Goal: Task Accomplishment & Management: Manage account settings

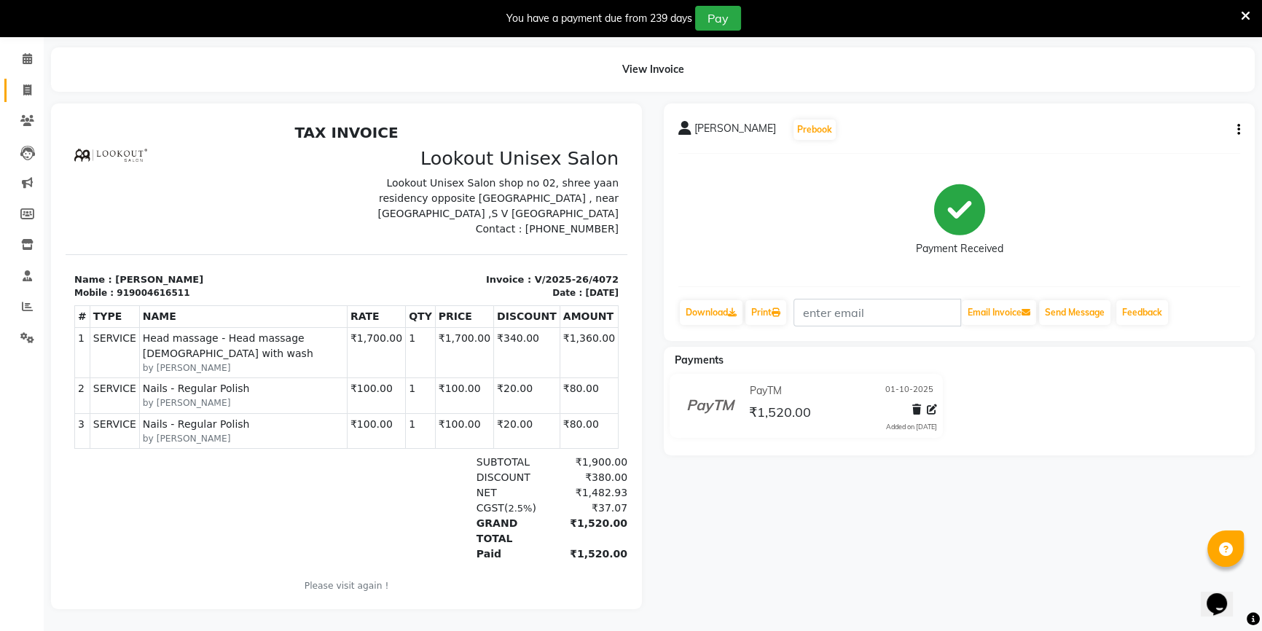
drag, startPoint x: 28, startPoint y: 73, endPoint x: 36, endPoint y: 103, distance: 31.1
click at [25, 82] on span at bounding box center [27, 90] width 25 height 17
select select "service"
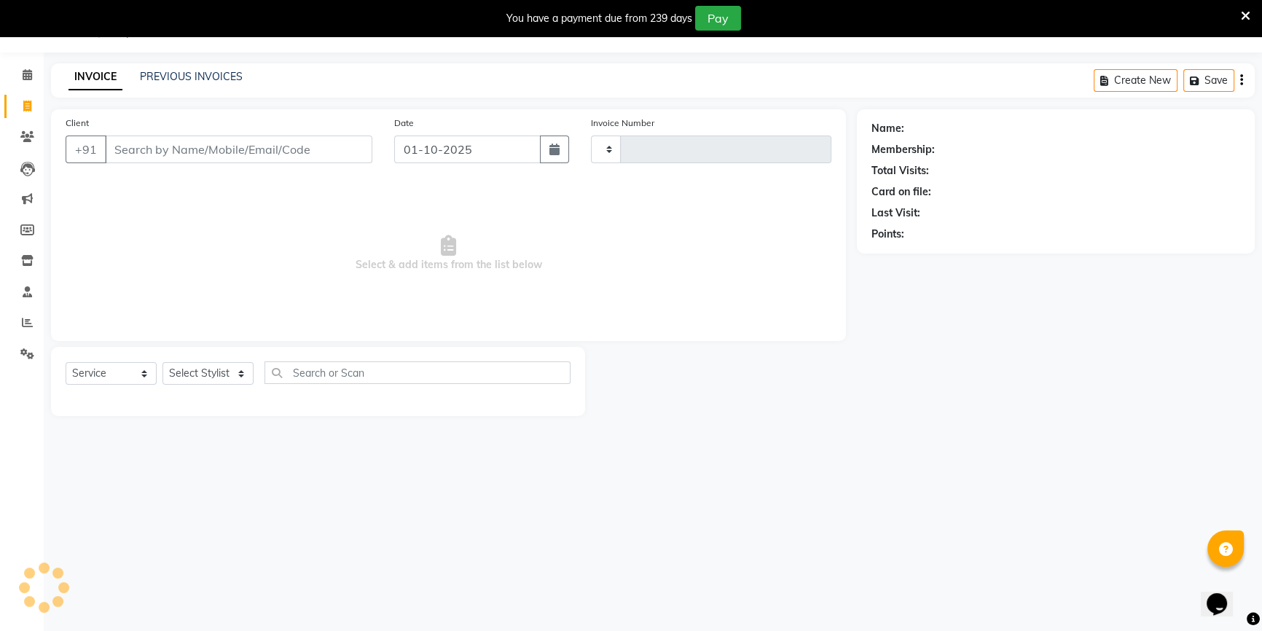
type input "4076"
select select "7658"
click at [229, 371] on select "Select Stylist" at bounding box center [207, 373] width 91 height 23
select select "85645"
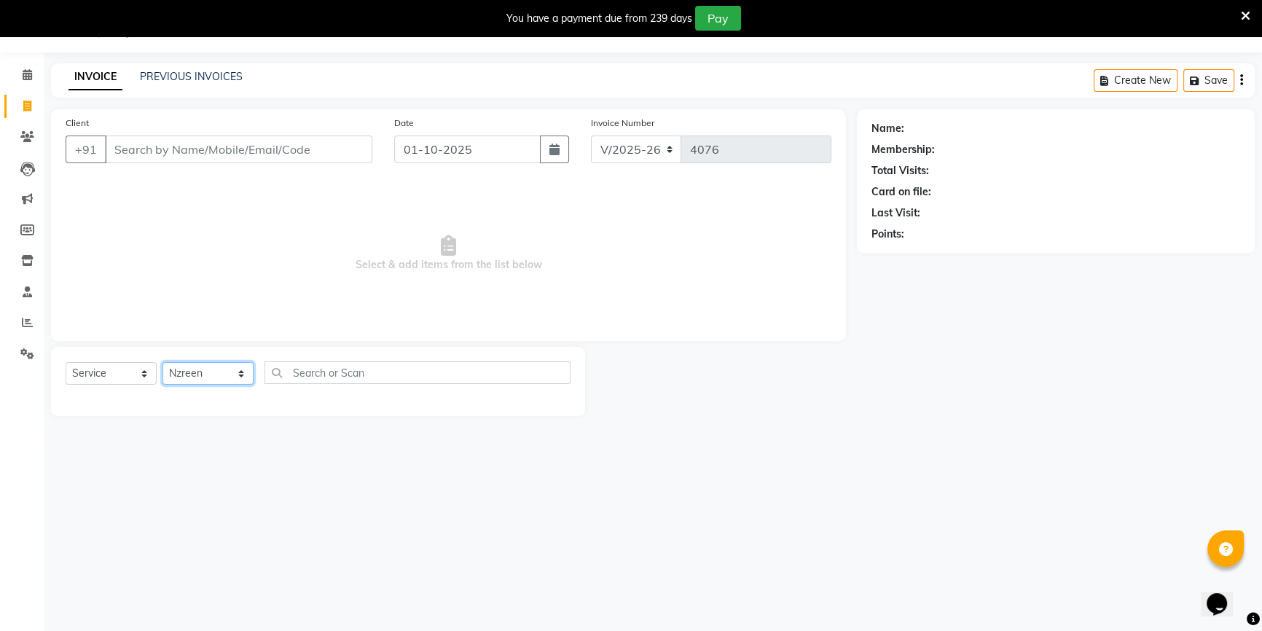
click at [162, 362] on select "Select Stylist Abid Arti CHANDANI Dhaval Sir Disha Hussain Indrajeet Jyoti Mahe…" at bounding box center [207, 373] width 91 height 23
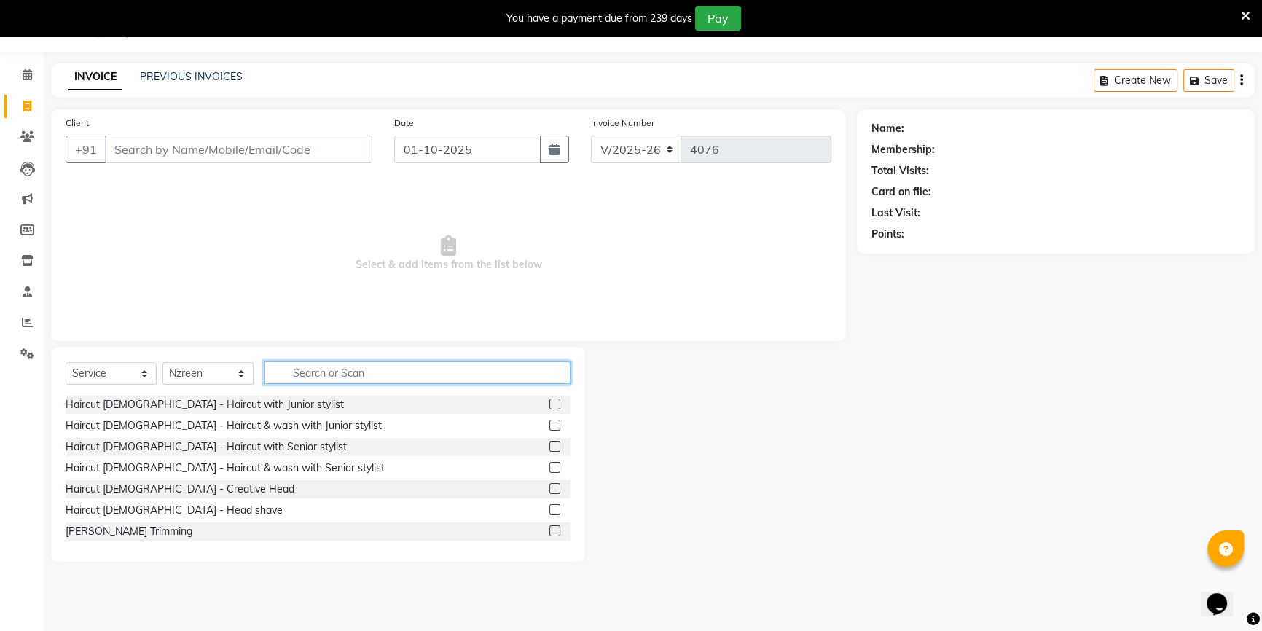
click at [305, 371] on input "text" at bounding box center [417, 372] width 306 height 23
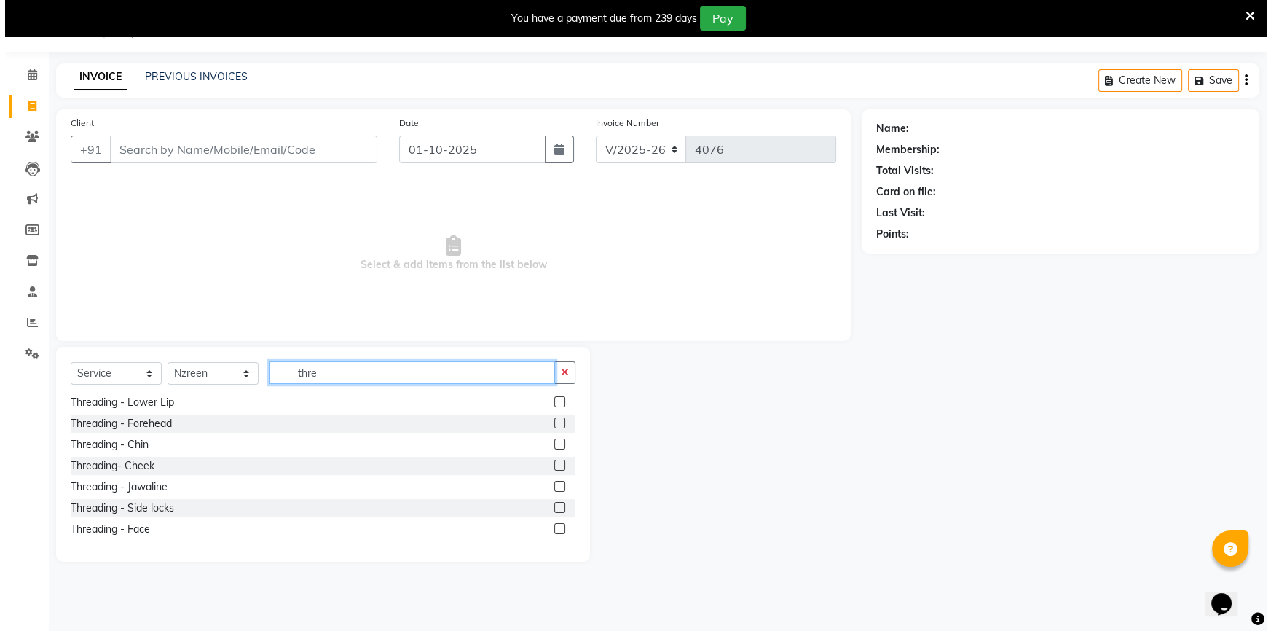
scroll to position [0, 0]
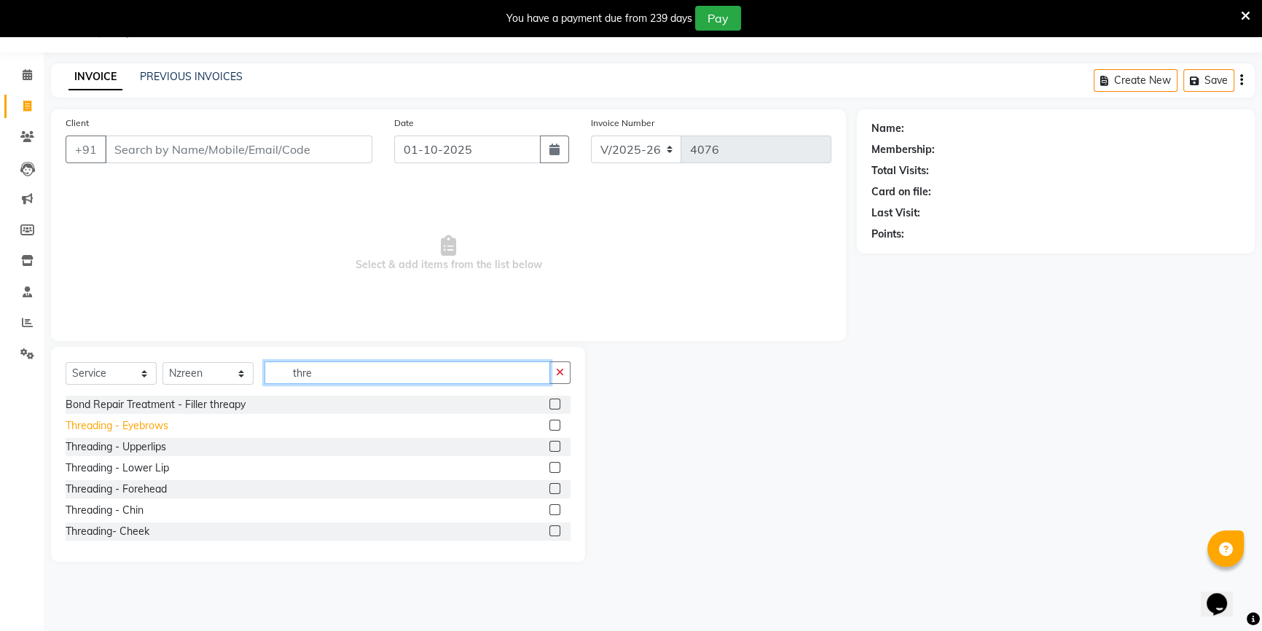
type input "thre"
click at [146, 431] on div "Threading - Eyebrows" at bounding box center [117, 425] width 103 height 15
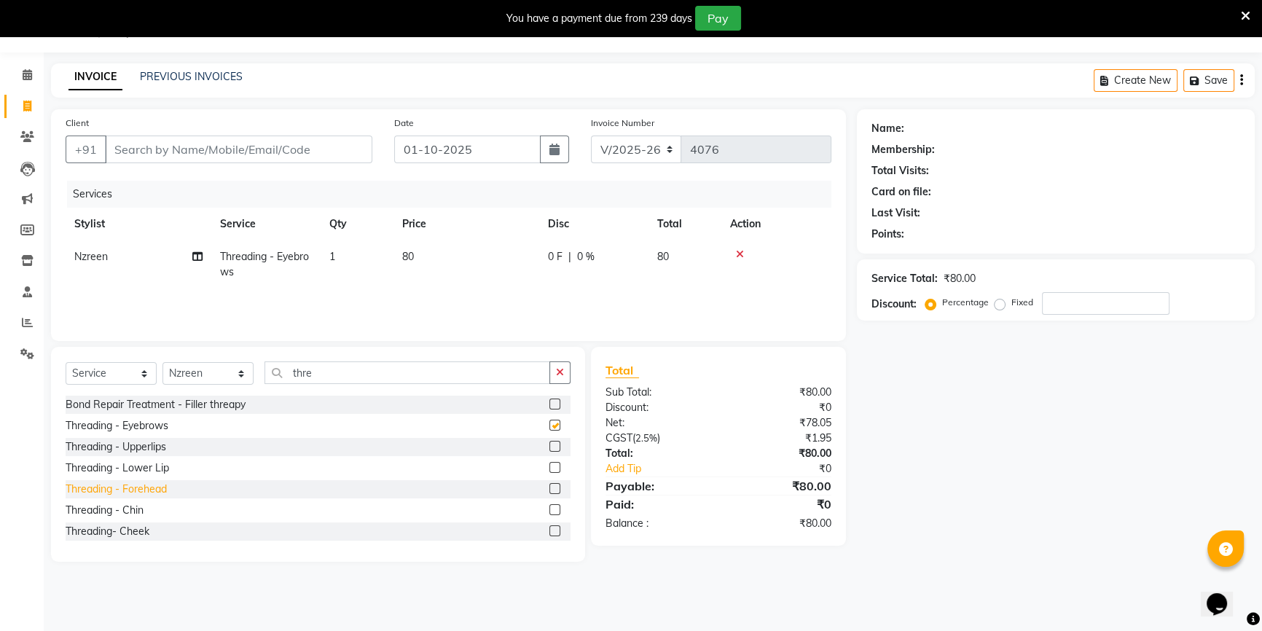
checkbox input "false"
click at [164, 484] on div "Threading - Forehead" at bounding box center [116, 488] width 101 height 15
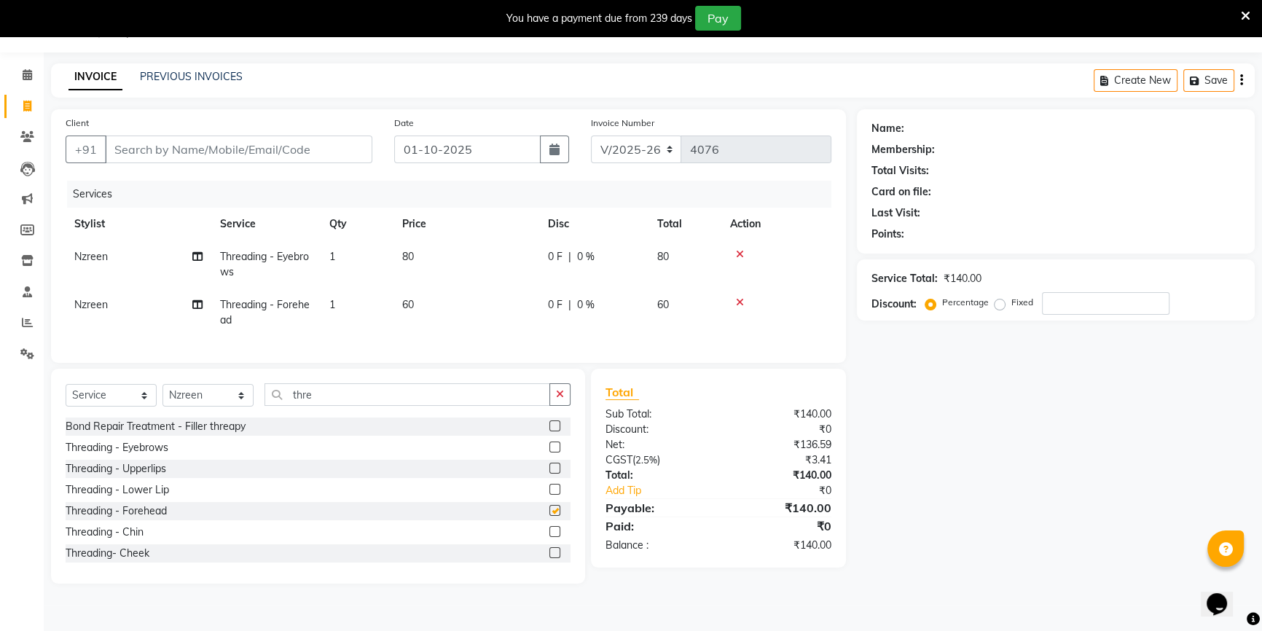
checkbox input "false"
click at [112, 144] on input "Client" at bounding box center [238, 149] width 267 height 28
type input "9"
type input "0"
type input "9819704571"
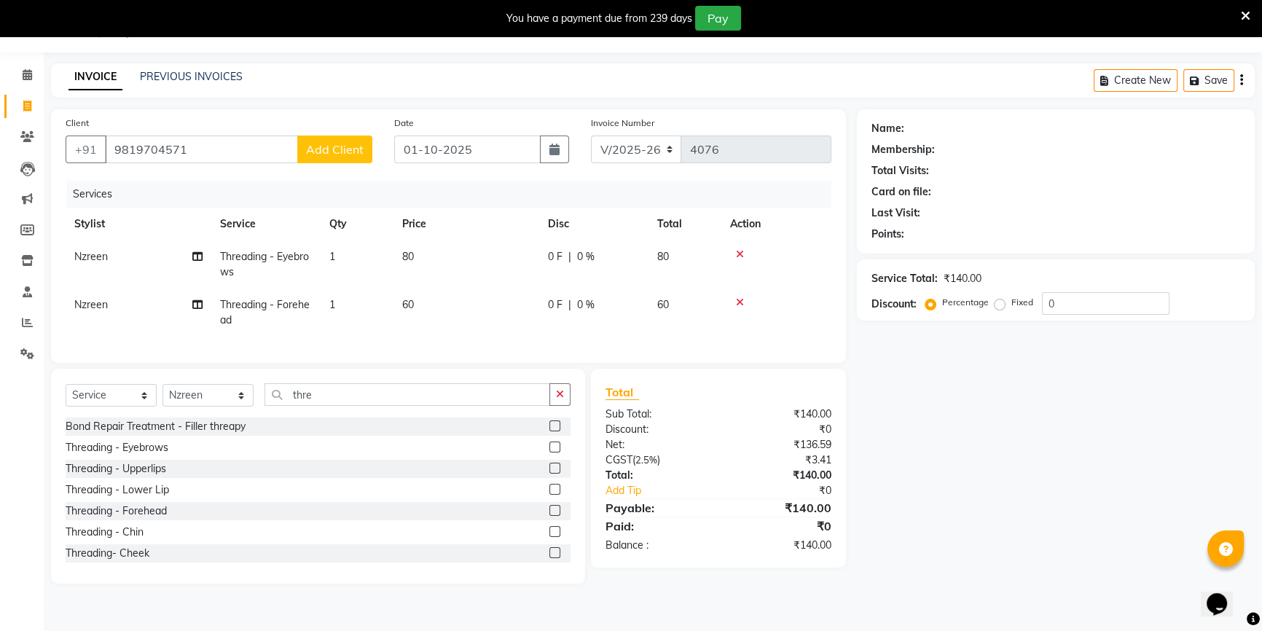
click at [355, 158] on button "Add Client" at bounding box center [334, 149] width 75 height 28
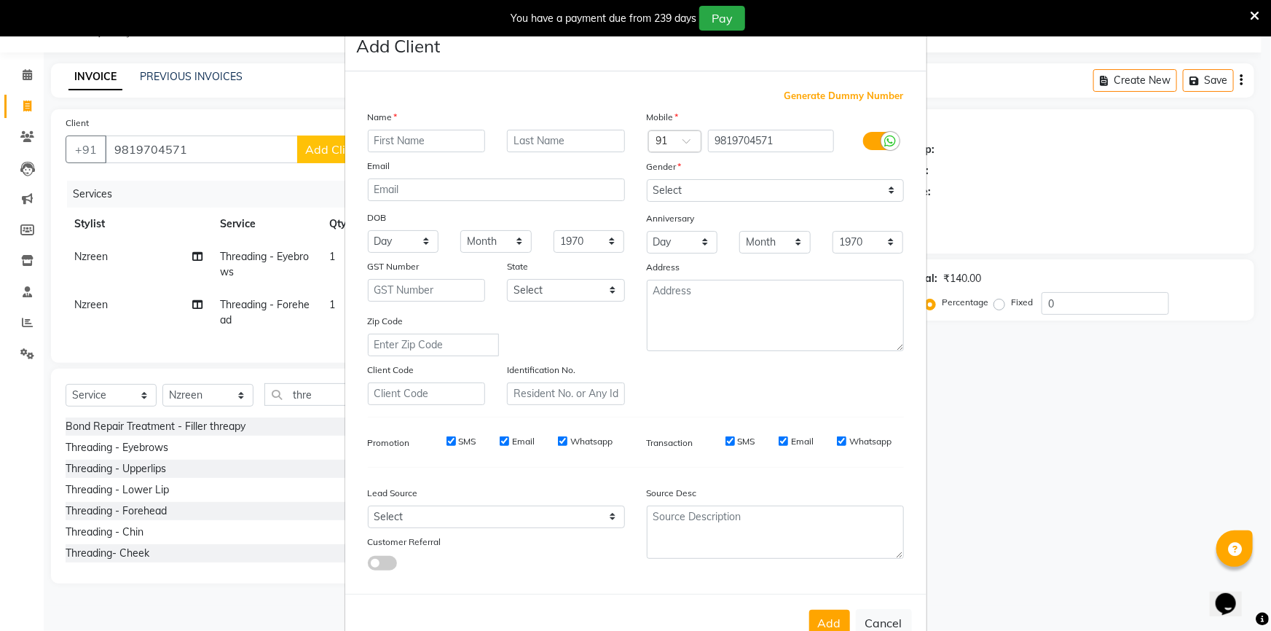
click at [416, 137] on input "text" at bounding box center [427, 141] width 118 height 23
type input "ami"
click at [554, 131] on input "text" at bounding box center [566, 141] width 118 height 23
type input "[PERSON_NAME]"
click at [696, 188] on select "Select Male Female Other Prefer Not To Say" at bounding box center [775, 190] width 257 height 23
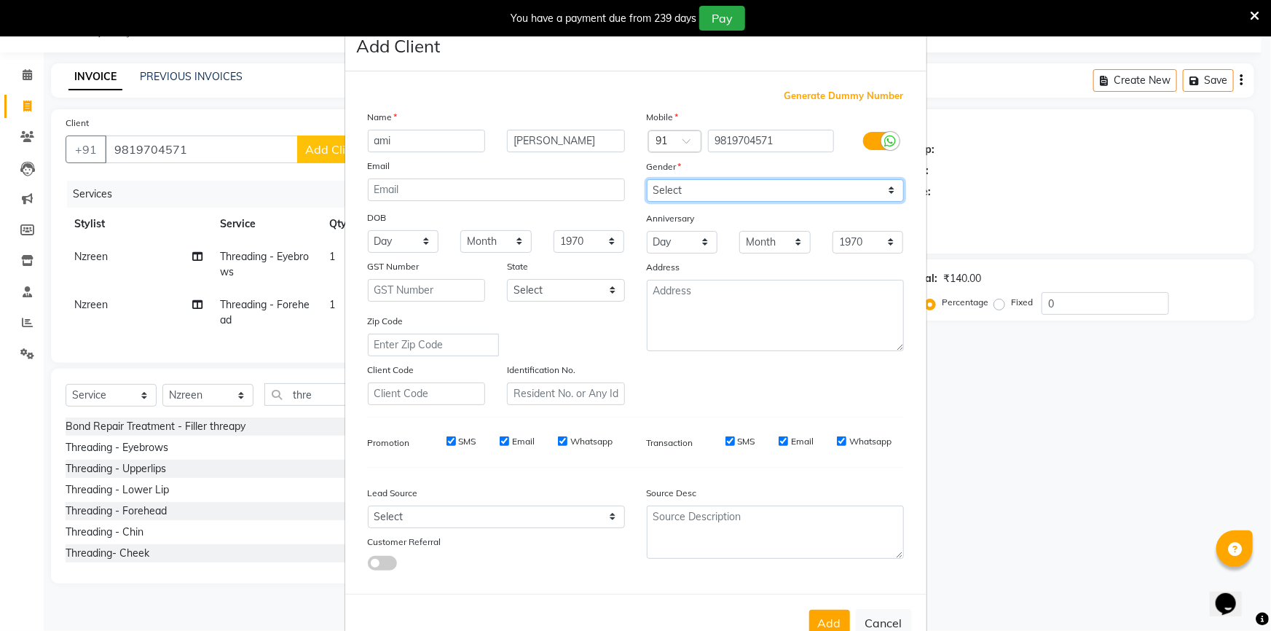
select select "female"
click at [647, 179] on select "Select Male Female Other Prefer Not To Say" at bounding box center [775, 190] width 257 height 23
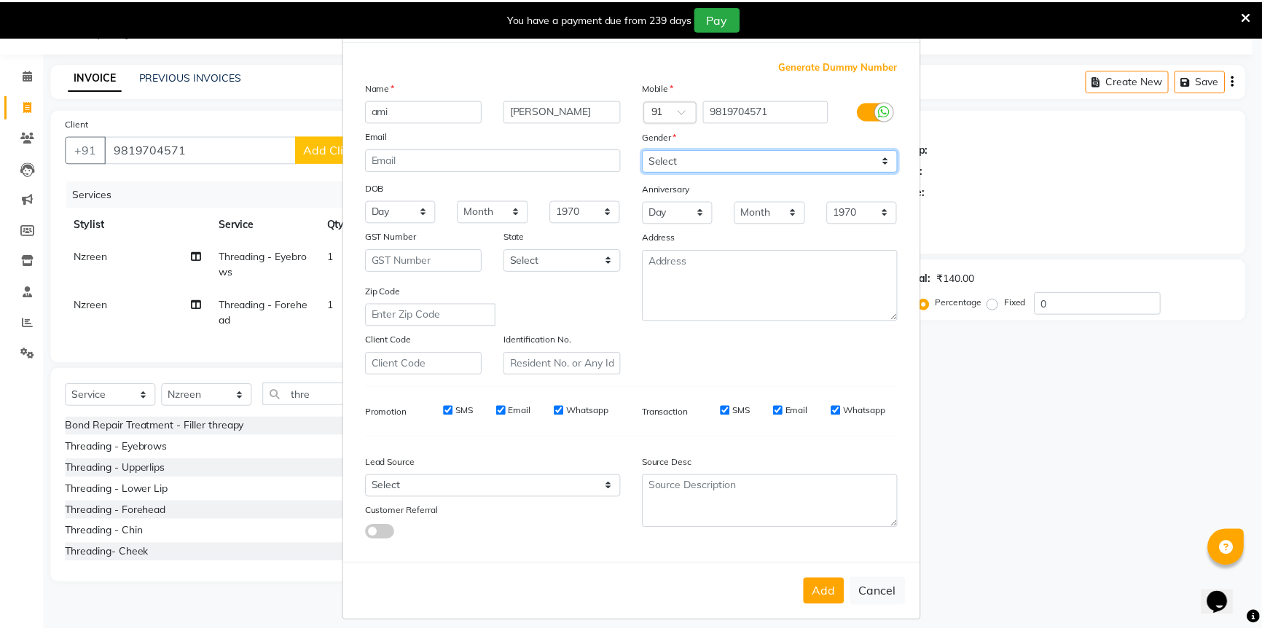
scroll to position [45, 0]
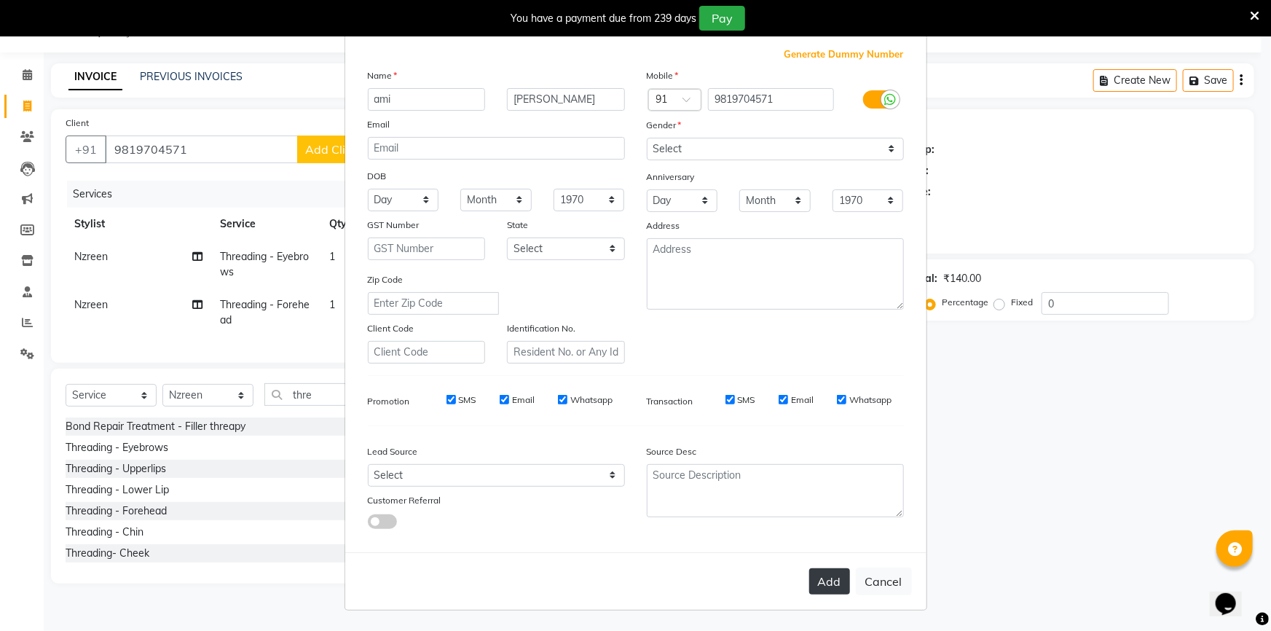
click at [838, 583] on button "Add" at bounding box center [829, 581] width 41 height 26
select select
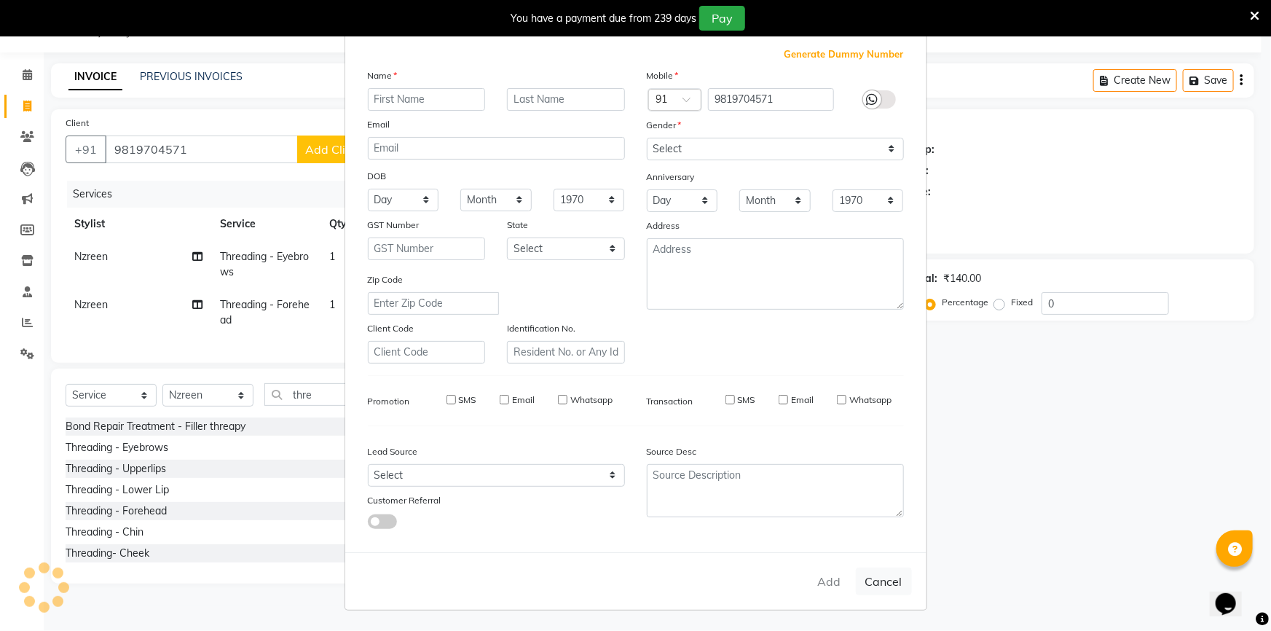
select select
checkbox input "false"
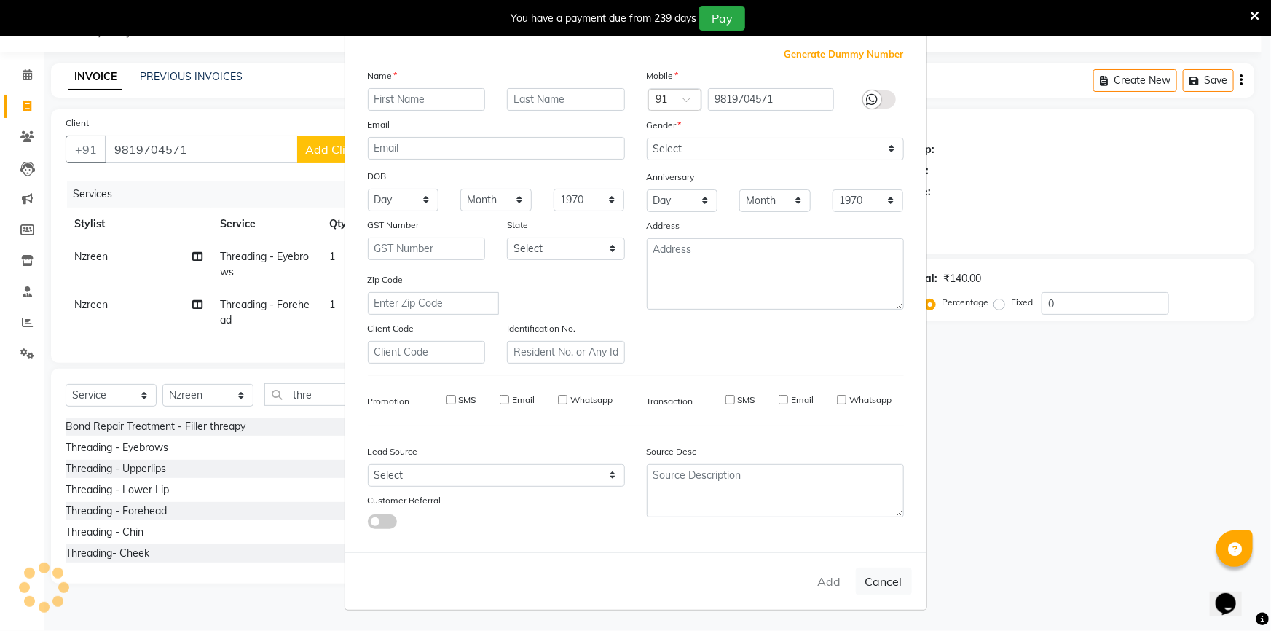
checkbox input "false"
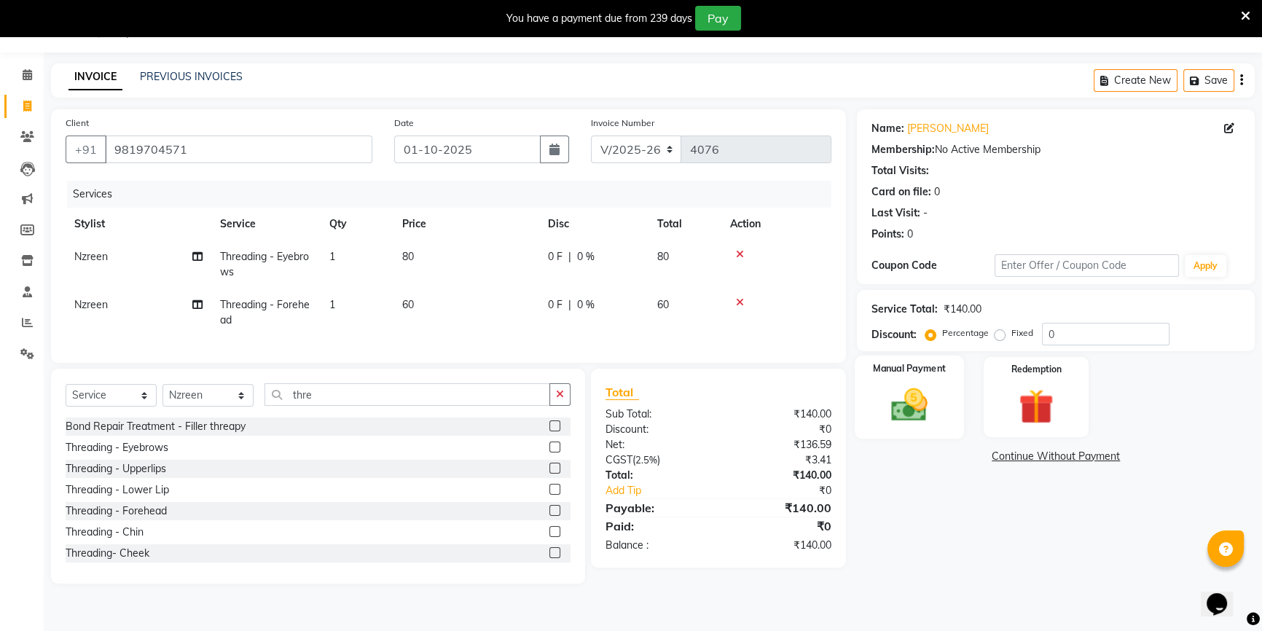
click at [885, 401] on img at bounding box center [909, 405] width 59 height 42
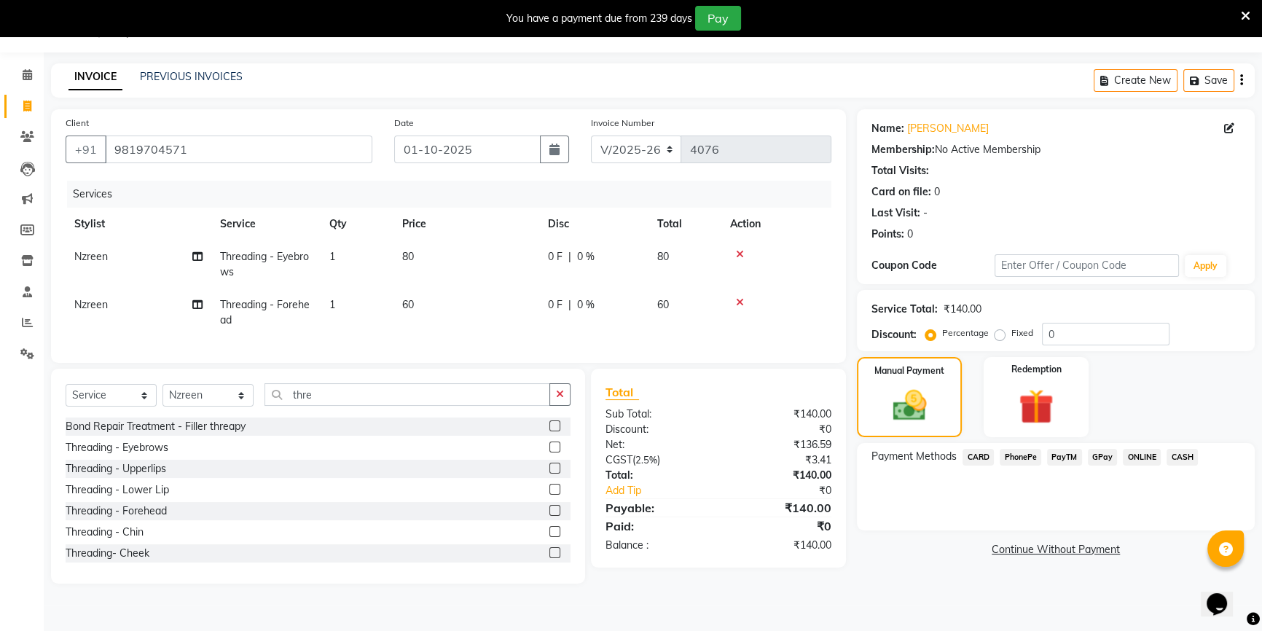
drag, startPoint x: 1189, startPoint y: 449, endPoint x: 1187, endPoint y: 470, distance: 20.5
click at [1186, 452] on span "CASH" at bounding box center [1181, 457] width 31 height 17
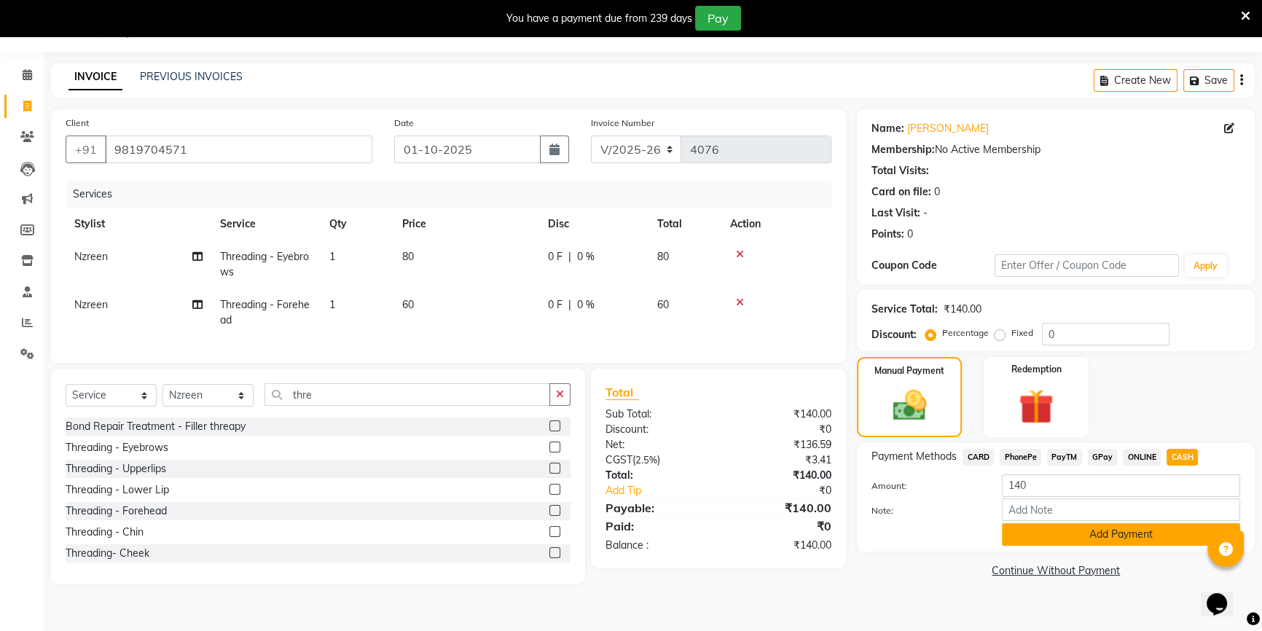
click at [1169, 536] on button "Add Payment" at bounding box center [1121, 534] width 238 height 23
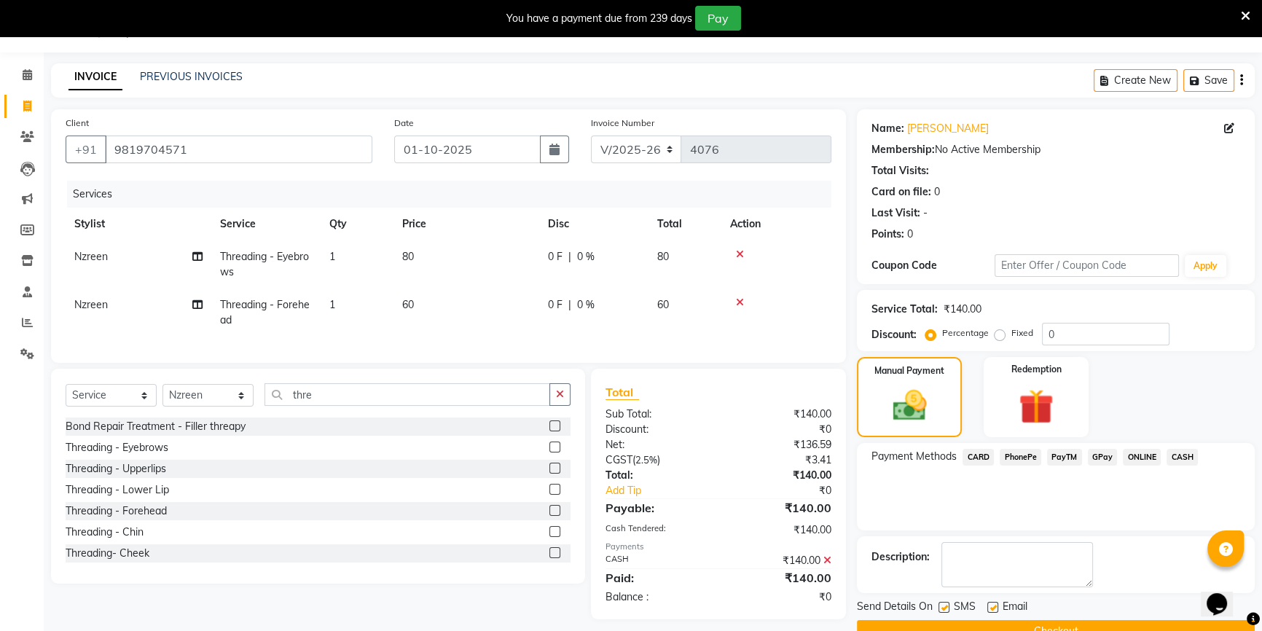
scroll to position [68, 0]
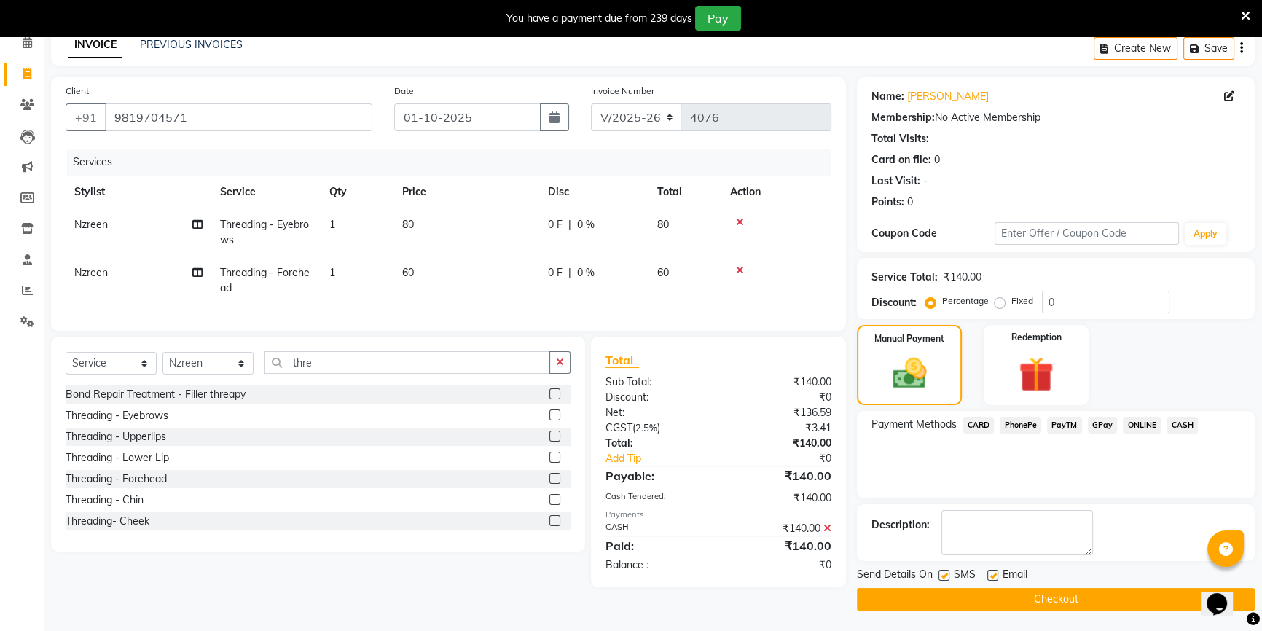
click at [992, 572] on label at bounding box center [992, 575] width 11 height 11
click at [992, 572] on input "checkbox" at bounding box center [991, 575] width 9 height 9
checkbox input "false"
click at [925, 598] on button "Checkout" at bounding box center [1056, 599] width 398 height 23
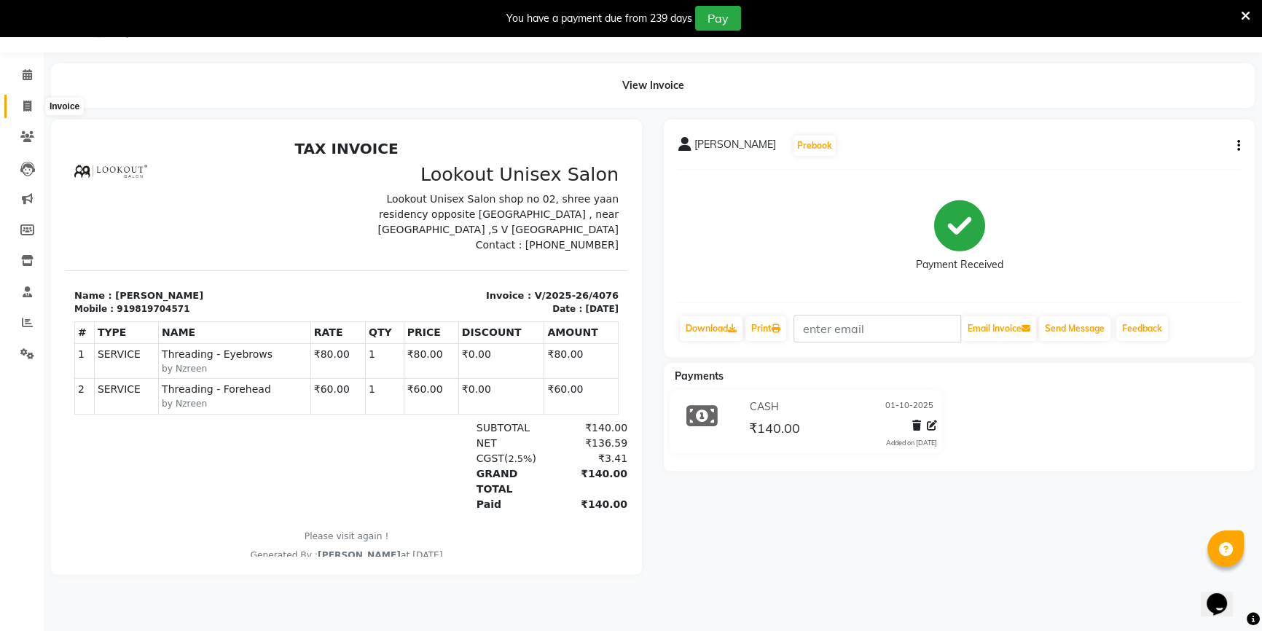
click at [23, 107] on icon at bounding box center [27, 106] width 8 height 11
select select "service"
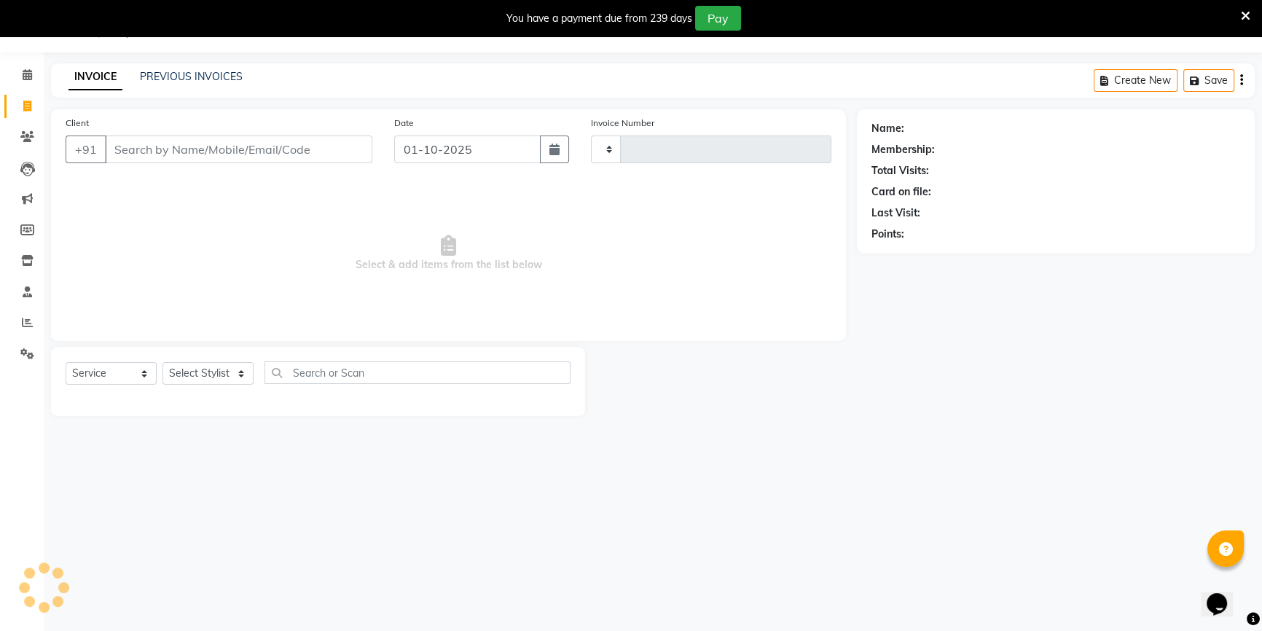
type input "4077"
select select "7658"
click at [205, 80] on link "PREVIOUS INVOICES" at bounding box center [191, 76] width 103 height 13
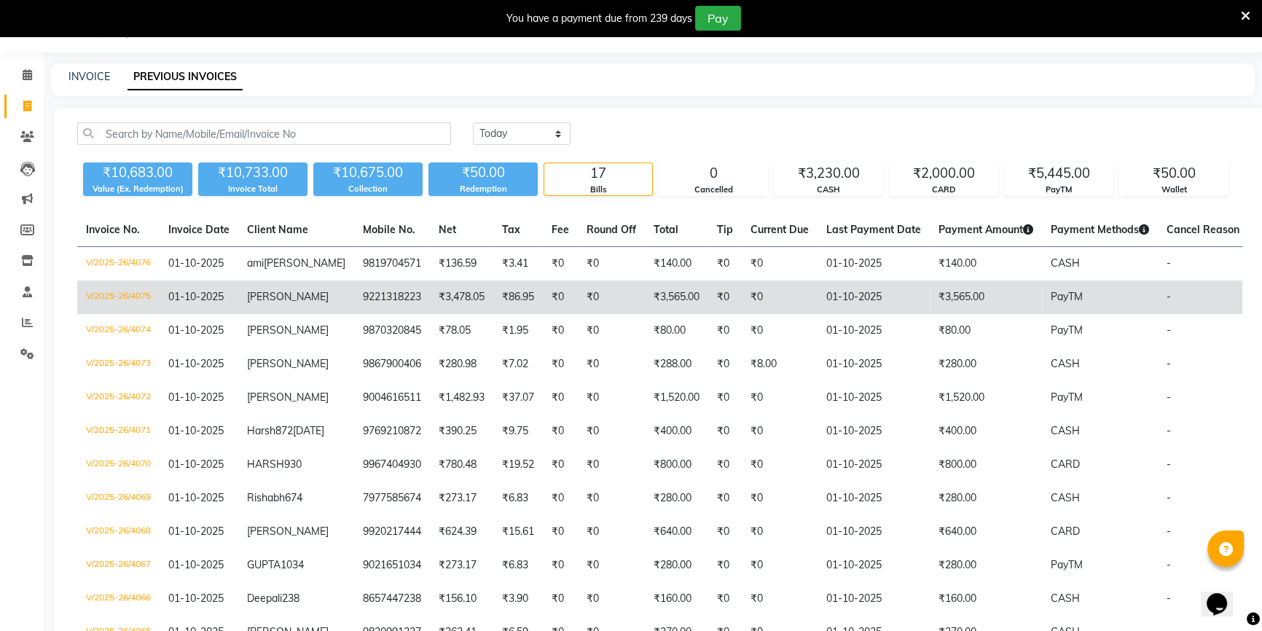
click at [493, 296] on td "₹86.95" at bounding box center [518, 297] width 50 height 34
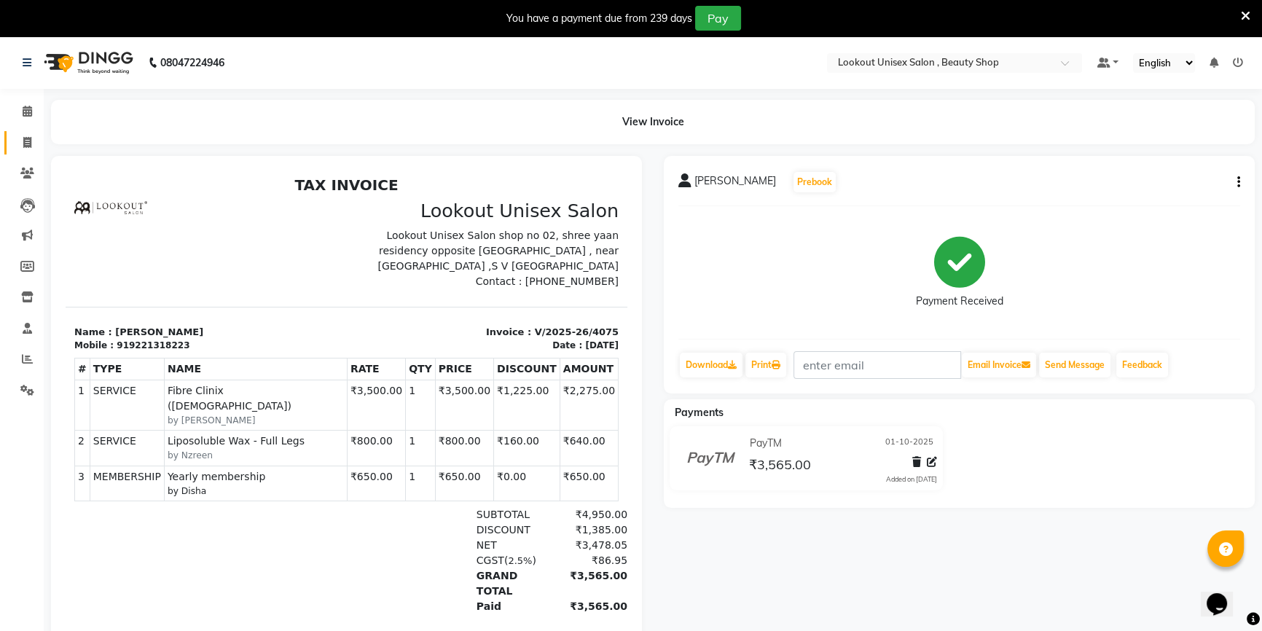
click at [9, 141] on link "Invoice" at bounding box center [21, 143] width 35 height 24
select select "7658"
select select "service"
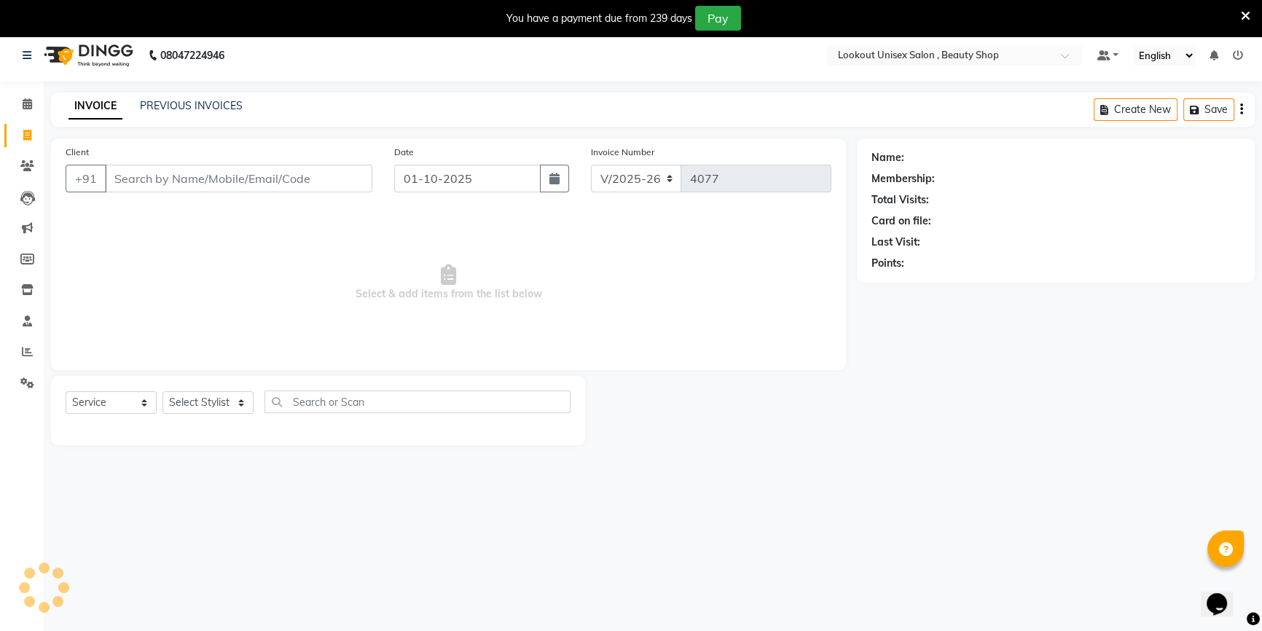
scroll to position [36, 0]
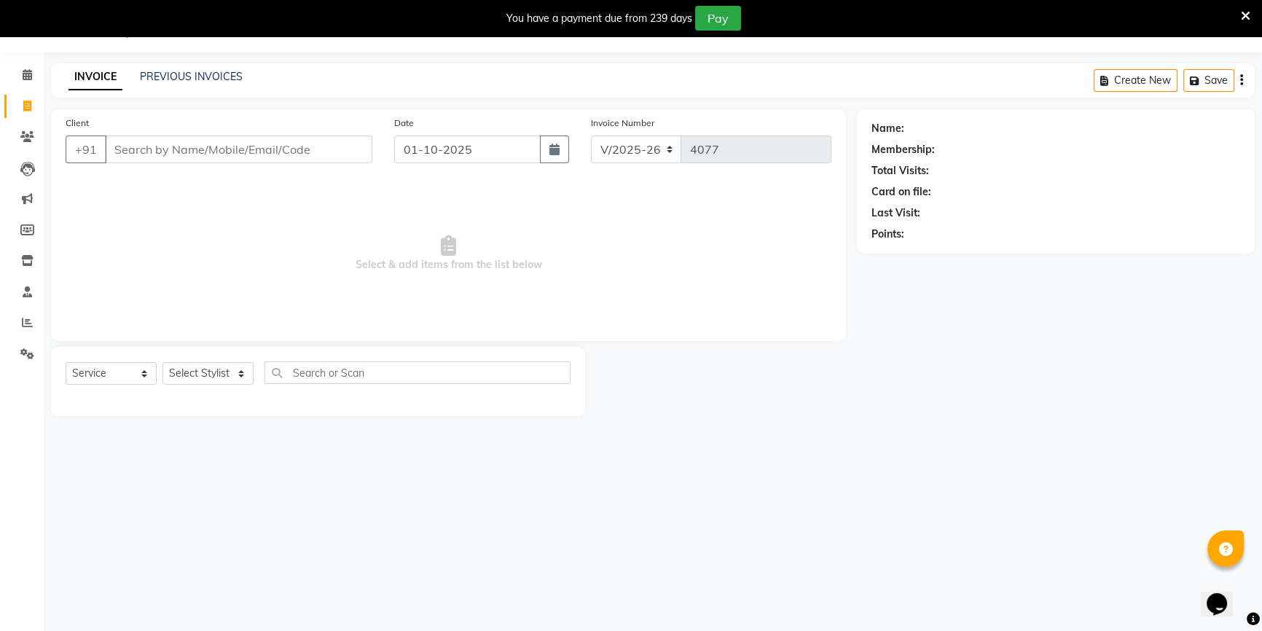
click at [32, 117] on link "Invoice" at bounding box center [21, 107] width 35 height 24
select select "service"
type input "4077"
select select "7658"
click at [205, 385] on select "Select Stylist Abid Arti CHANDANI Dhaval Sir Disha Hussain Indrajeet Jyoti Mahe…" at bounding box center [207, 373] width 91 height 23
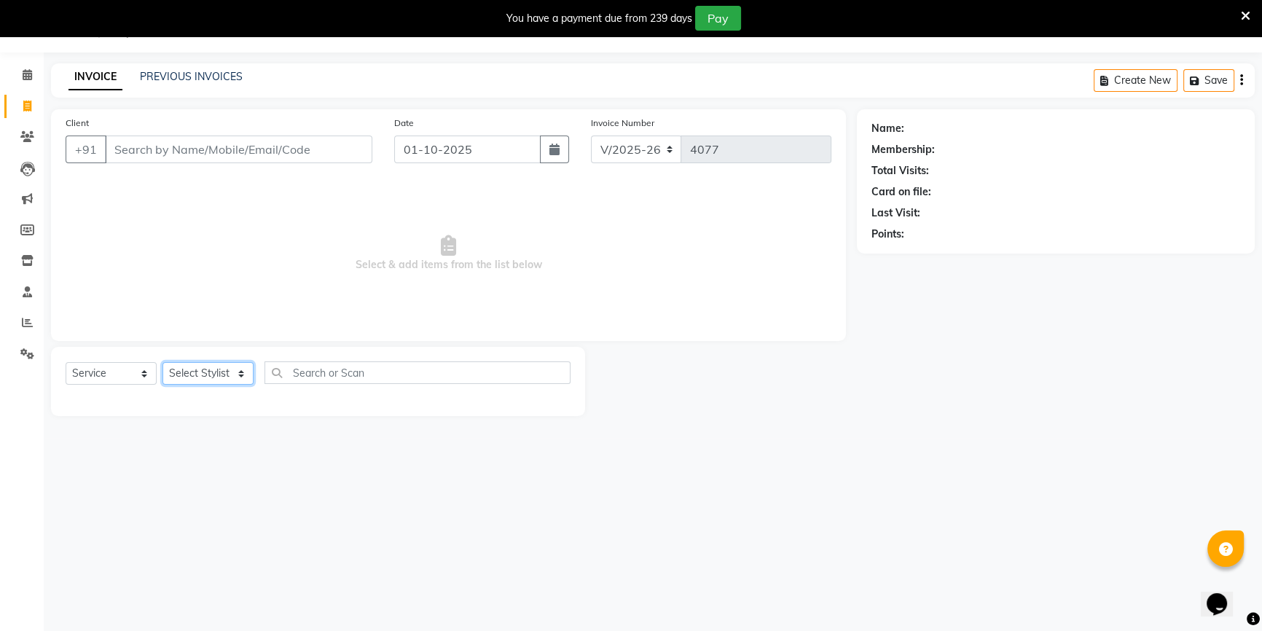
select select "67794"
click at [162, 362] on select "Select Stylist Abid Arti CHANDANI Dhaval Sir Disha Hussain Indrajeet Jyoti Mahe…" at bounding box center [207, 373] width 91 height 23
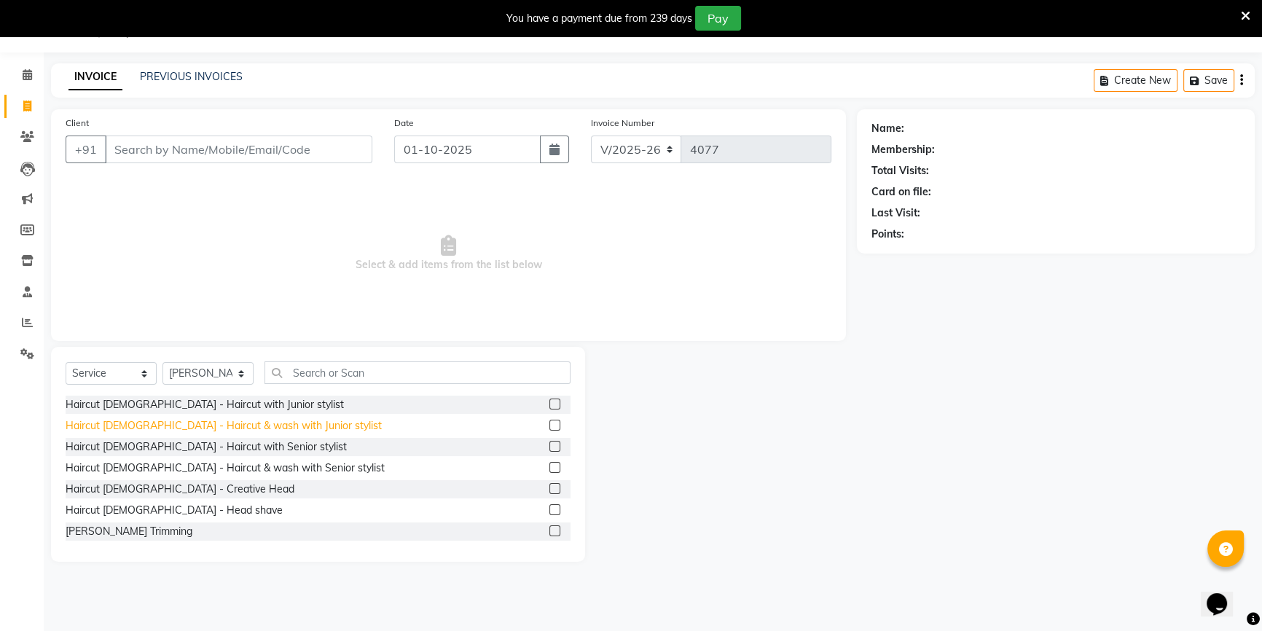
drag, startPoint x: 249, startPoint y: 441, endPoint x: 278, endPoint y: 428, distance: 31.3
click at [249, 441] on div "Haircut [DEMOGRAPHIC_DATA] - Haircut with Senior stylist" at bounding box center [206, 446] width 281 height 15
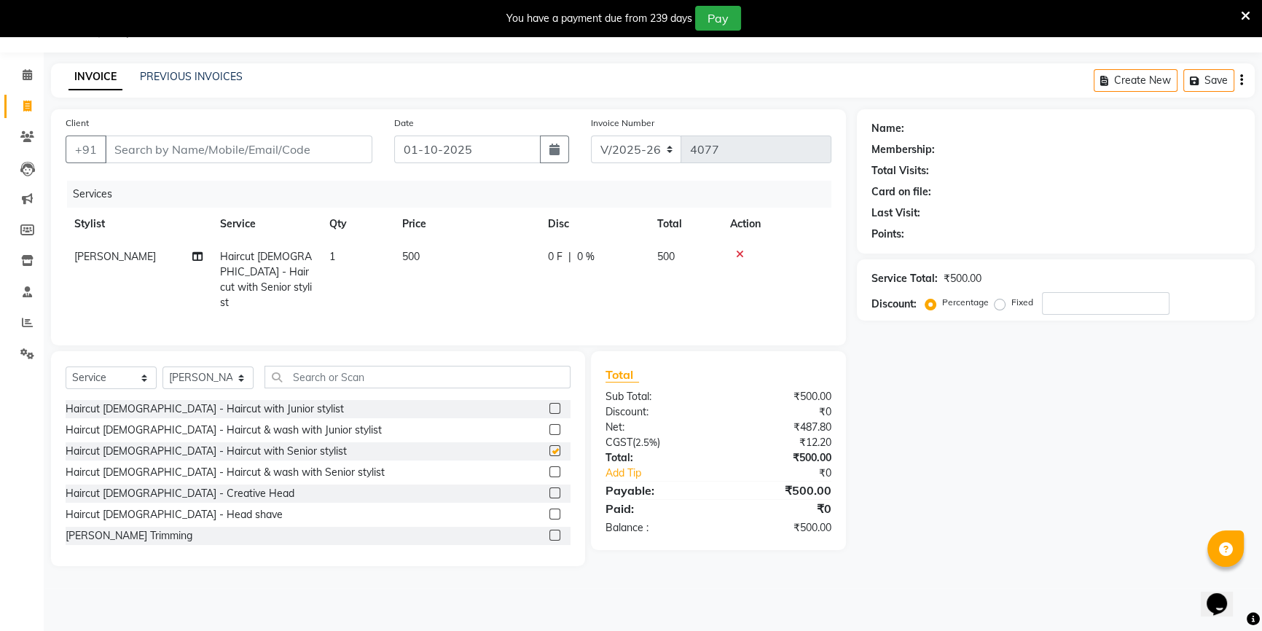
checkbox input "false"
click at [308, 377] on input "text" at bounding box center [417, 377] width 306 height 23
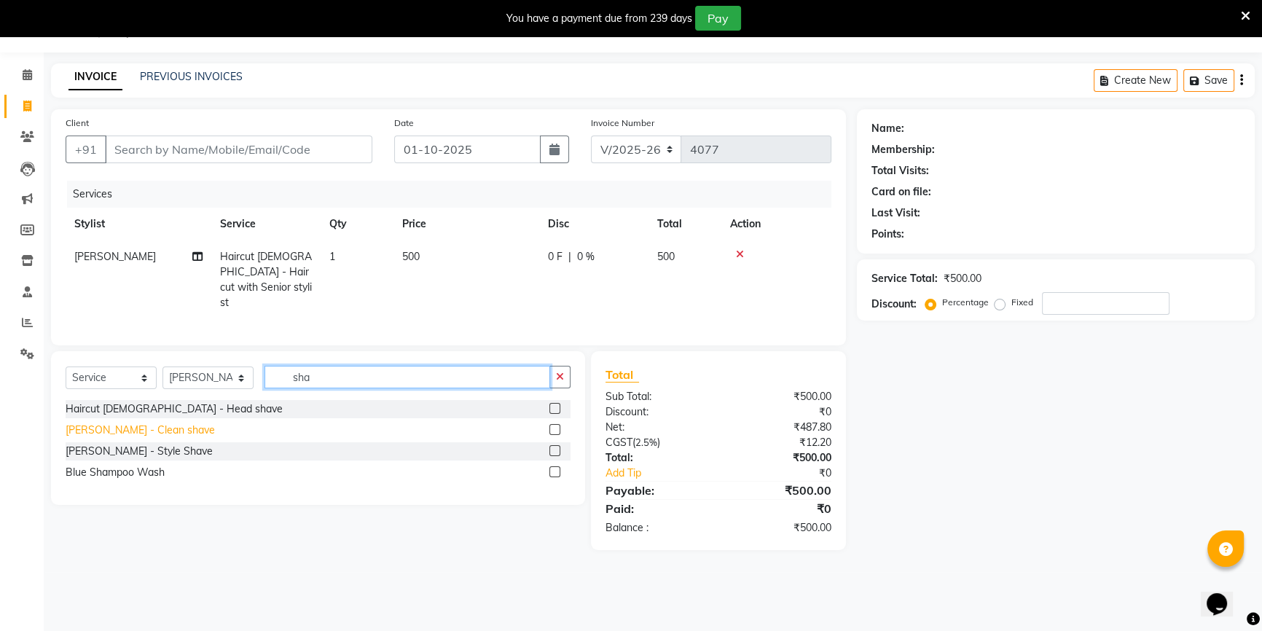
type input "sha"
click at [108, 430] on div "[PERSON_NAME] - Clean shave" at bounding box center [140, 429] width 149 height 15
checkbox input "false"
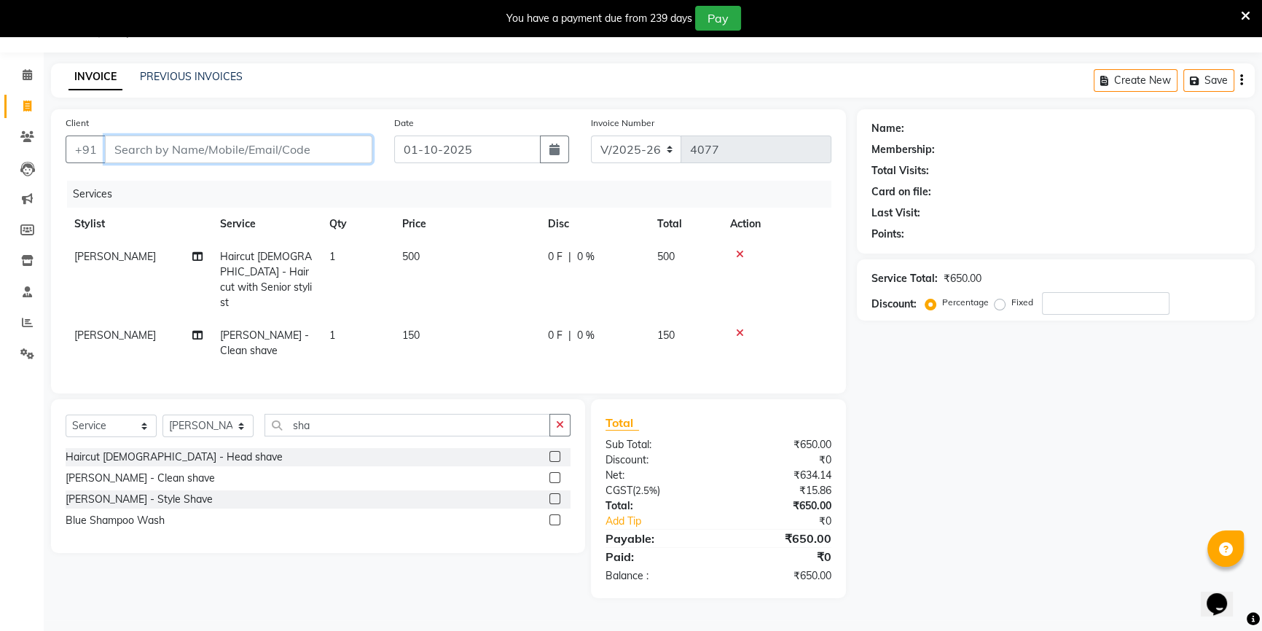
click at [219, 154] on input "Client" at bounding box center [238, 149] width 267 height 28
type input "9"
type input "0"
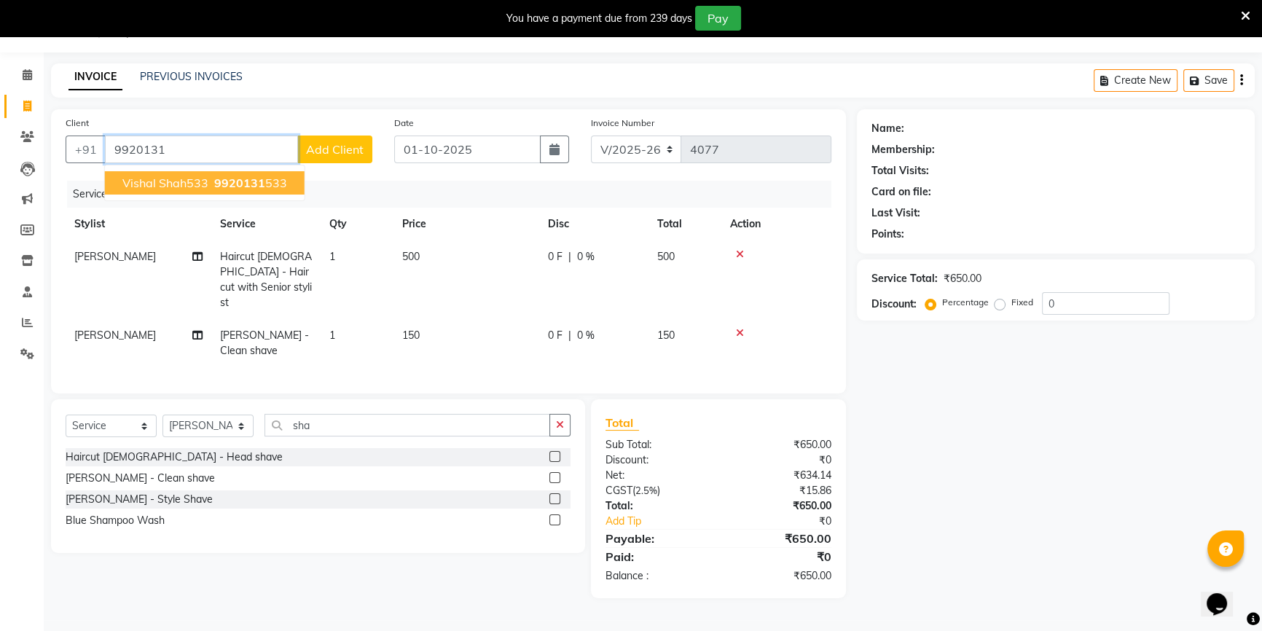
click at [161, 184] on span "Vishal Shah533" at bounding box center [165, 183] width 86 height 15
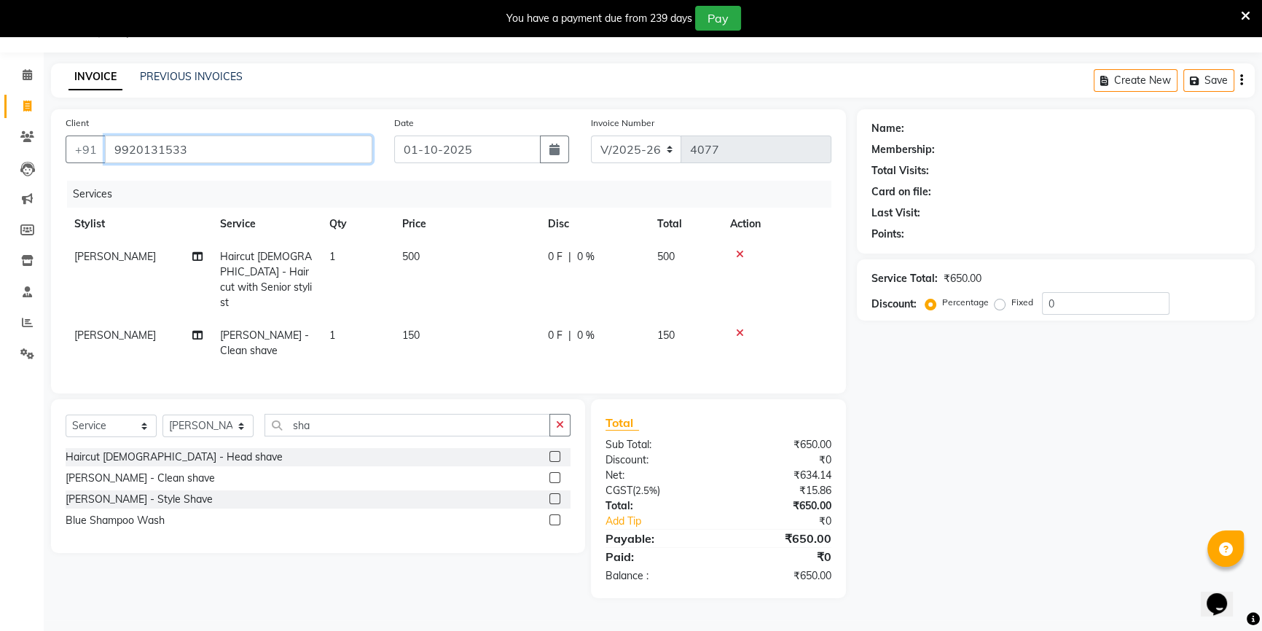
type input "9920131533"
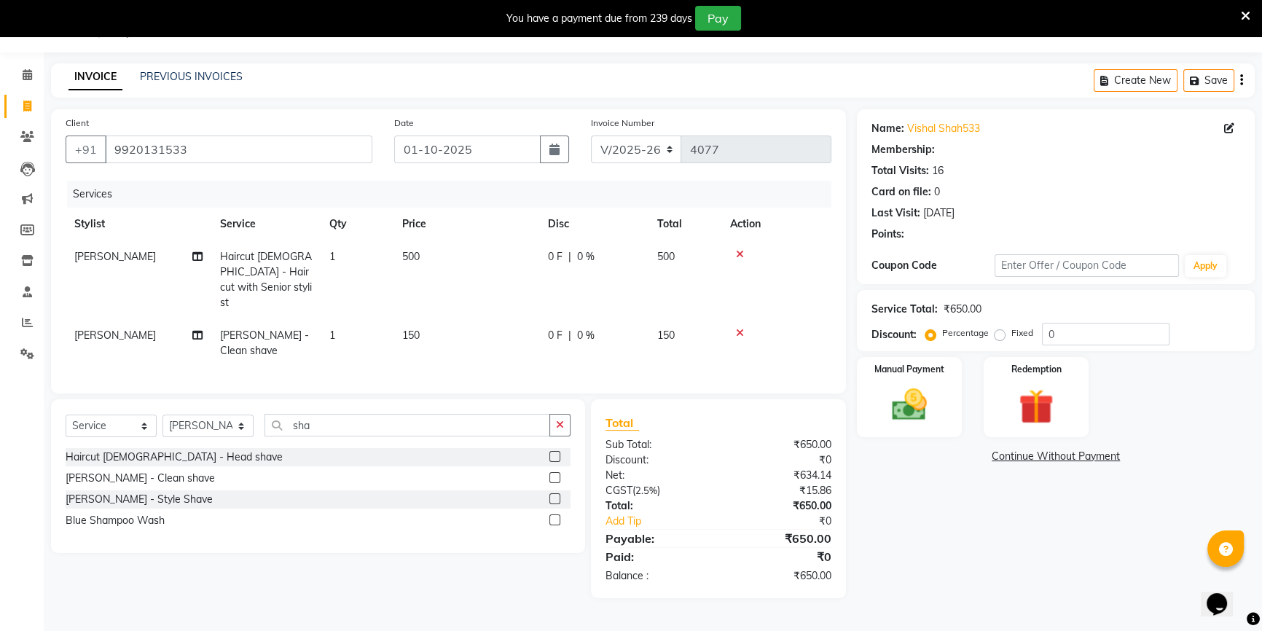
select select "1: Object"
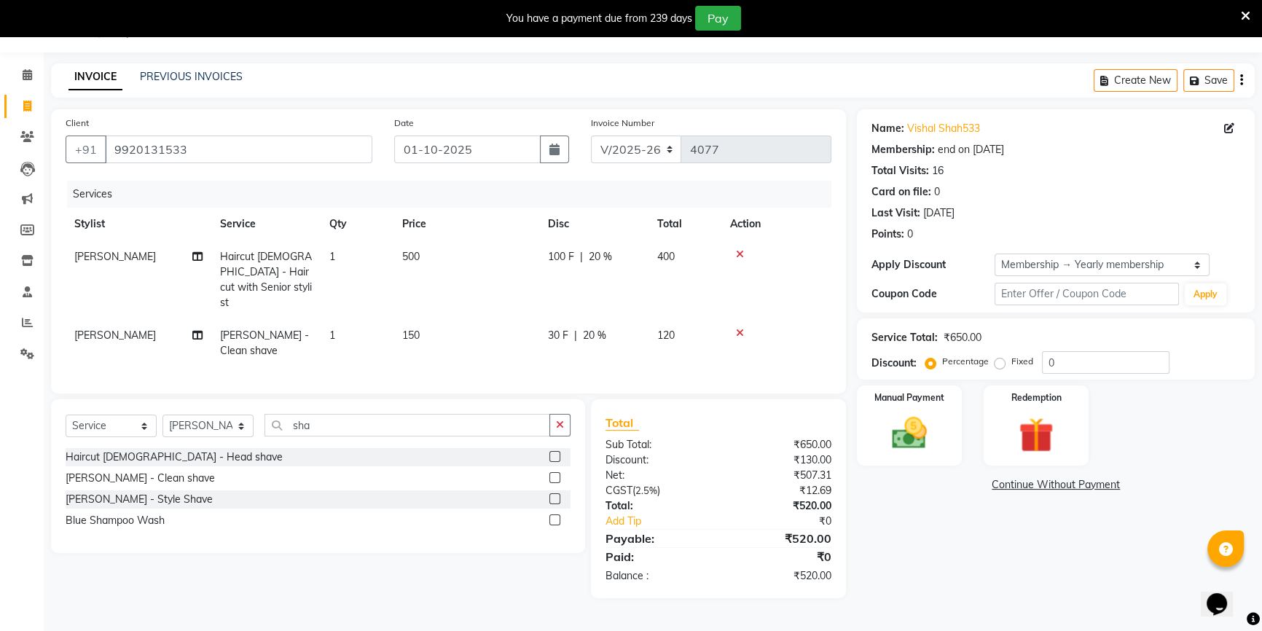
type input "20"
click at [935, 133] on link "Vishal Shah533" at bounding box center [943, 128] width 73 height 15
click at [416, 253] on span "500" at bounding box center [410, 256] width 17 height 13
select select "67794"
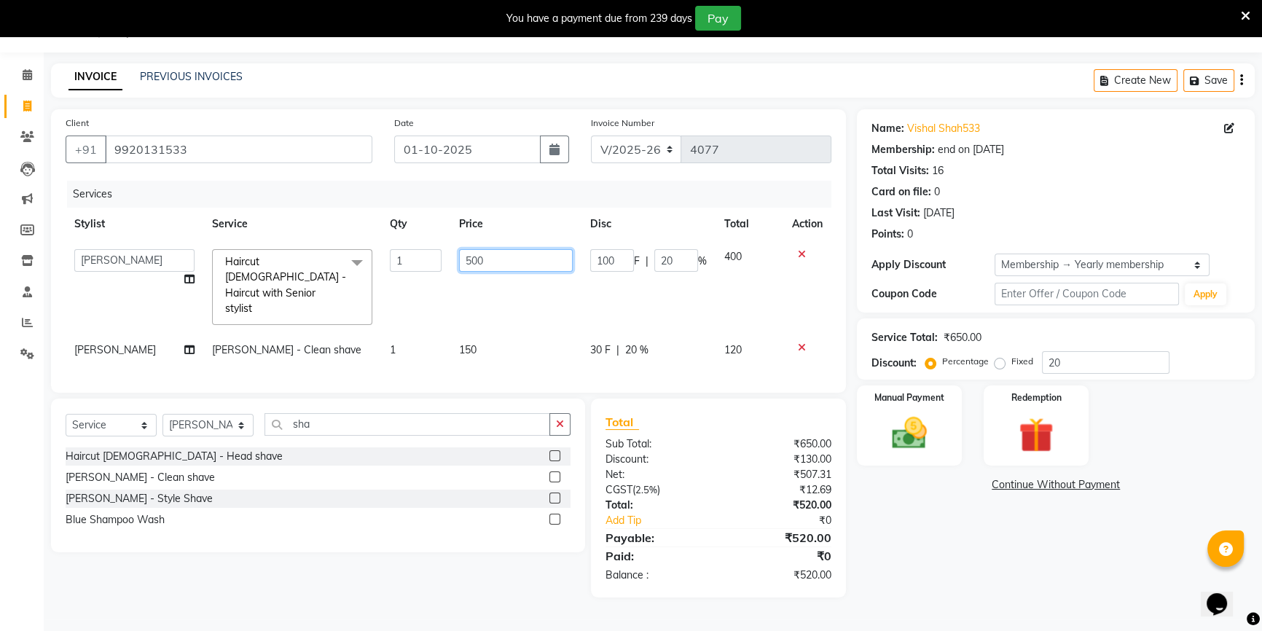
click at [468, 259] on input "500" at bounding box center [516, 260] width 114 height 23
type input "300"
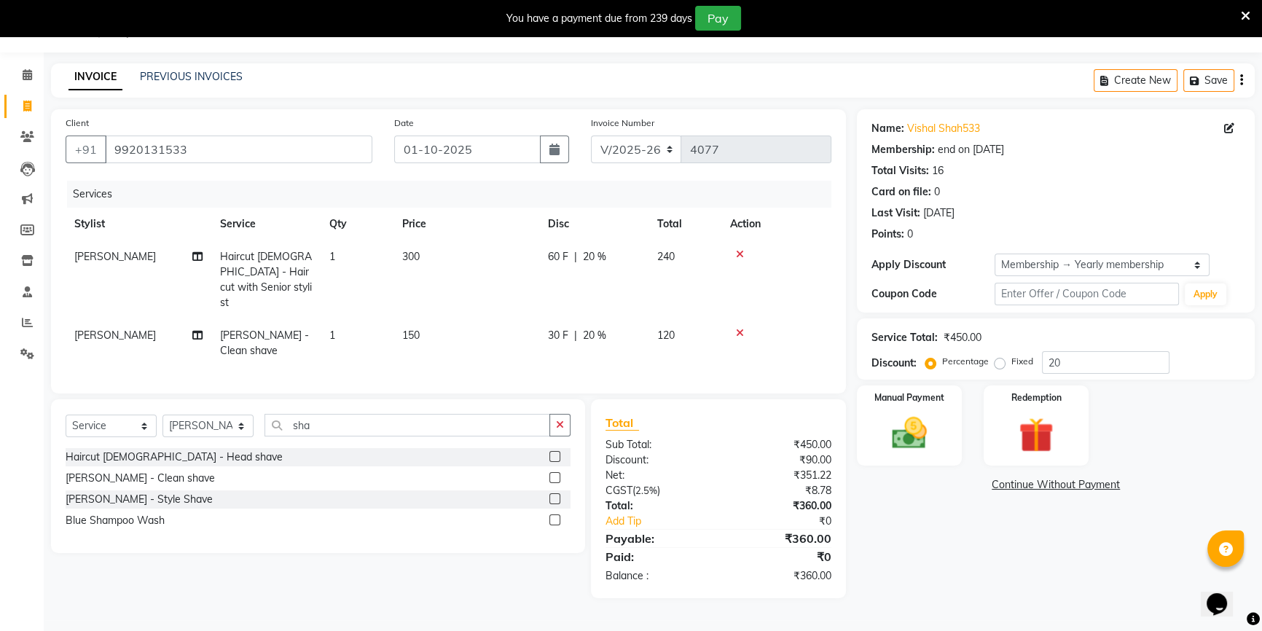
click at [503, 296] on td "300" at bounding box center [466, 279] width 146 height 79
select select "67794"
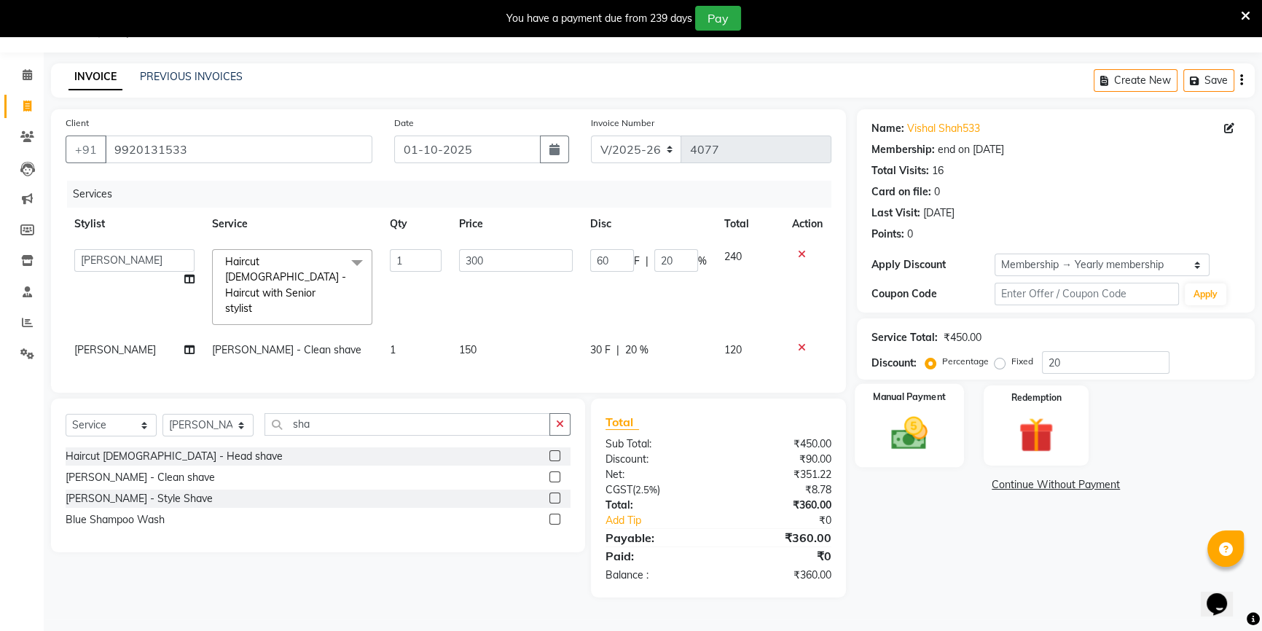
click at [916, 430] on img at bounding box center [909, 433] width 59 height 42
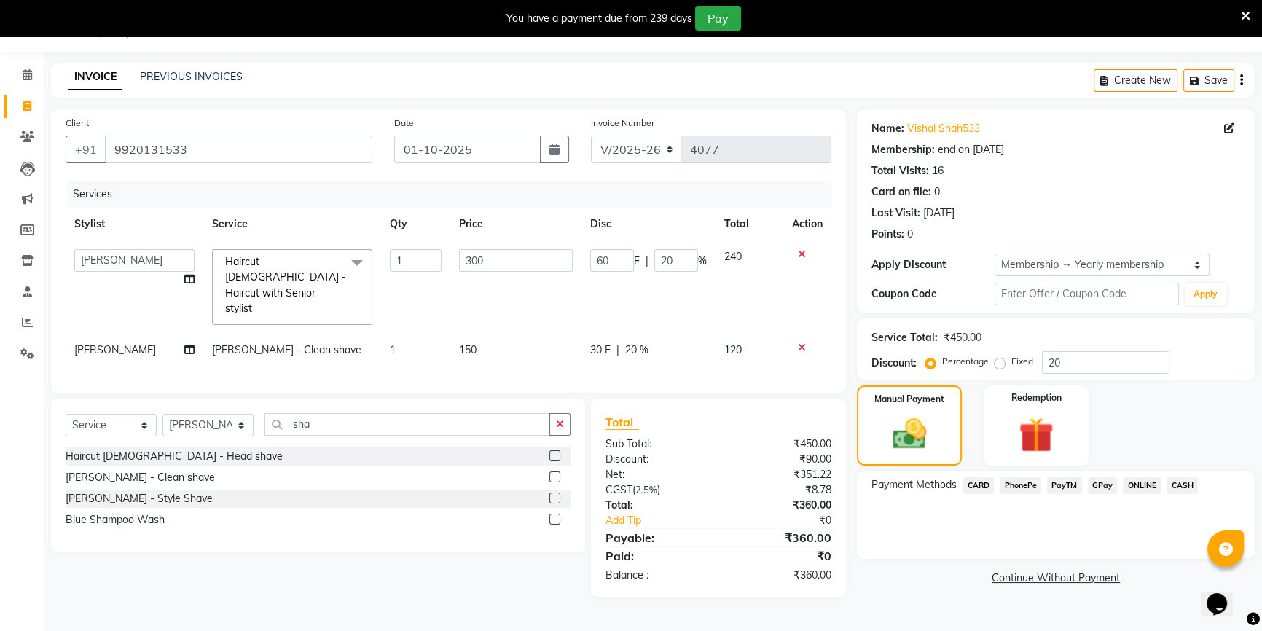
click at [1183, 483] on span "CASH" at bounding box center [1181, 485] width 31 height 17
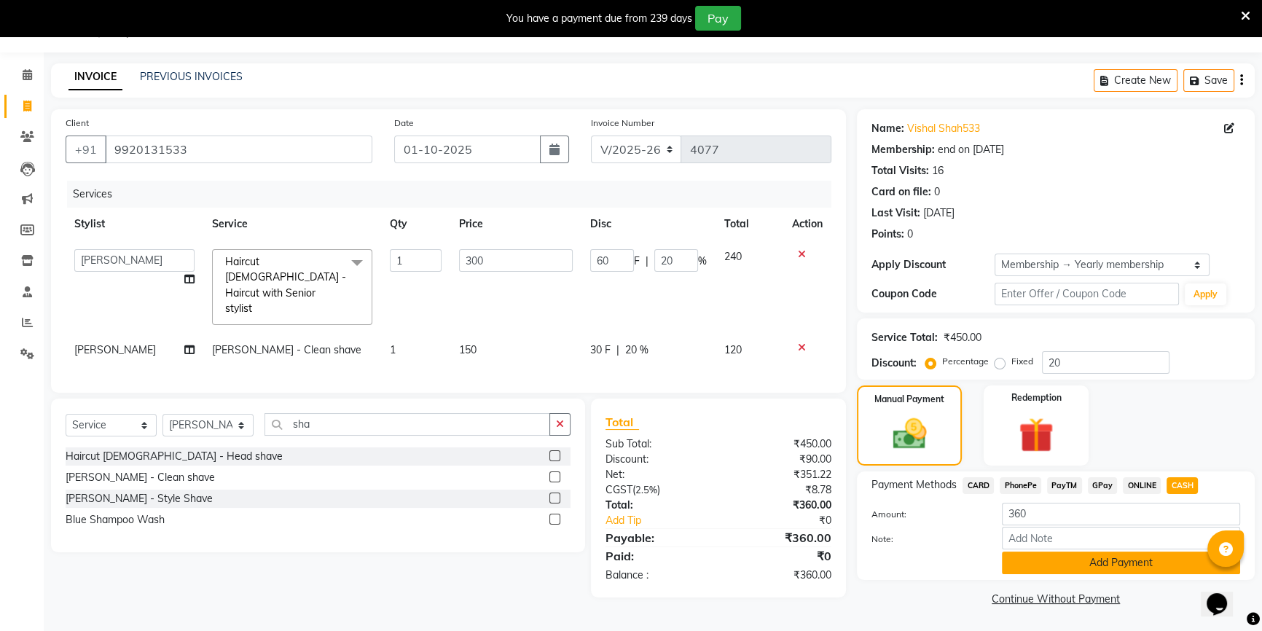
click at [1079, 557] on button "Add Payment" at bounding box center [1121, 562] width 238 height 23
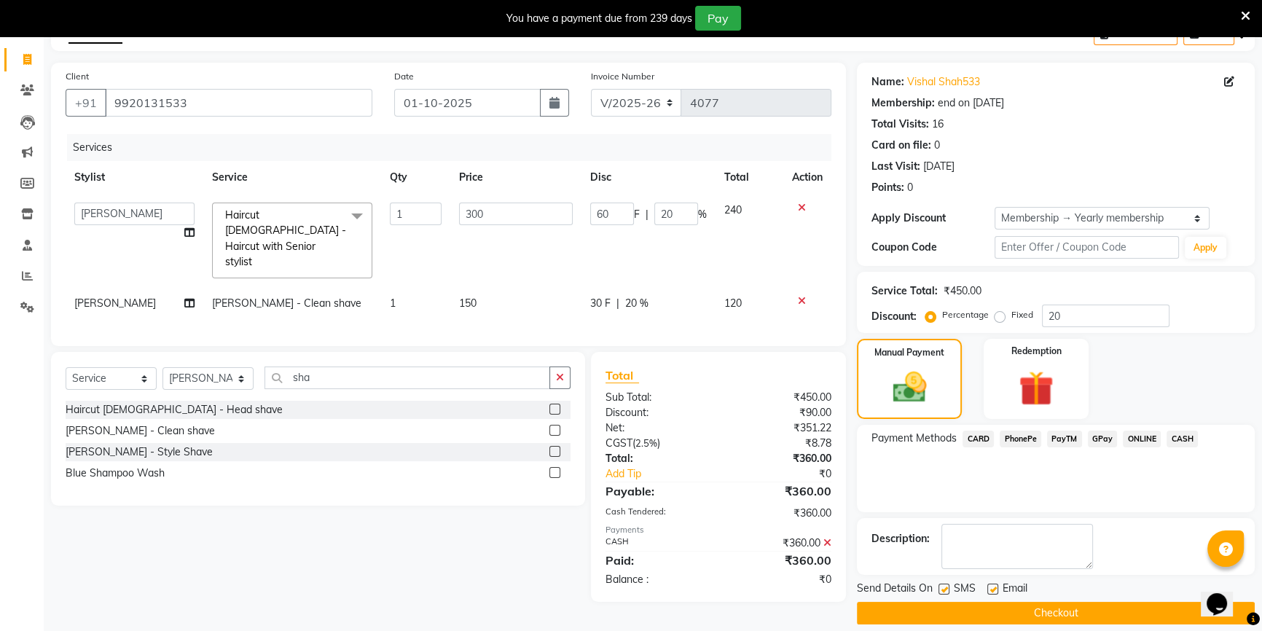
scroll to position [97, 0]
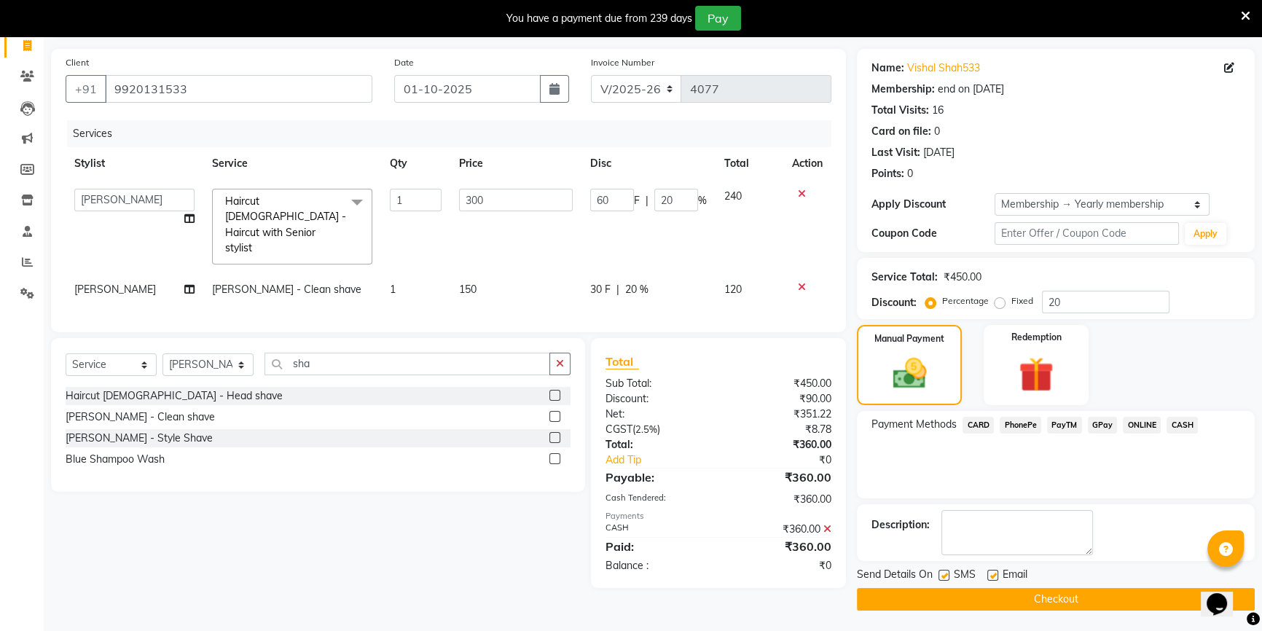
click at [991, 575] on label at bounding box center [992, 575] width 11 height 11
click at [991, 575] on input "checkbox" at bounding box center [991, 575] width 9 height 9
checkbox input "false"
click at [983, 599] on button "Checkout" at bounding box center [1056, 599] width 398 height 23
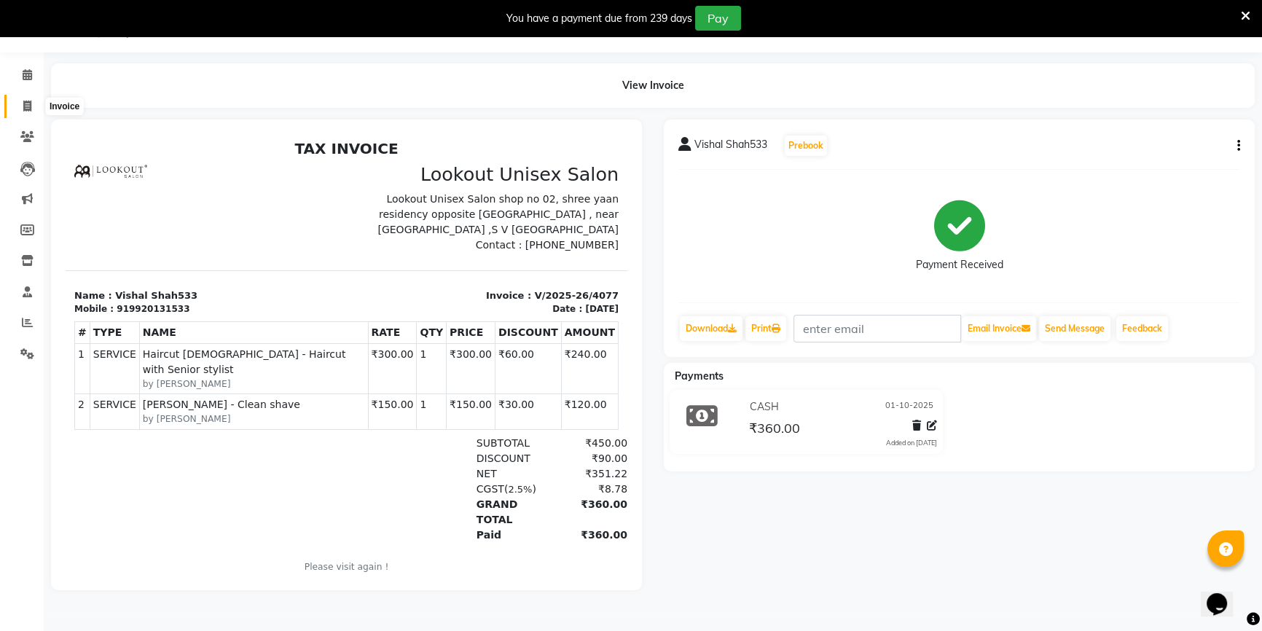
click at [17, 105] on span at bounding box center [27, 106] width 25 height 17
select select "7658"
select select "service"
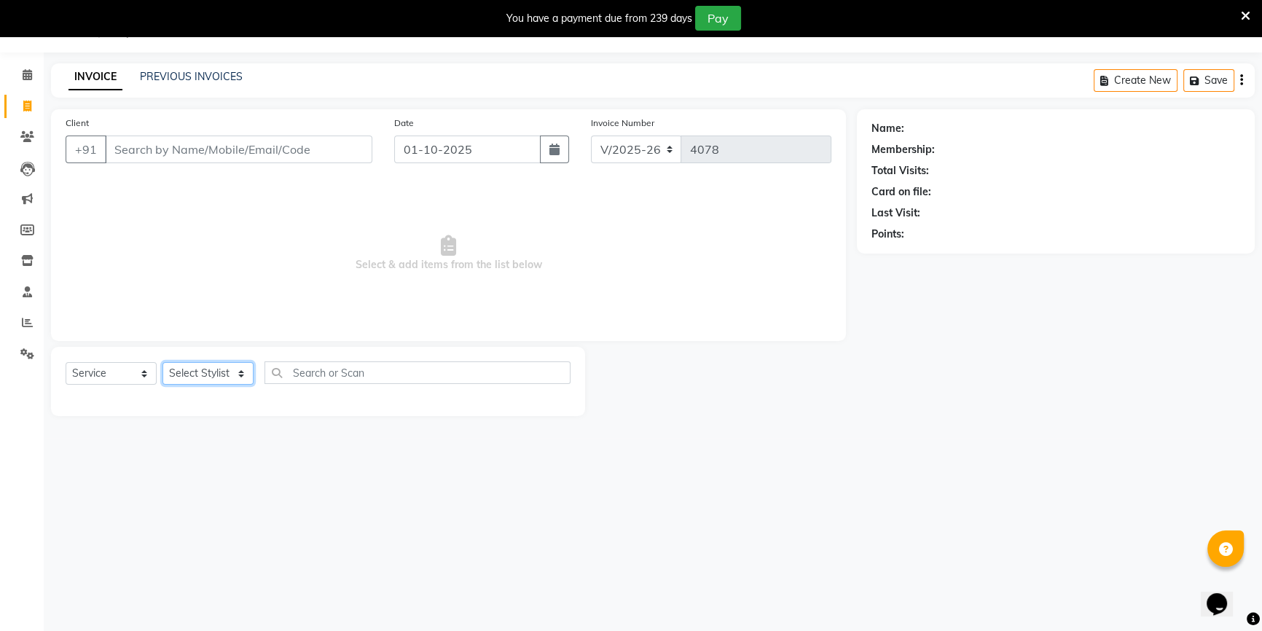
click at [194, 371] on select "Select Stylist Abid Arti CHANDANI Dhaval Sir Disha Hussain Indrajeet Jyoti Mahe…" at bounding box center [207, 373] width 91 height 23
click at [418, 325] on span "Select & add items from the list below" at bounding box center [449, 254] width 766 height 146
click at [28, 137] on icon at bounding box center [27, 136] width 14 height 11
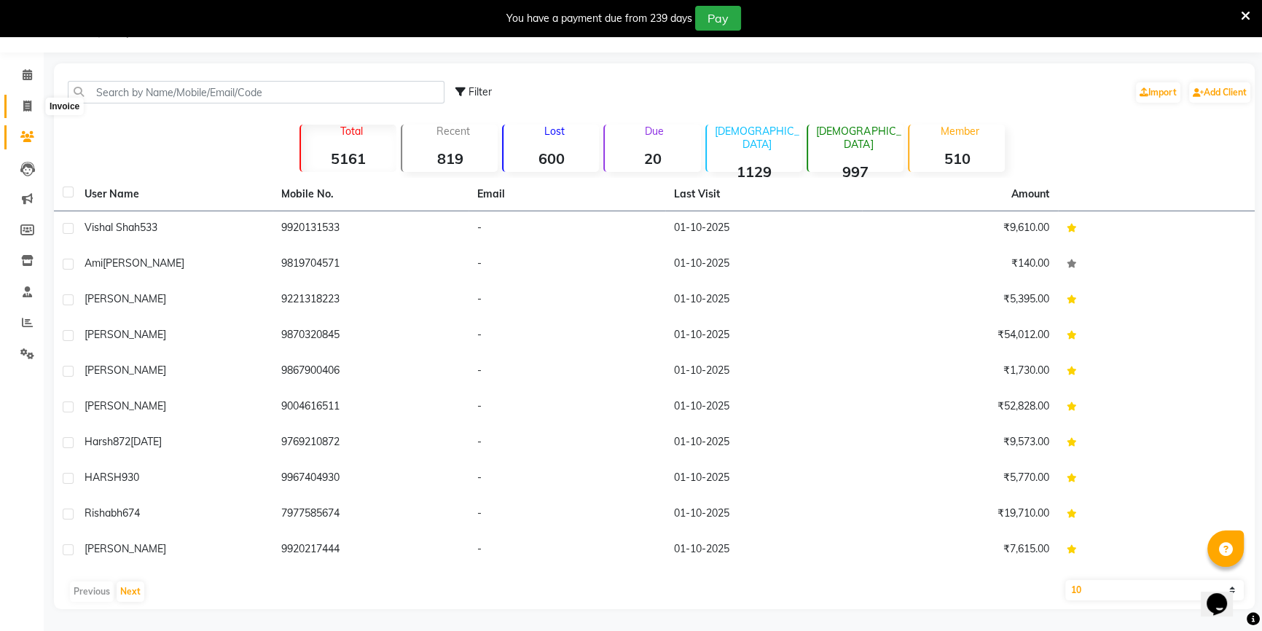
click at [31, 102] on icon at bounding box center [27, 106] width 8 height 11
select select "7658"
select select "service"
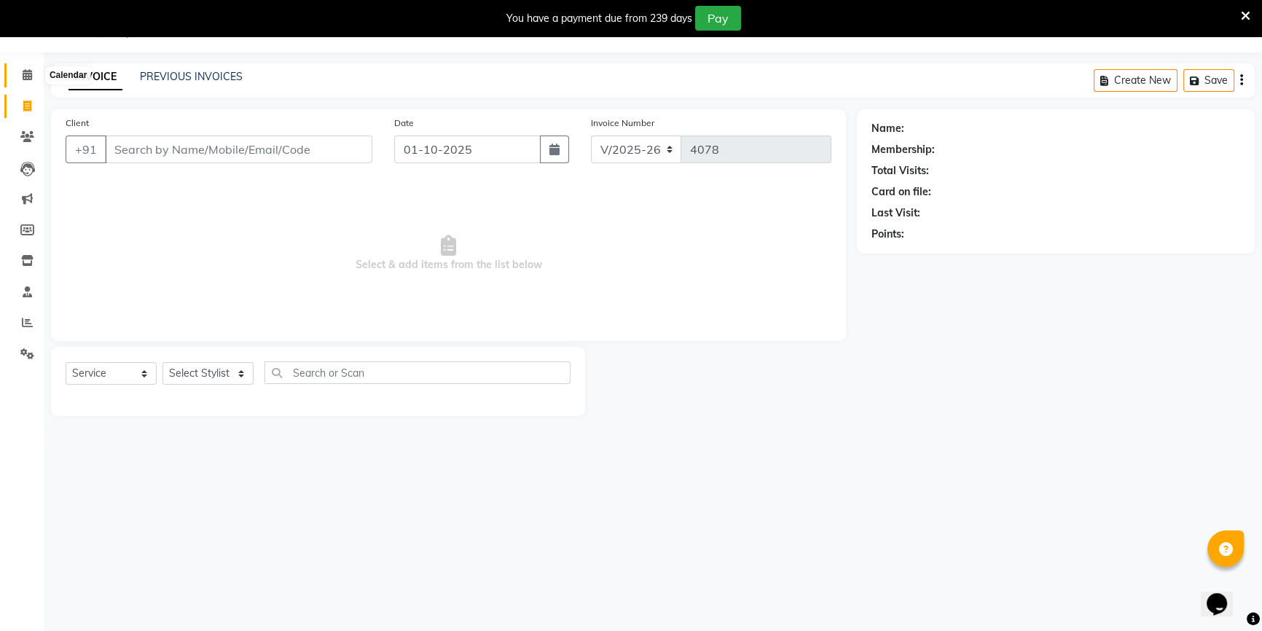
click at [19, 68] on span at bounding box center [27, 75] width 25 height 17
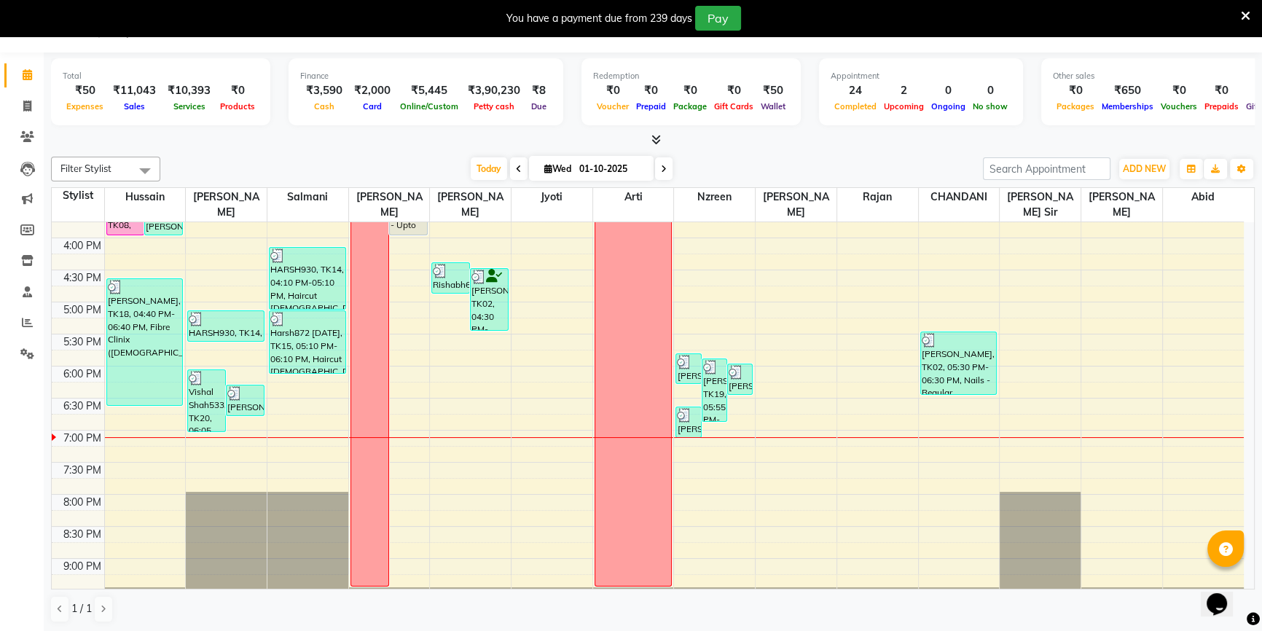
scroll to position [511, 0]
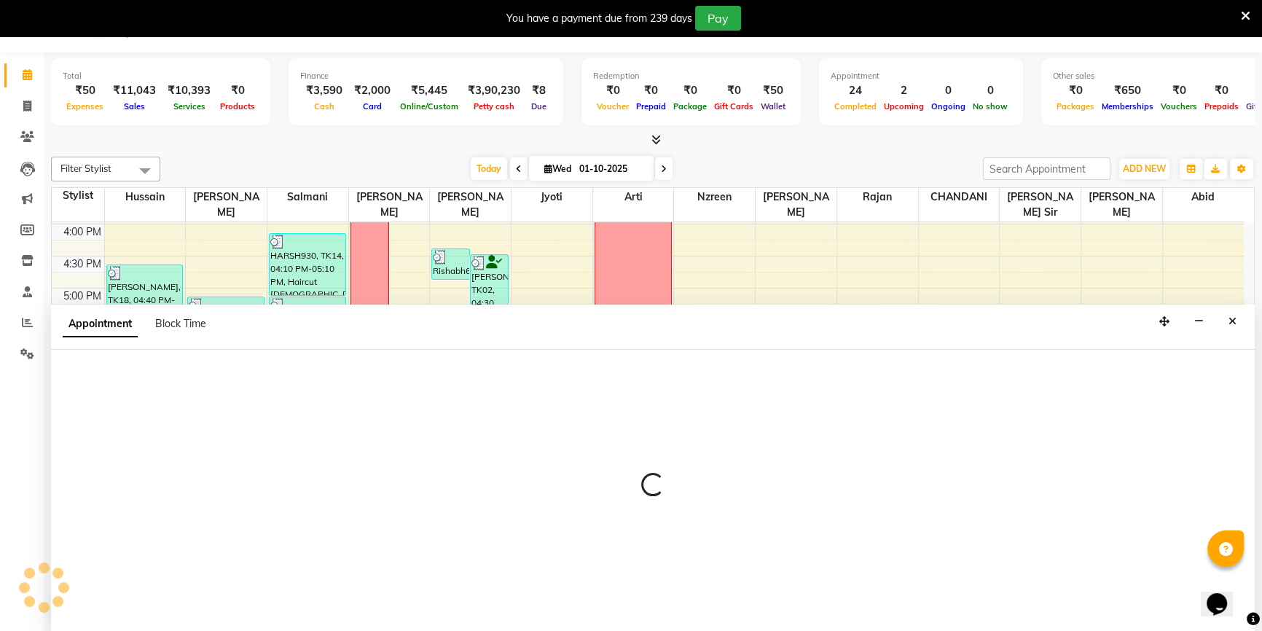
scroll to position [36, 0]
select select "67794"
select select "tentative"
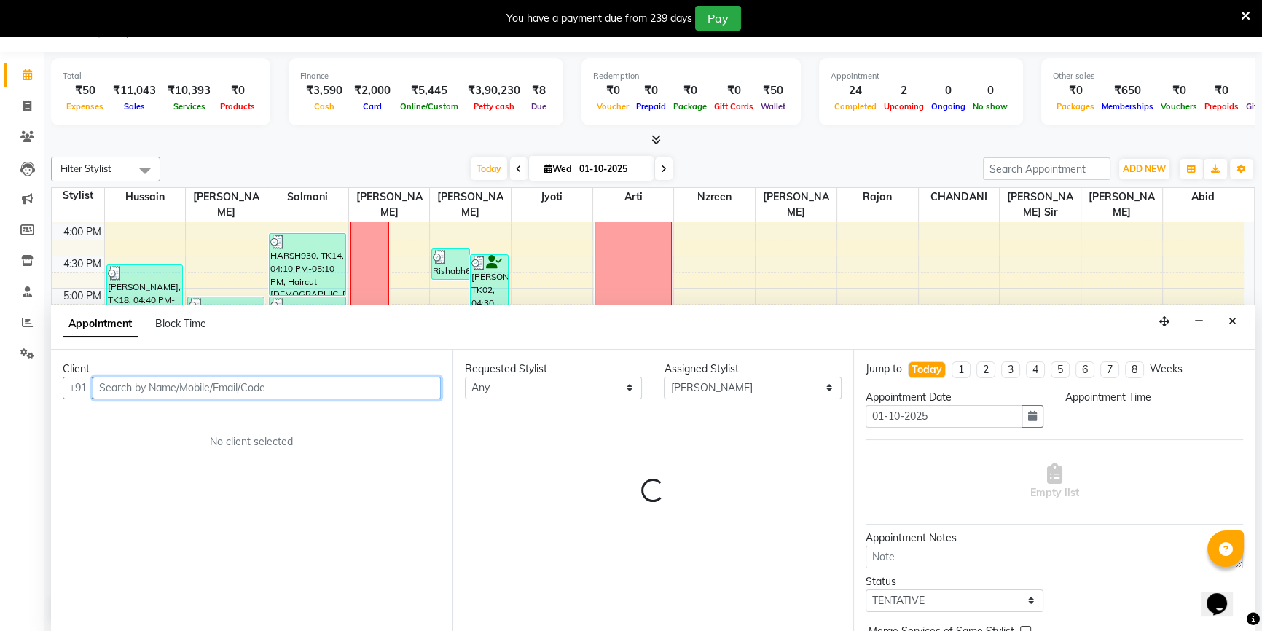
select select "1200"
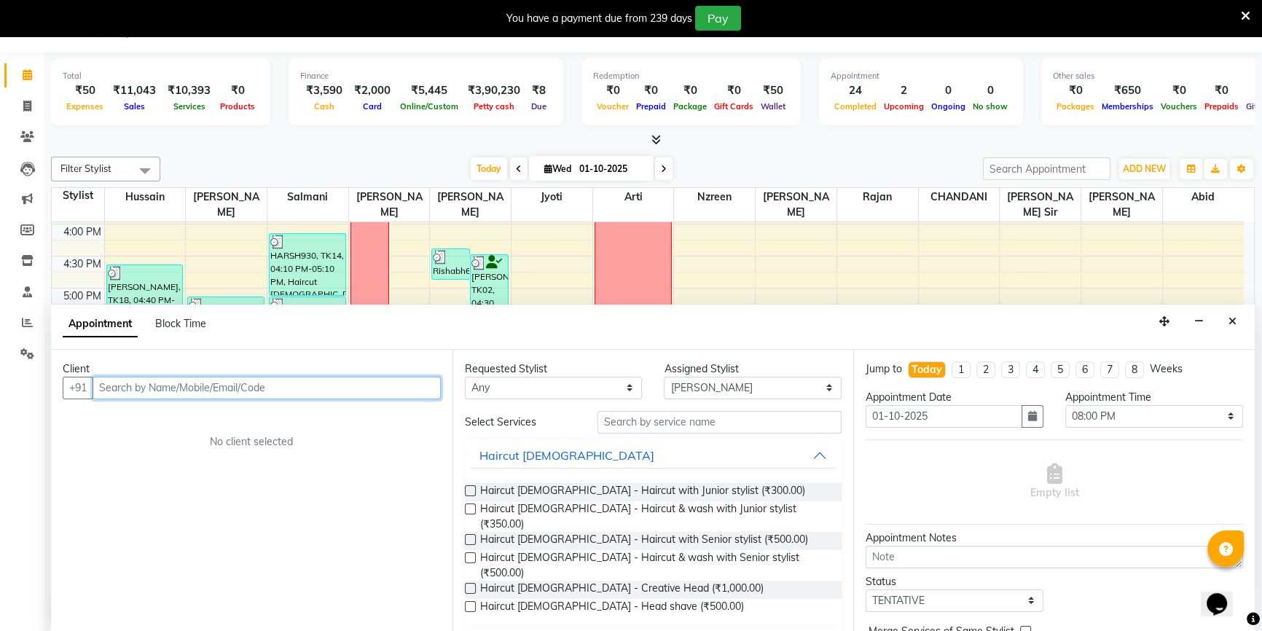
click at [382, 384] on input "text" at bounding box center [267, 388] width 348 height 23
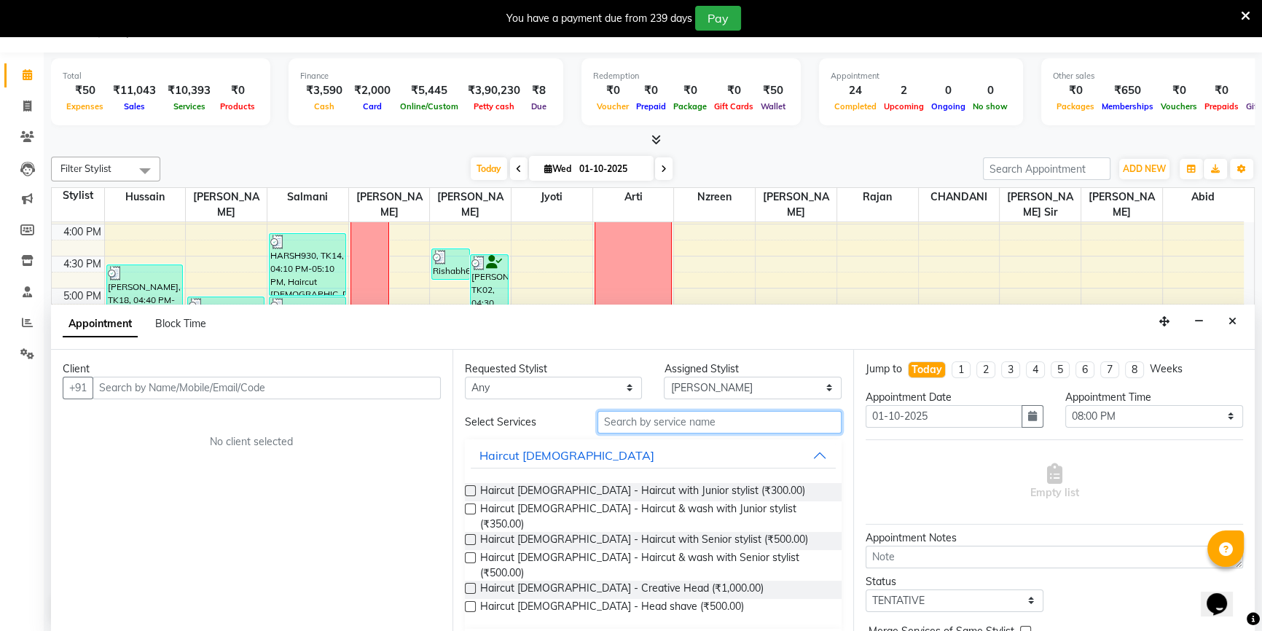
click at [648, 422] on input "text" at bounding box center [719, 422] width 244 height 23
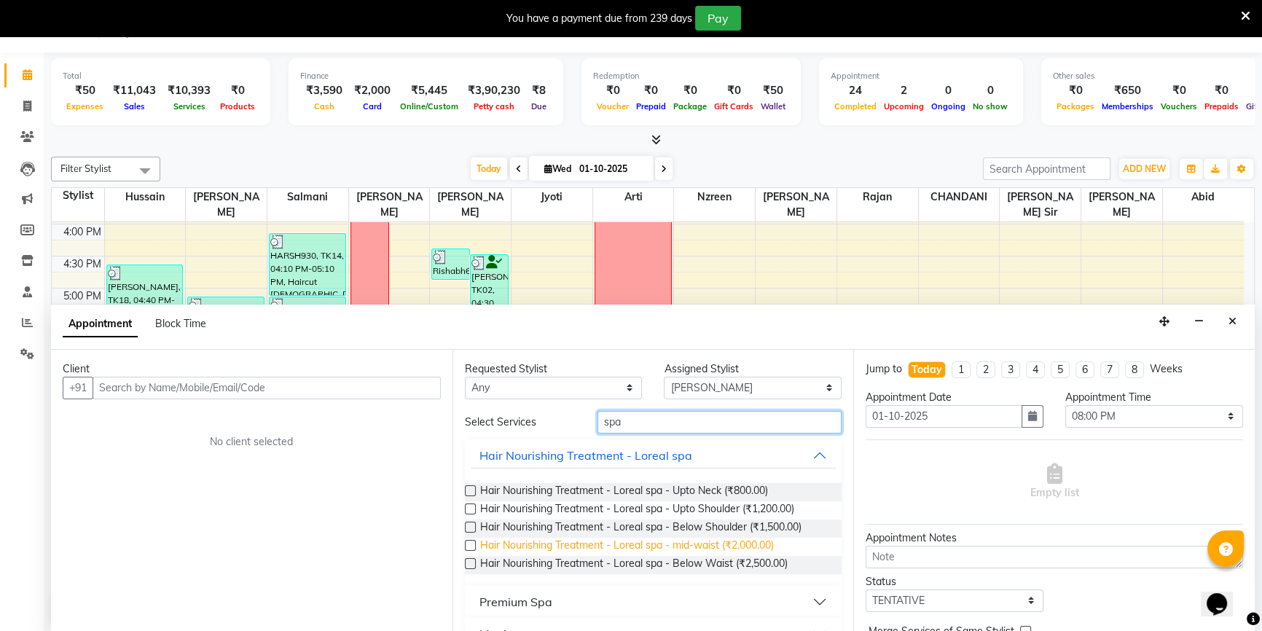
type input "spa"
click at [741, 545] on span "Hair Nourishing Treatment - Loreal spa - mid-waist (₹2,000.00)" at bounding box center [627, 547] width 294 height 18
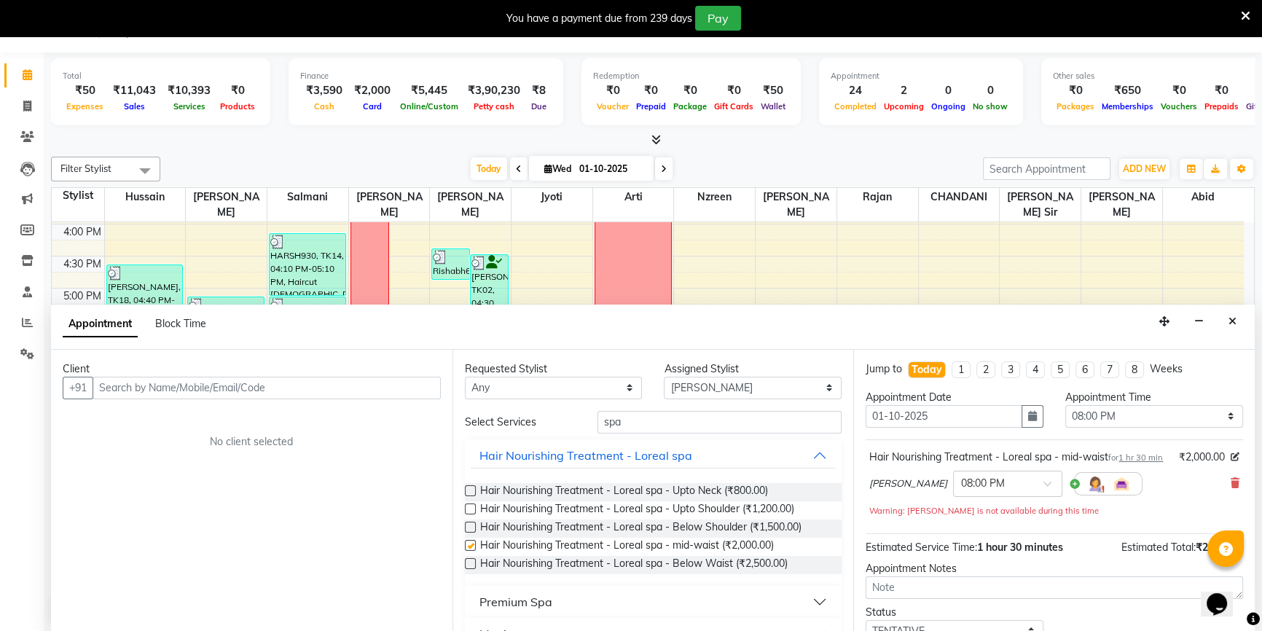
checkbox input "false"
click at [703, 387] on select "Select Abid Arti CHANDANI Dhaval Sir Hussain Indrajeet Jyoti Mayuri Nabil Nzree…" at bounding box center [753, 388] width 178 height 23
select select "68200"
click at [664, 377] on select "Select Abid Arti CHANDANI Dhaval Sir Hussain Indrajeet Jyoti Mayuri Nabil Nzree…" at bounding box center [753, 388] width 178 height 23
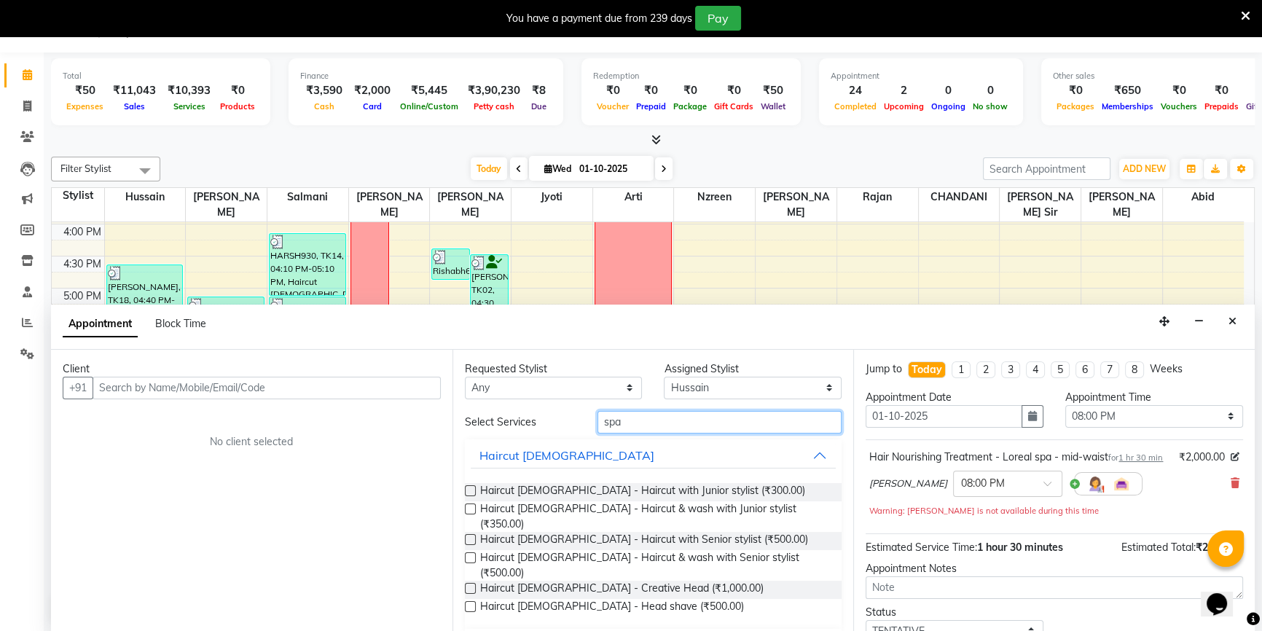
click at [658, 426] on input "spa" at bounding box center [719, 422] width 244 height 23
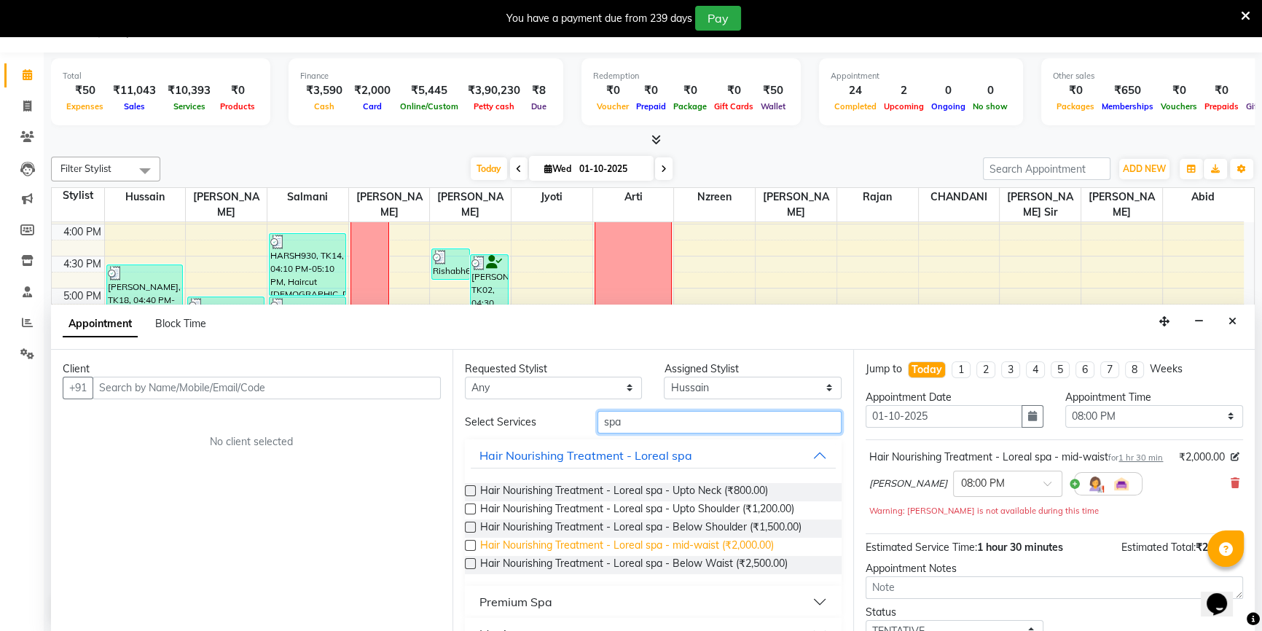
type input "spa"
click at [711, 543] on span "Hair Nourishing Treatment - Loreal spa - mid-waist (₹2,000.00)" at bounding box center [627, 547] width 294 height 18
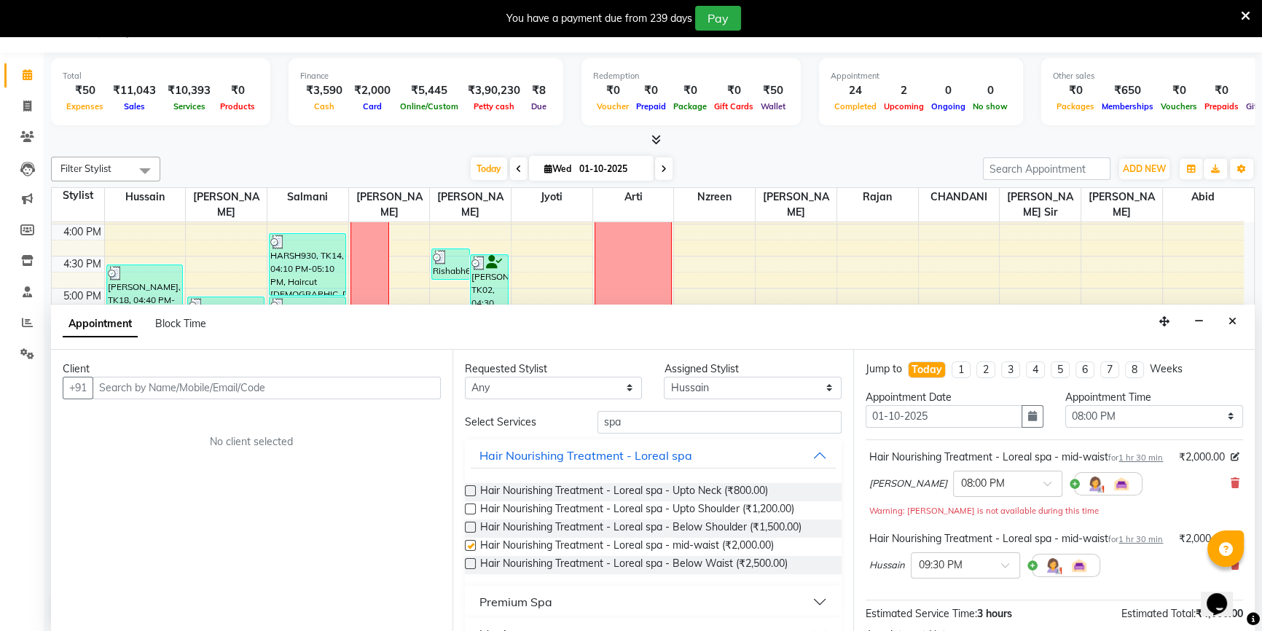
checkbox input "false"
click at [364, 396] on input "text" at bounding box center [267, 388] width 348 height 23
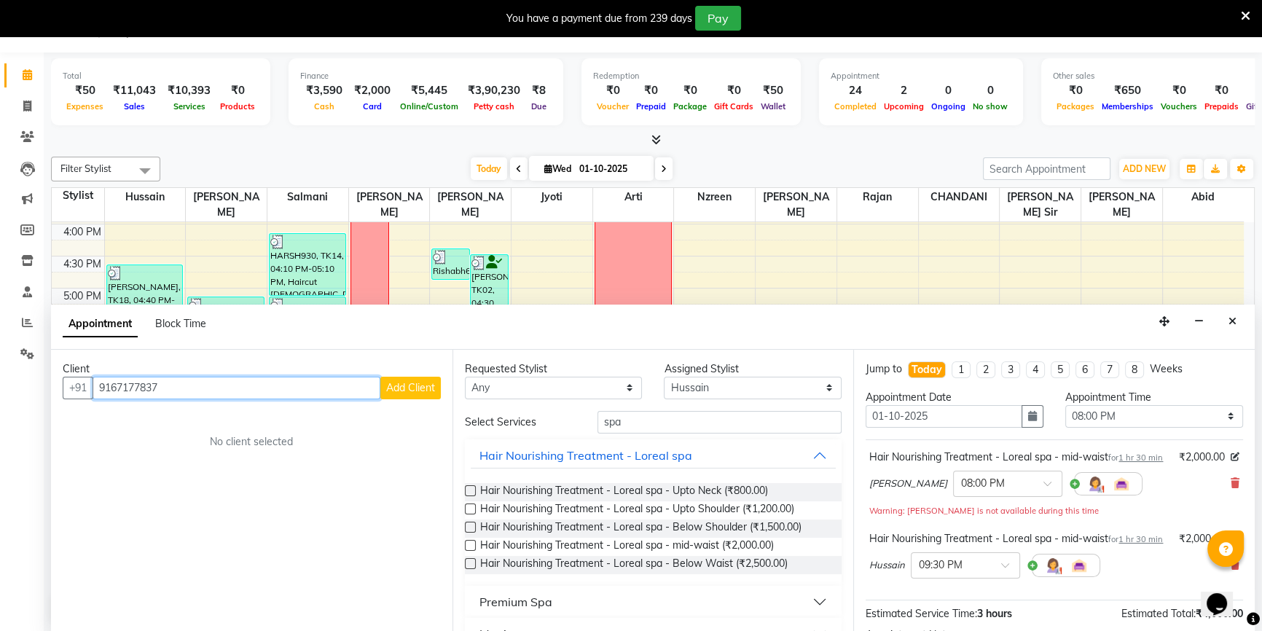
type input "9167177837"
click at [415, 390] on span "Add Client" at bounding box center [410, 387] width 49 height 13
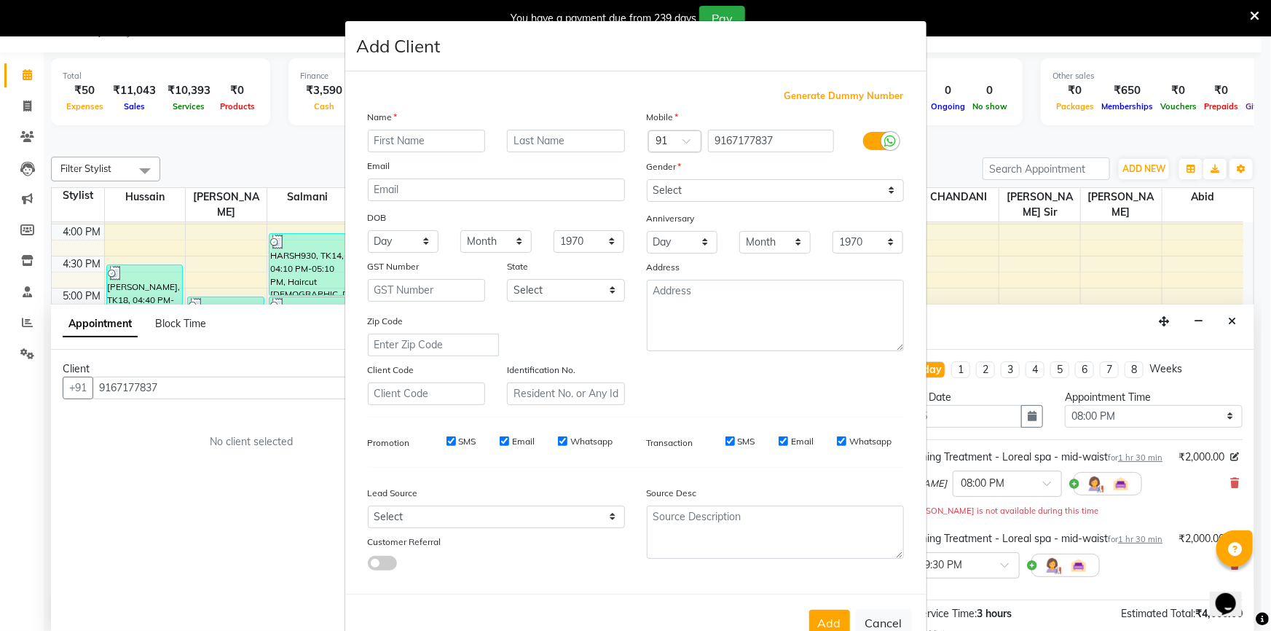
click at [457, 140] on input "text" at bounding box center [427, 141] width 118 height 23
type input "hri"
click at [704, 192] on select "Select Male Female Other Prefer Not To Say" at bounding box center [775, 190] width 257 height 23
select select "other"
click at [647, 179] on select "Select Male Female Other Prefer Not To Say" at bounding box center [775, 190] width 257 height 23
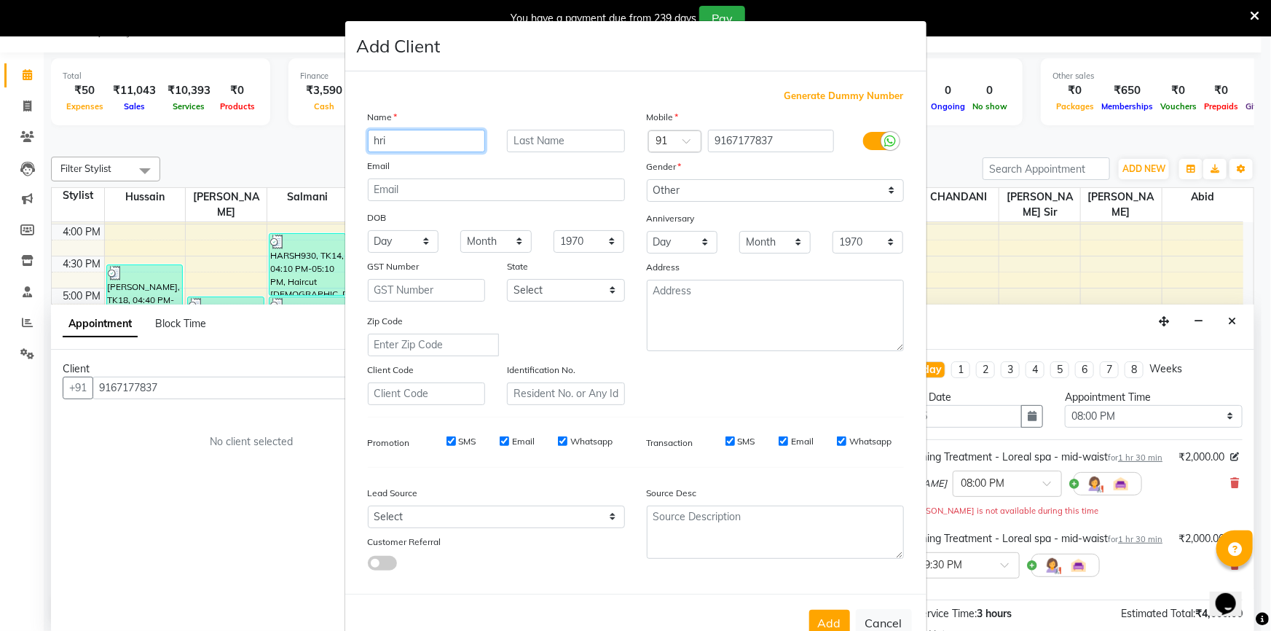
click at [445, 131] on input "hri" at bounding box center [427, 141] width 118 height 23
type input "hishita"
click at [675, 194] on select "Select Male Female Other Prefer Not To Say" at bounding box center [775, 190] width 257 height 23
click at [647, 179] on select "Select Male Female Other Prefer Not To Say" at bounding box center [775, 190] width 257 height 23
click at [825, 622] on button "Add" at bounding box center [829, 623] width 41 height 26
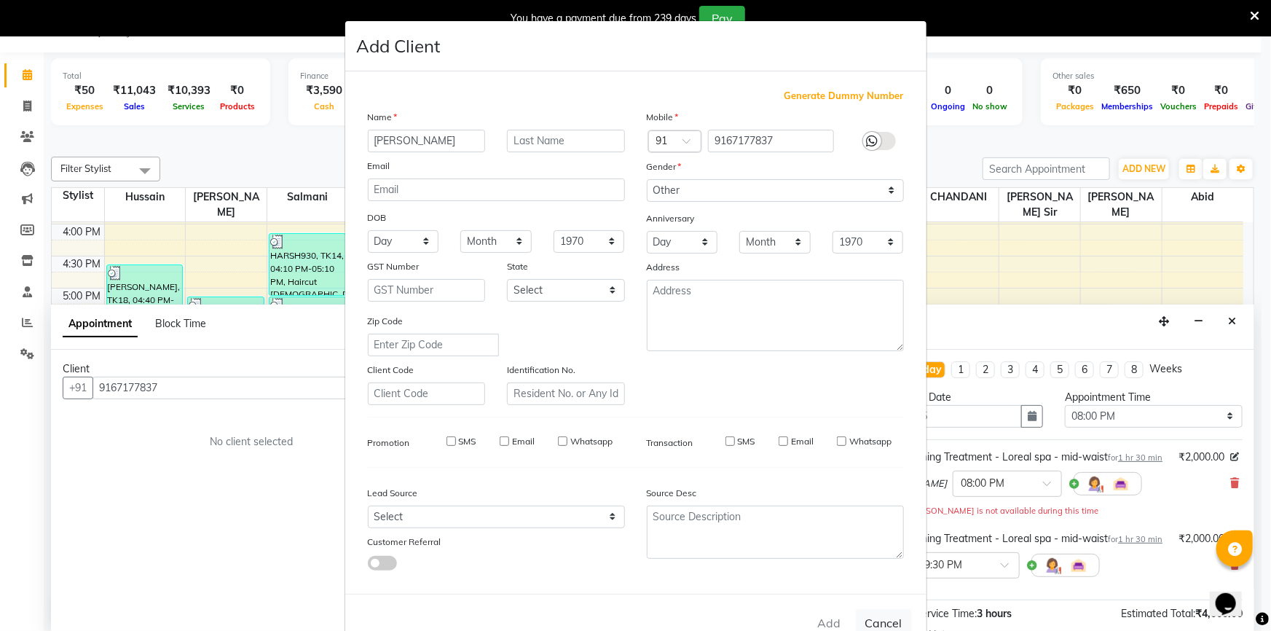
select select
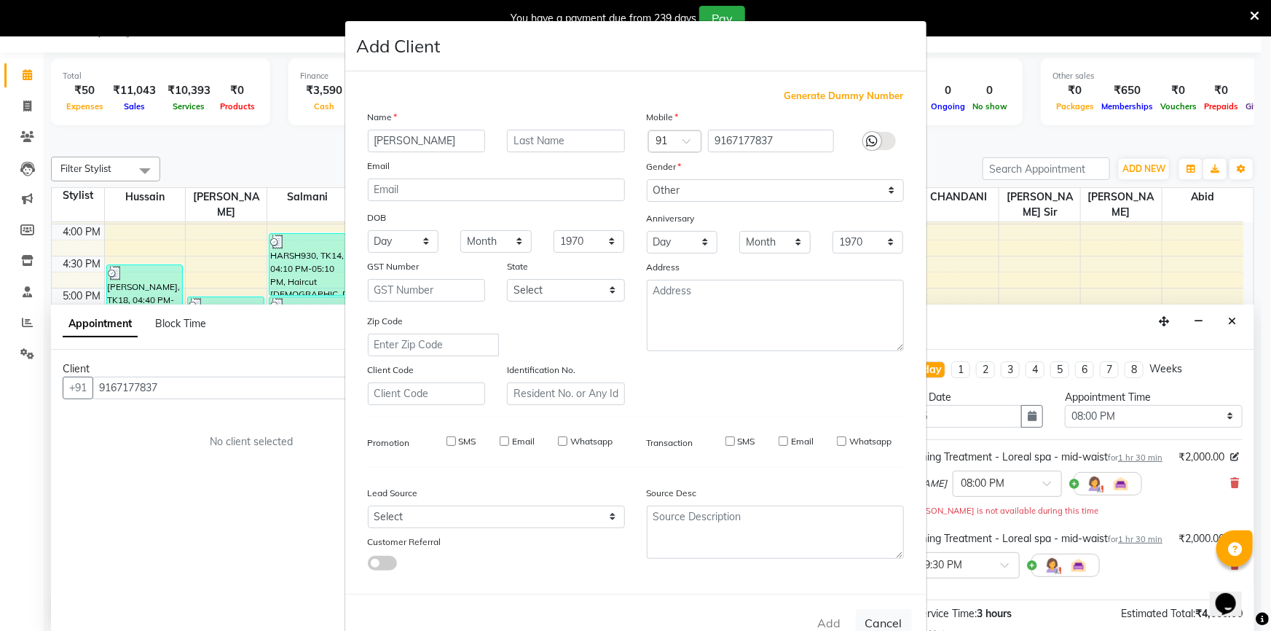
select select
checkbox input "false"
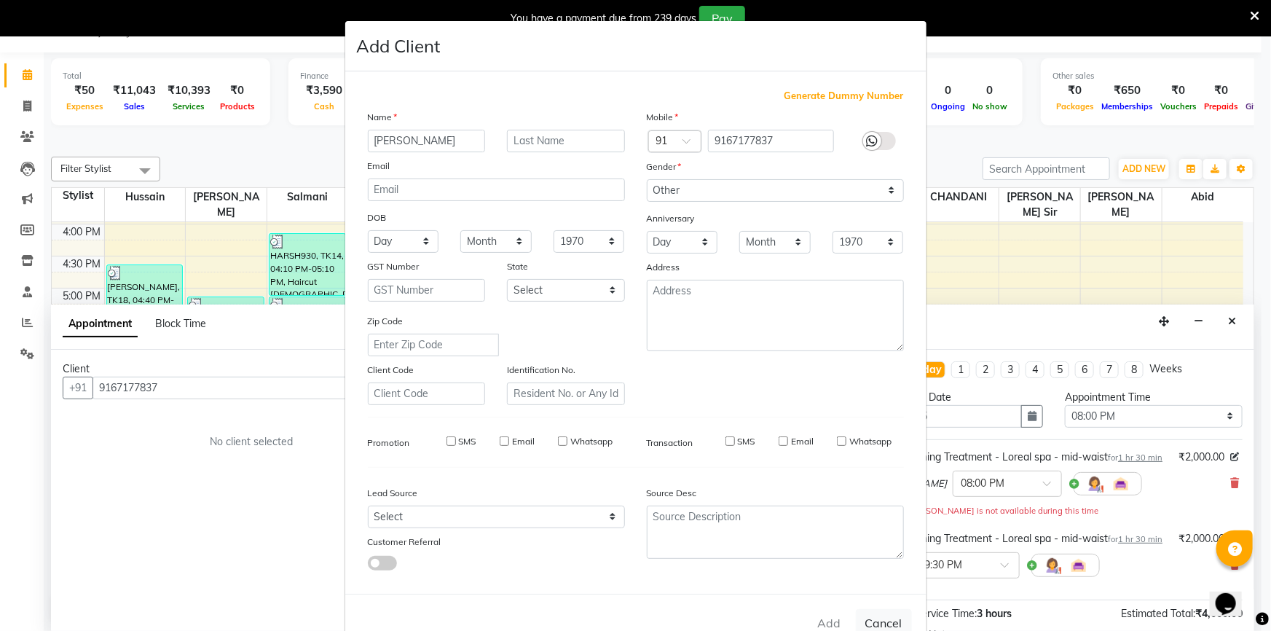
checkbox input "false"
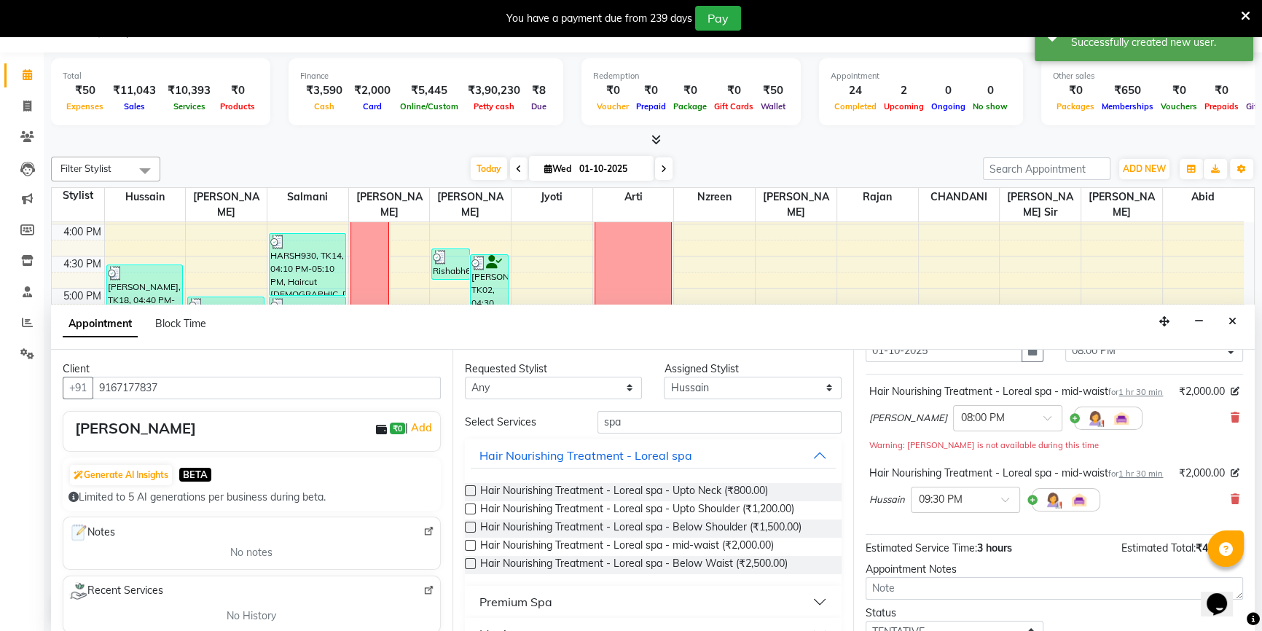
scroll to position [197, 0]
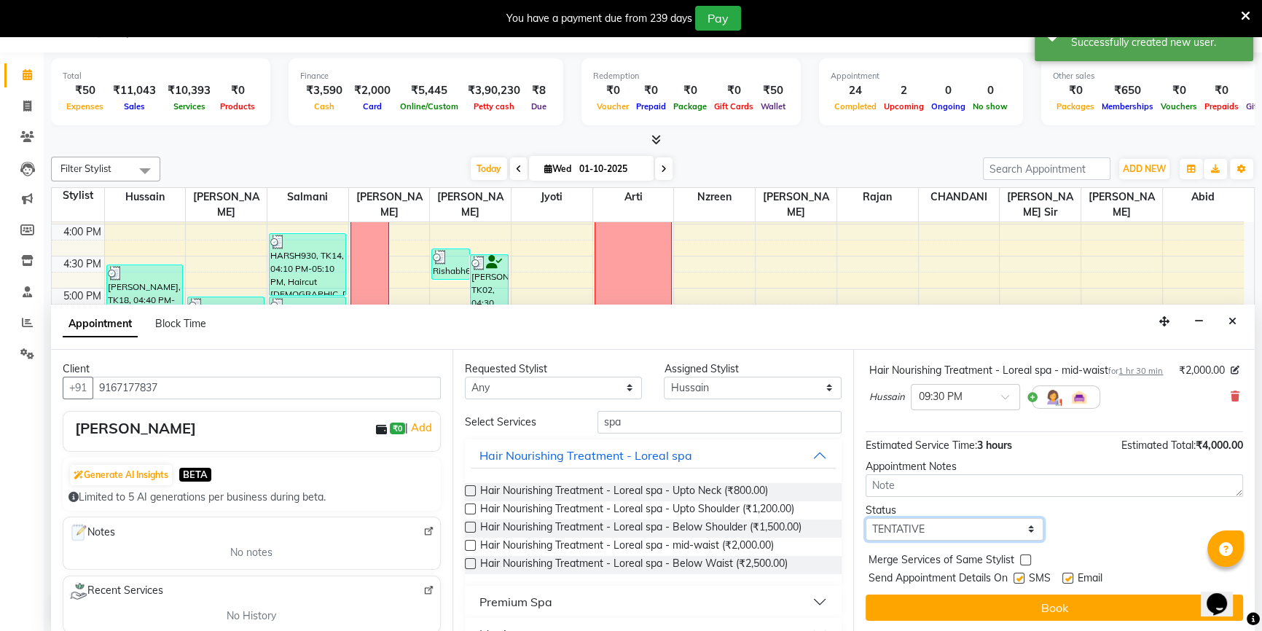
click at [964, 521] on select "Select TENTATIVE CONFIRM CHECK-IN UPCOMING" at bounding box center [954, 529] width 178 height 23
select select "confirm booking"
click at [865, 518] on select "Select TENTATIVE CONFIRM CHECK-IN UPCOMING" at bounding box center [954, 529] width 178 height 23
click at [1067, 573] on label at bounding box center [1067, 578] width 11 height 11
click at [1067, 575] on input "checkbox" at bounding box center [1066, 579] width 9 height 9
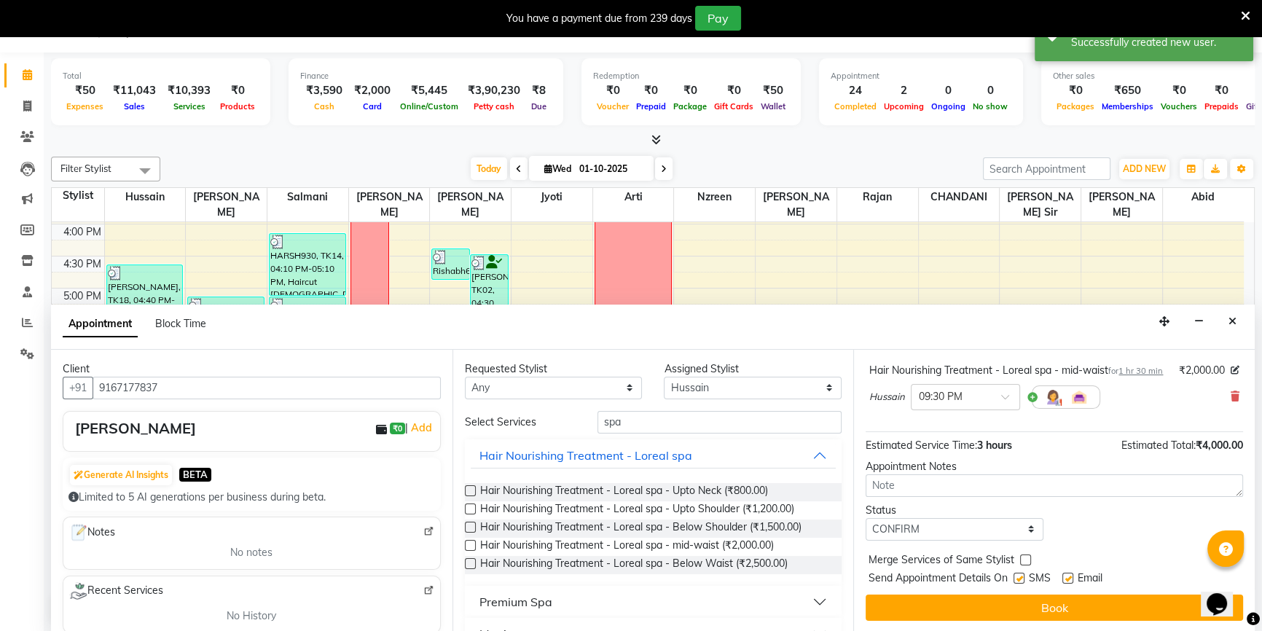
checkbox input "false"
drag, startPoint x: 1020, startPoint y: 573, endPoint x: 1018, endPoint y: 594, distance: 20.5
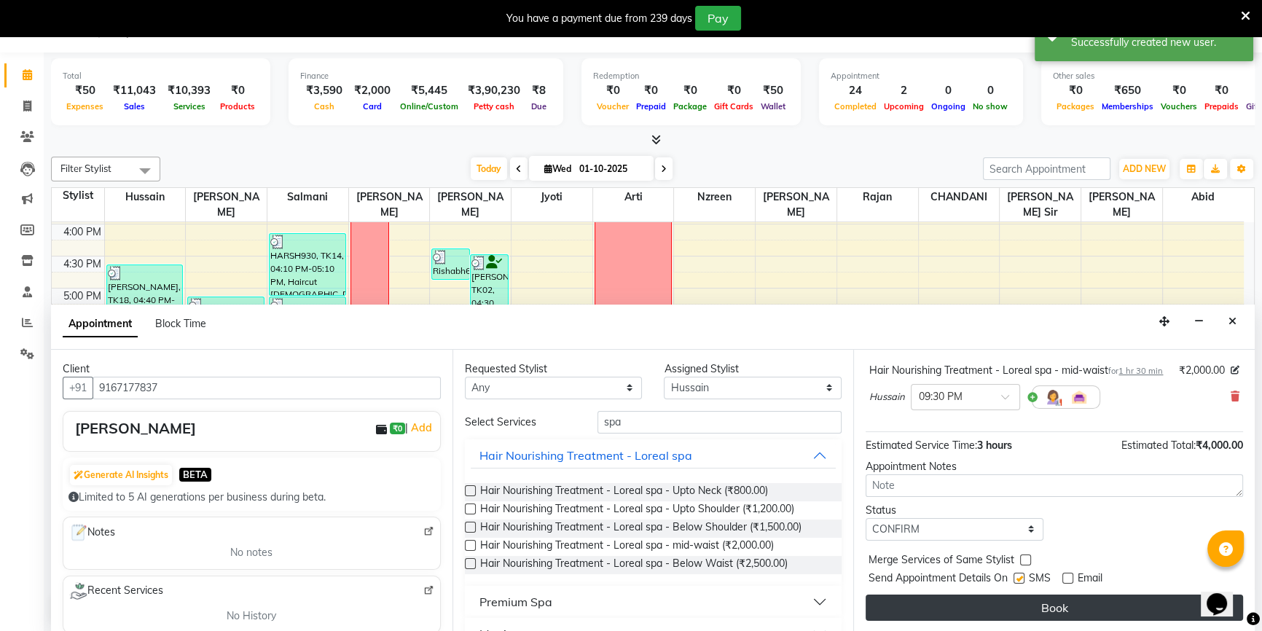
click at [1020, 574] on label at bounding box center [1018, 578] width 11 height 11
click at [1020, 575] on input "checkbox" at bounding box center [1017, 579] width 9 height 9
checkbox input "false"
click at [1020, 604] on button "Book" at bounding box center [1053, 607] width 377 height 26
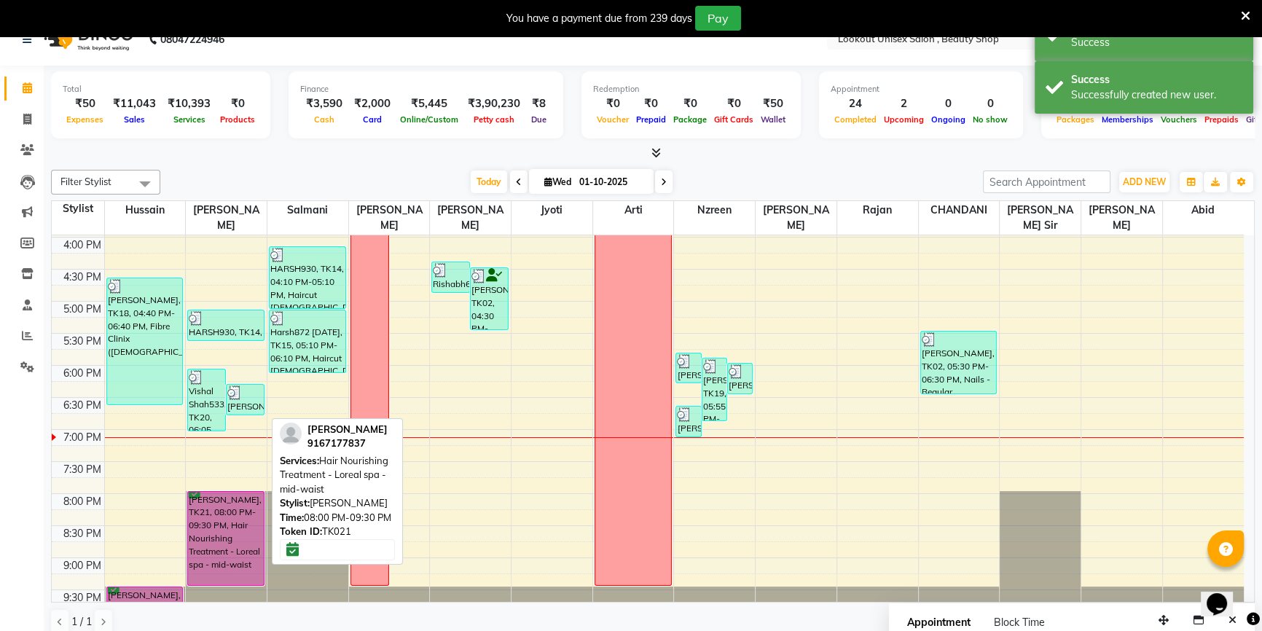
scroll to position [36, 0]
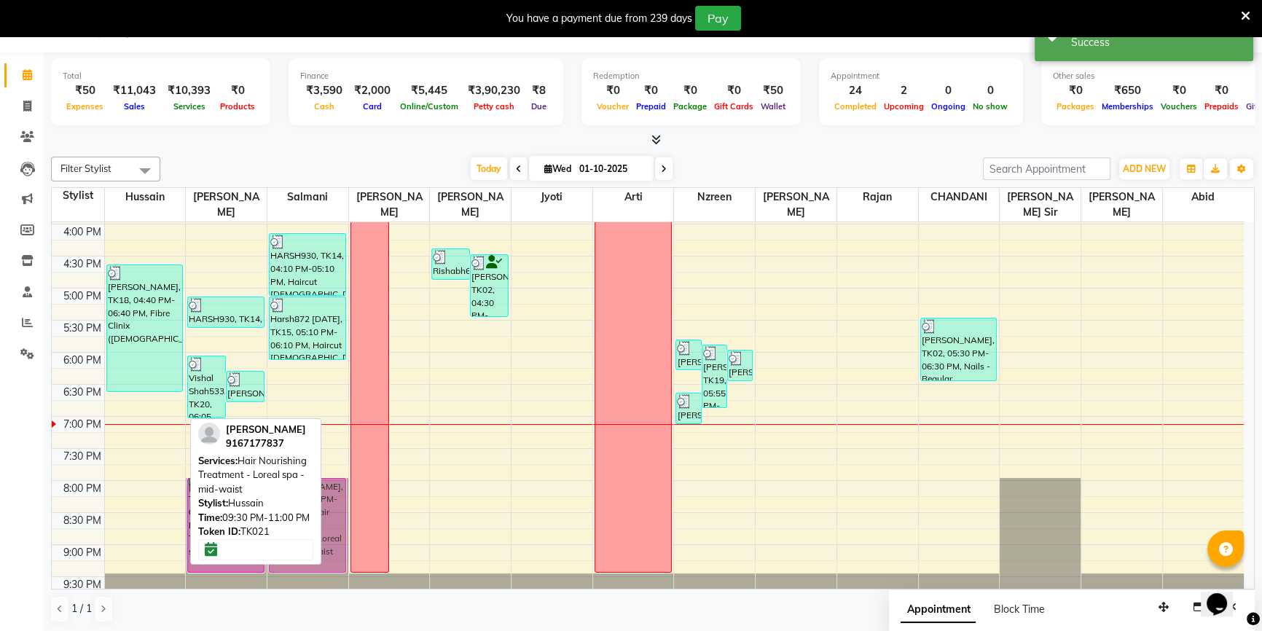
drag, startPoint x: 150, startPoint y: 573, endPoint x: 340, endPoint y: 474, distance: 214.0
click at [340, 474] on tr "BIJAL, TK08, 03:30 PM-04:00 PM, Hair Wash - Loreal wash Female BIJAL, TK12, 03:…" at bounding box center [648, 160] width 1192 height 897
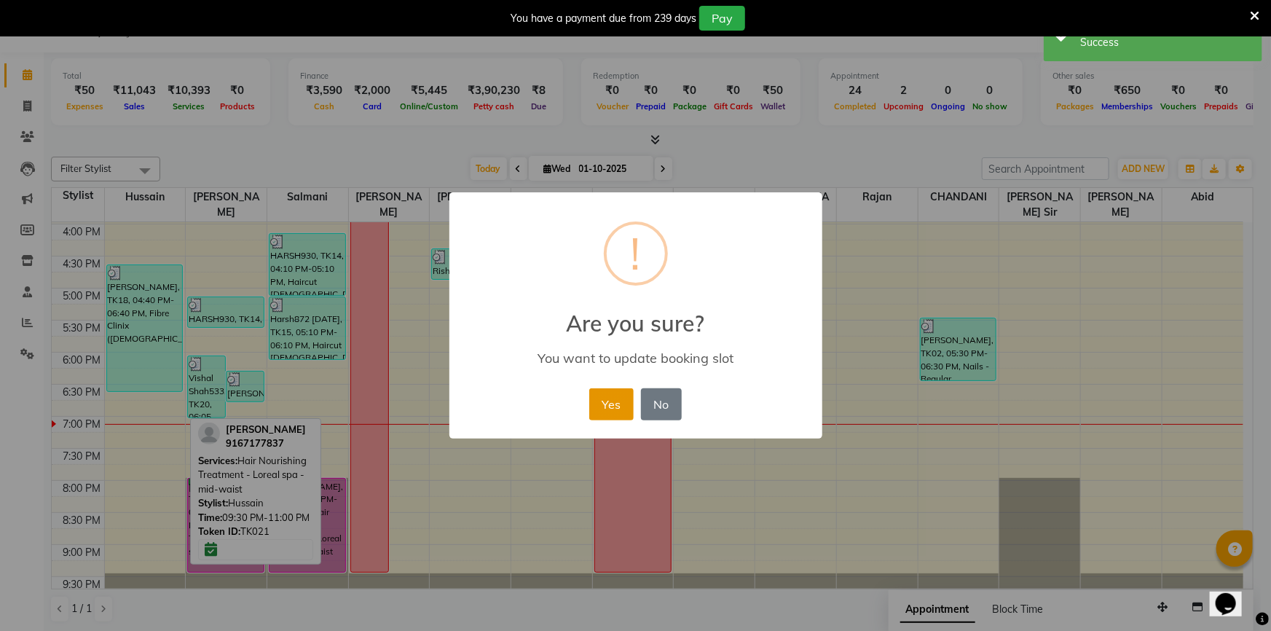
click at [607, 415] on button "Yes" at bounding box center [611, 404] width 44 height 32
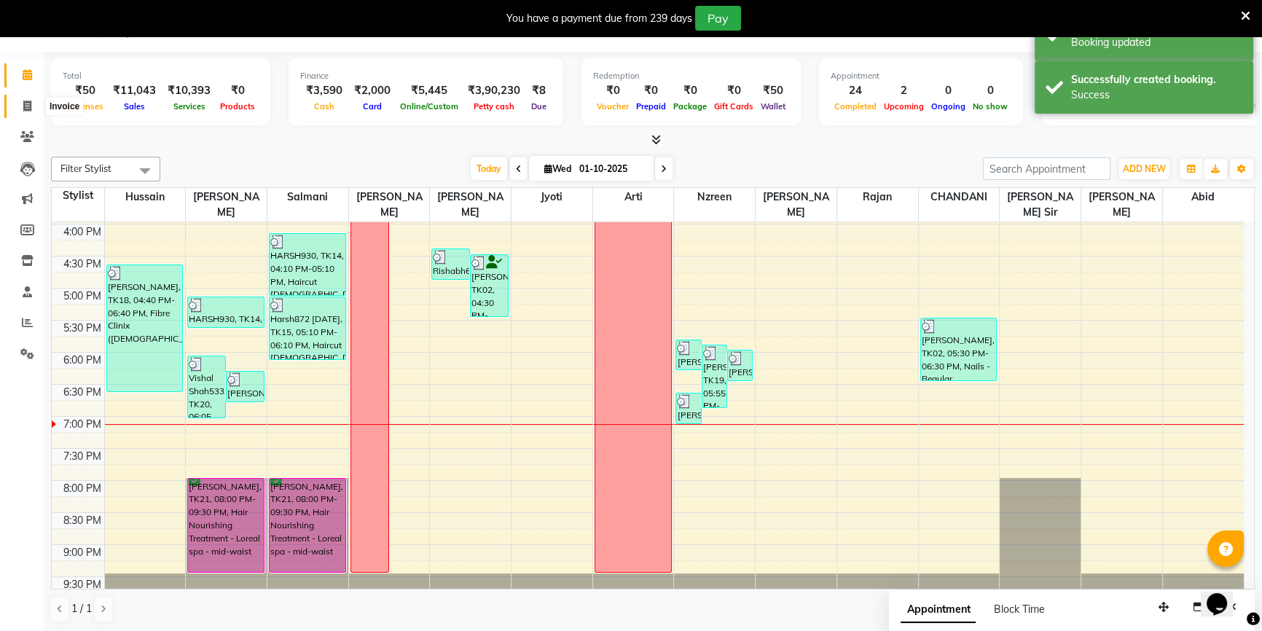
click at [30, 102] on icon at bounding box center [27, 106] width 8 height 11
select select "7658"
select select "service"
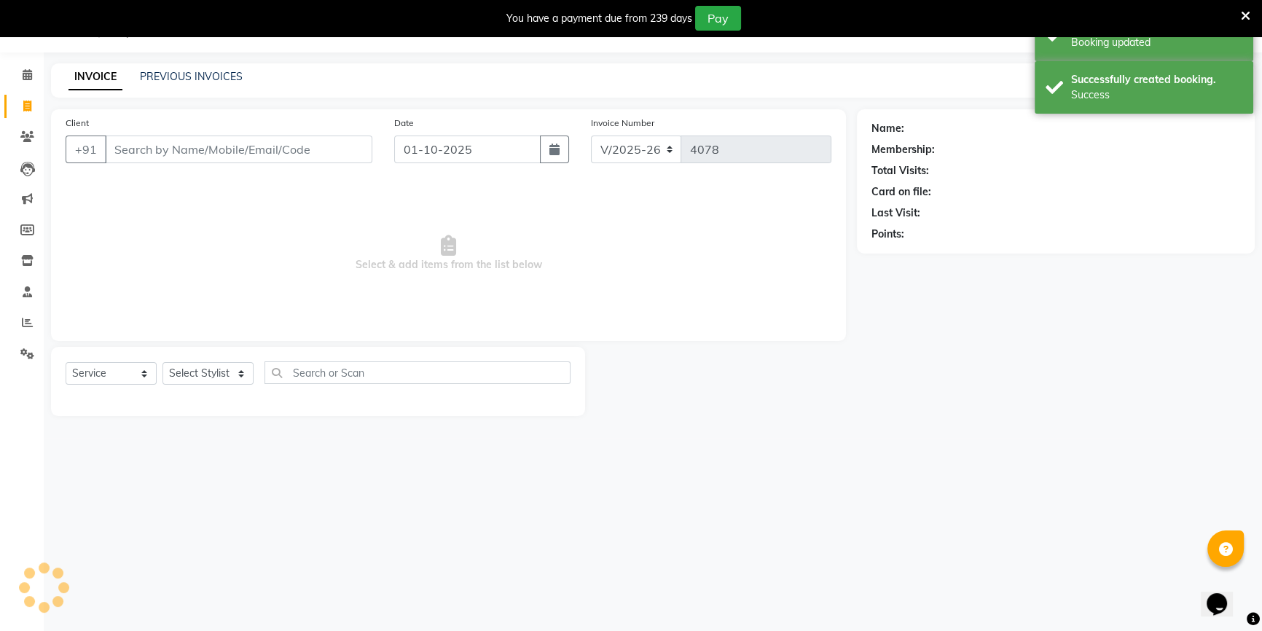
scroll to position [0, 0]
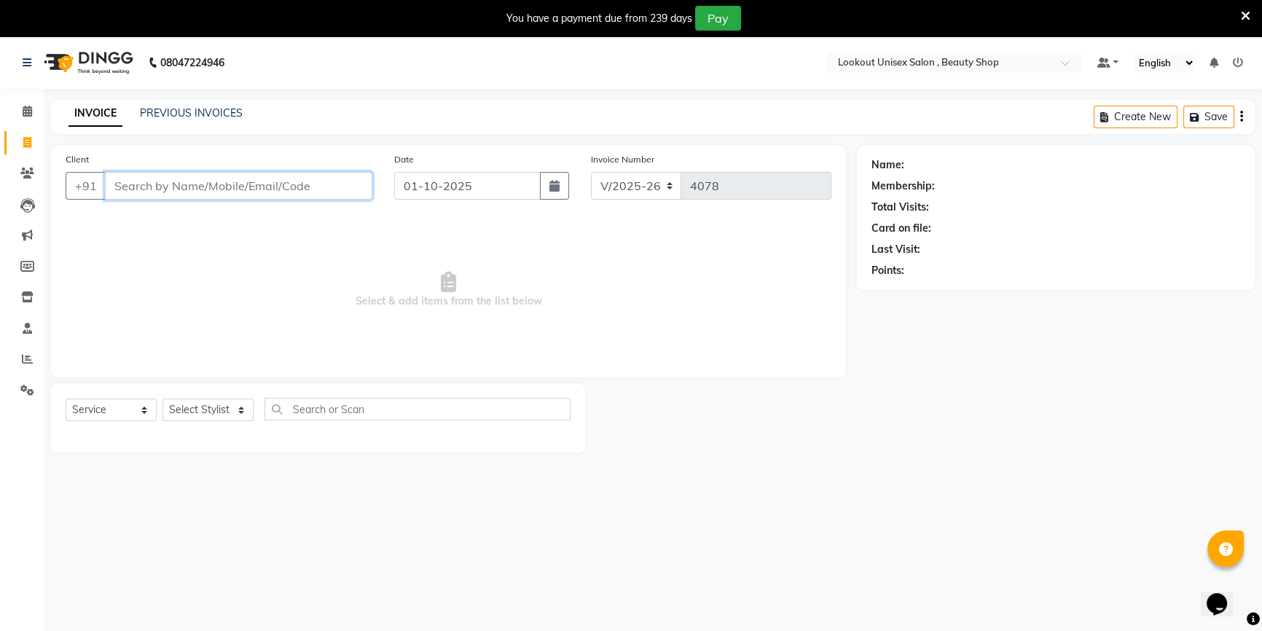
click at [140, 193] on input "Client" at bounding box center [238, 186] width 267 height 28
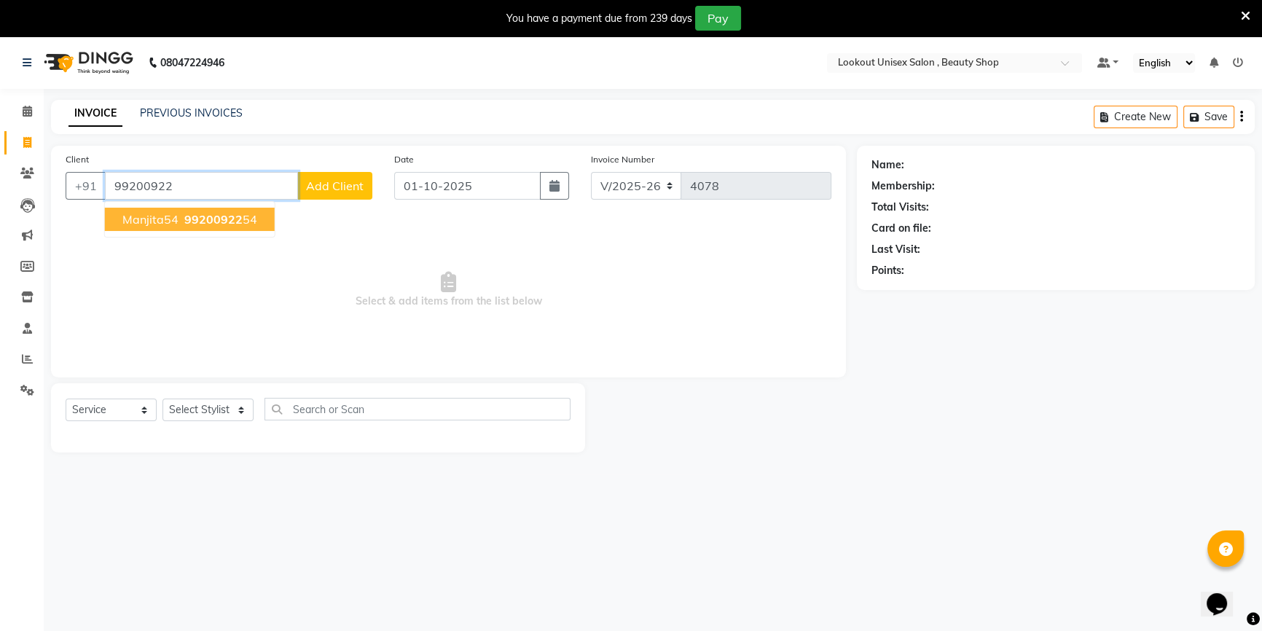
click at [149, 226] on span "Manjita54" at bounding box center [150, 219] width 56 height 15
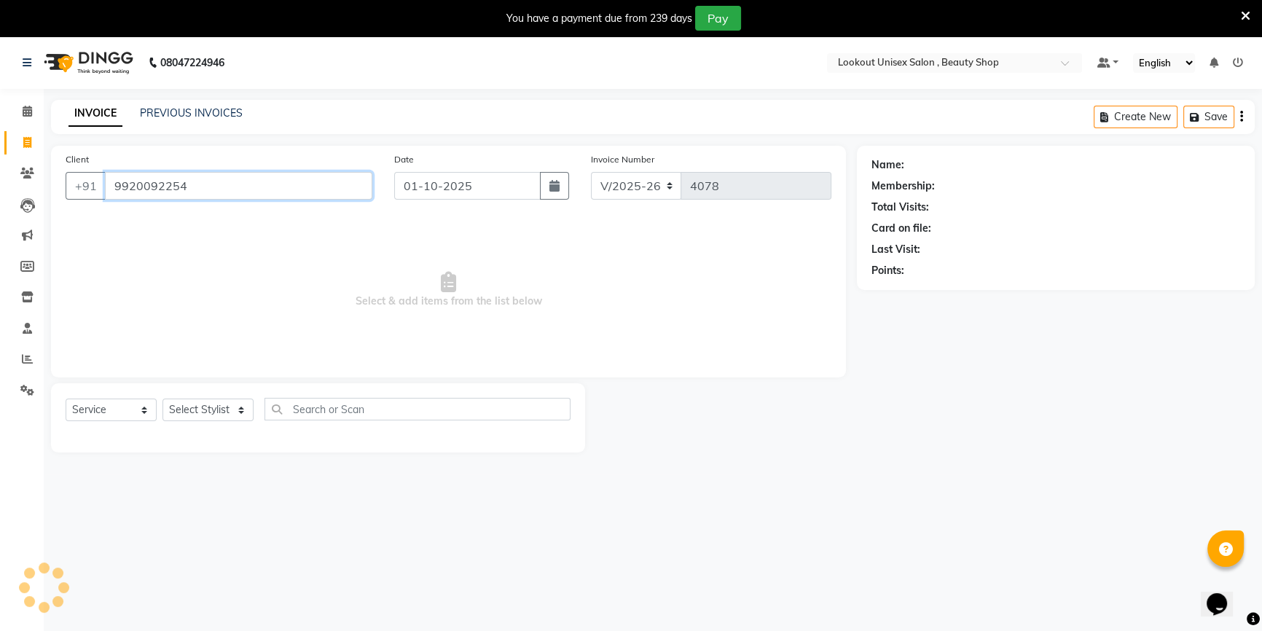
type input "9920092254"
select select "1: Object"
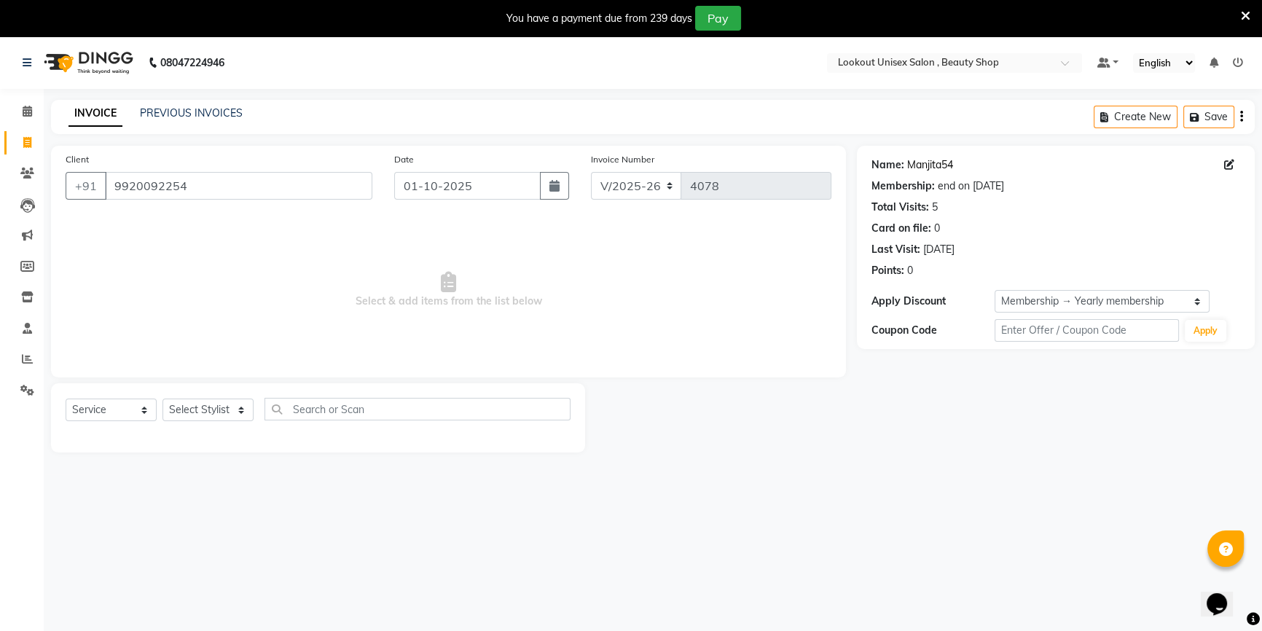
click at [942, 167] on link "Manjita54" at bounding box center [930, 164] width 46 height 15
click at [211, 408] on select "Select Stylist Abid Arti CHANDANI Dhaval Sir Disha Hussain Indrajeet Jyoti Mahe…" at bounding box center [207, 409] width 91 height 23
select select "67794"
click at [162, 398] on select "Select Stylist Abid Arti CHANDANI Dhaval Sir Disha Hussain Indrajeet Jyoti Mahe…" at bounding box center [207, 409] width 91 height 23
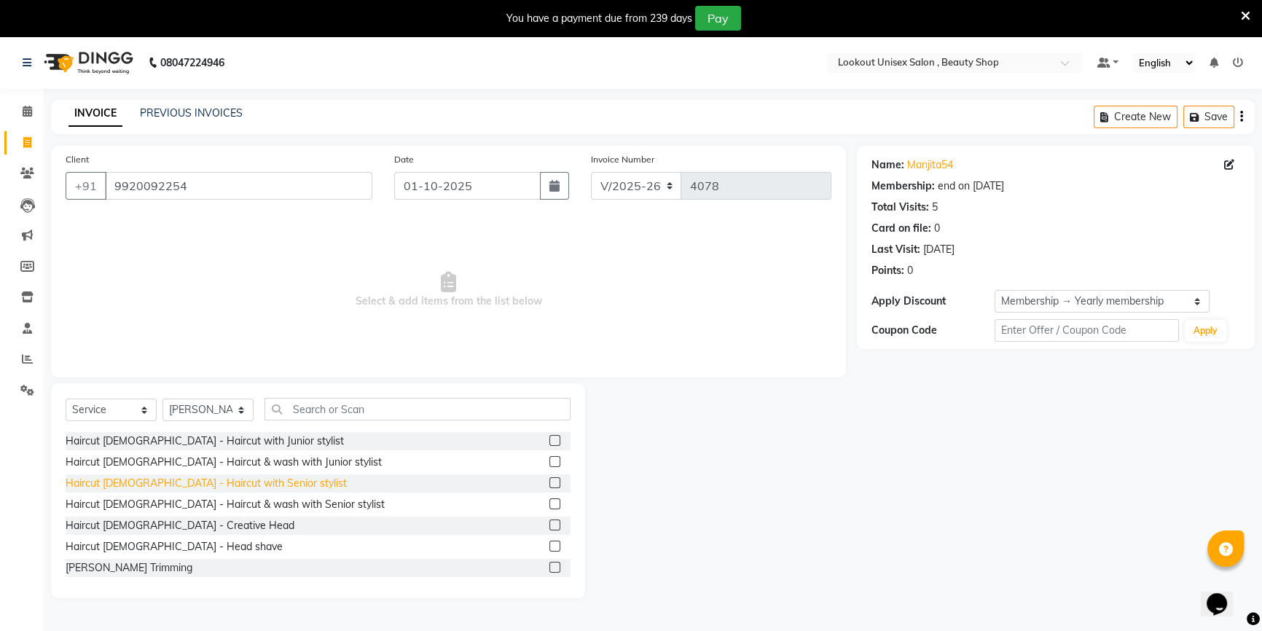
click at [245, 479] on div "Haircut [DEMOGRAPHIC_DATA] - Haircut with Senior stylist" at bounding box center [206, 483] width 281 height 15
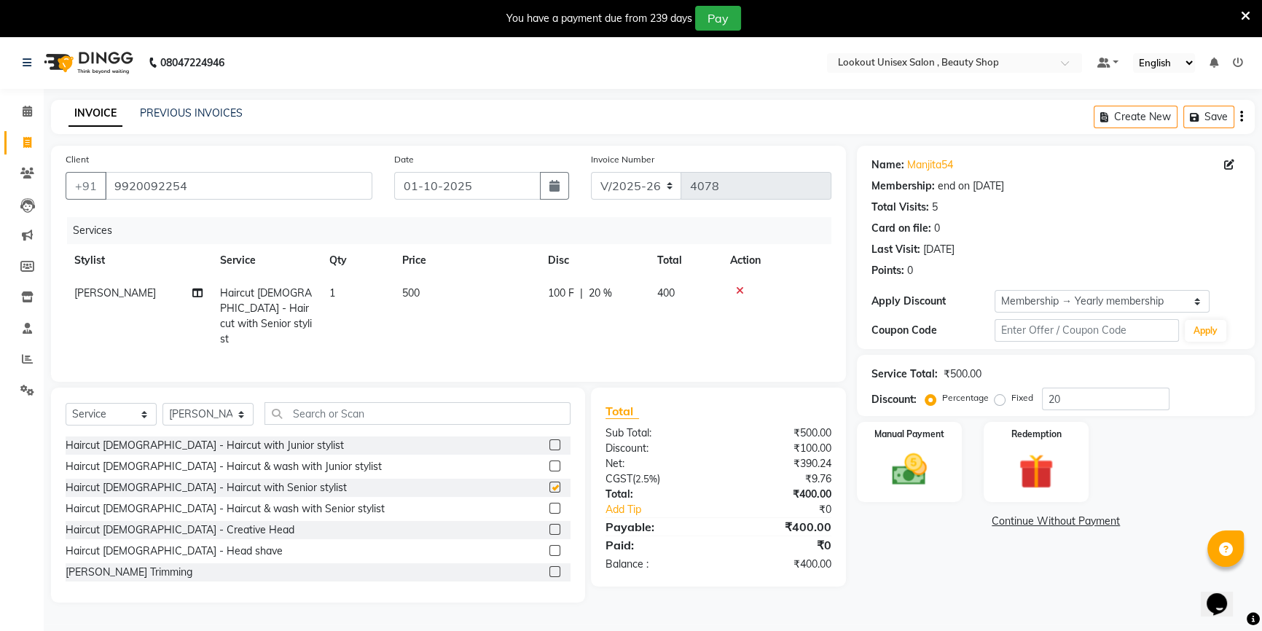
checkbox input "false"
drag, startPoint x: 893, startPoint y: 468, endPoint x: 936, endPoint y: 483, distance: 45.6
click at [894, 468] on img at bounding box center [909, 470] width 59 height 42
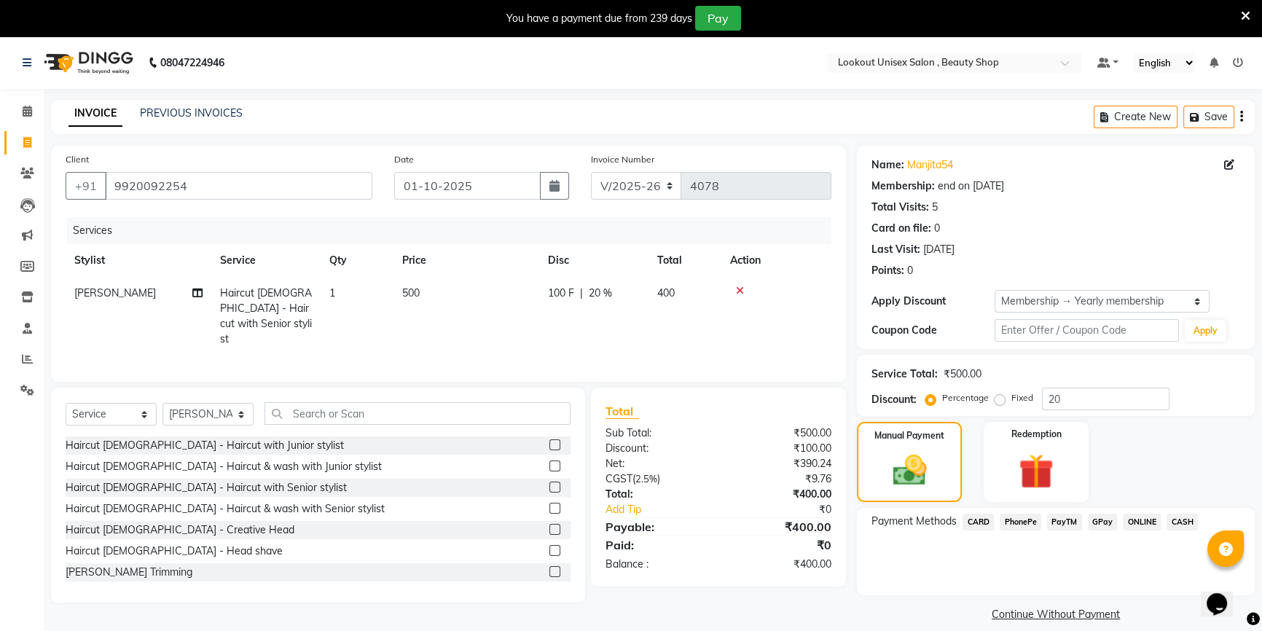
click at [1187, 523] on span "CASH" at bounding box center [1181, 522] width 31 height 17
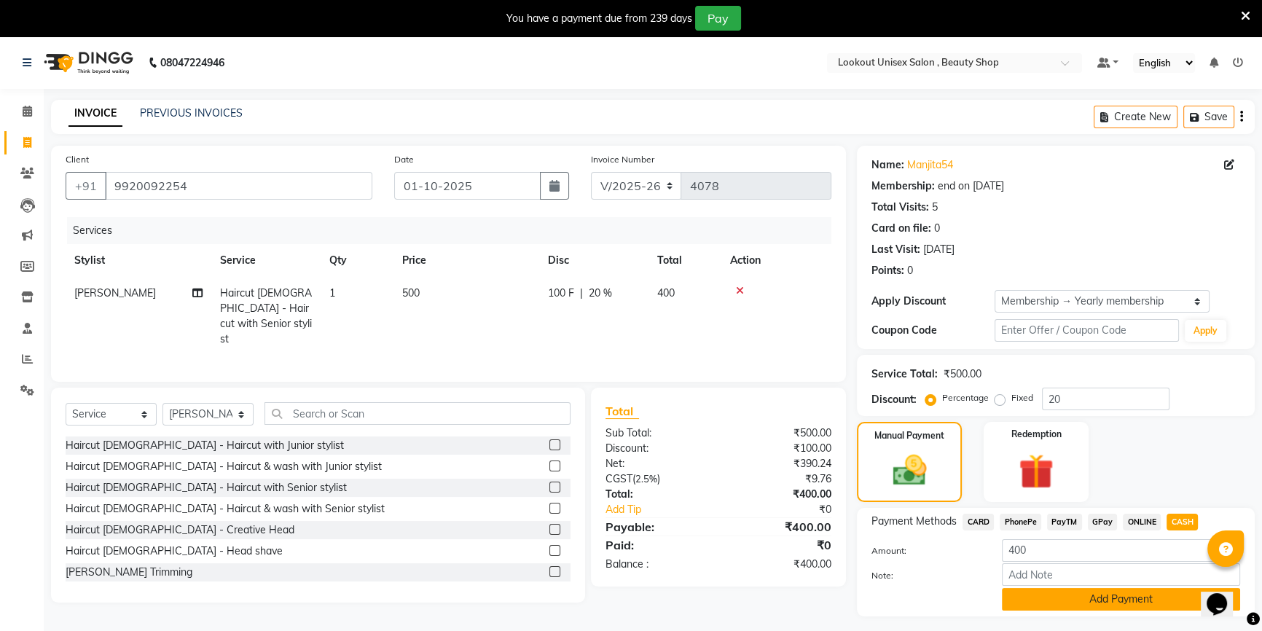
click at [1133, 597] on button "Add Payment" at bounding box center [1121, 599] width 238 height 23
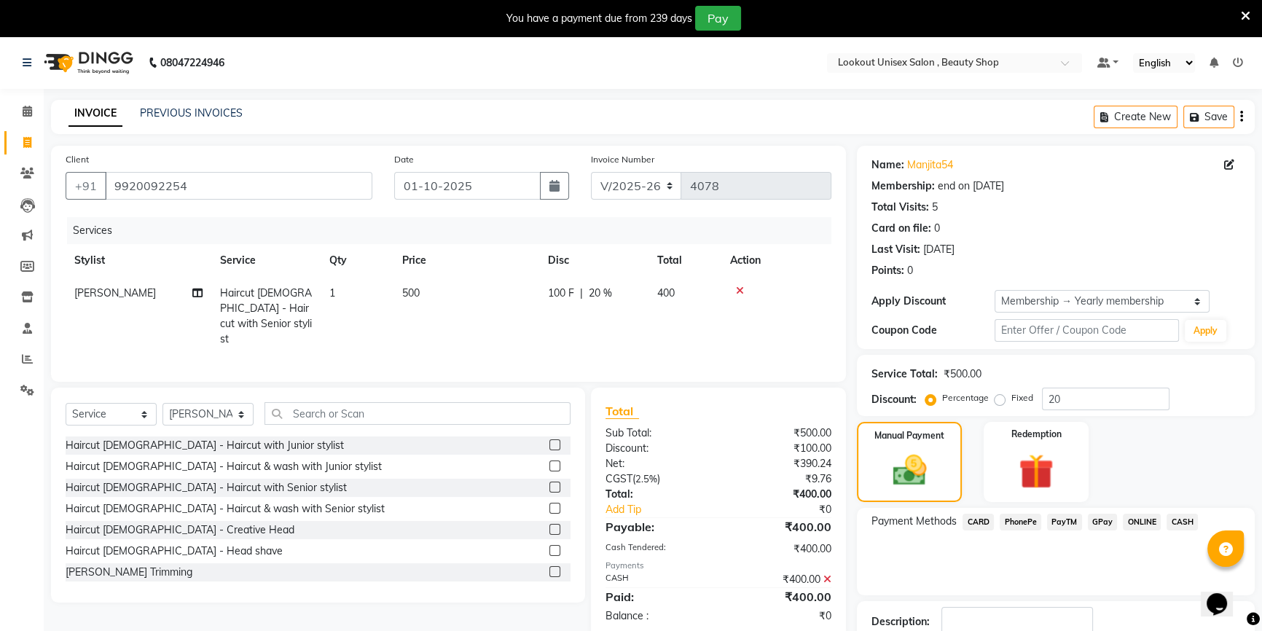
scroll to position [97, 0]
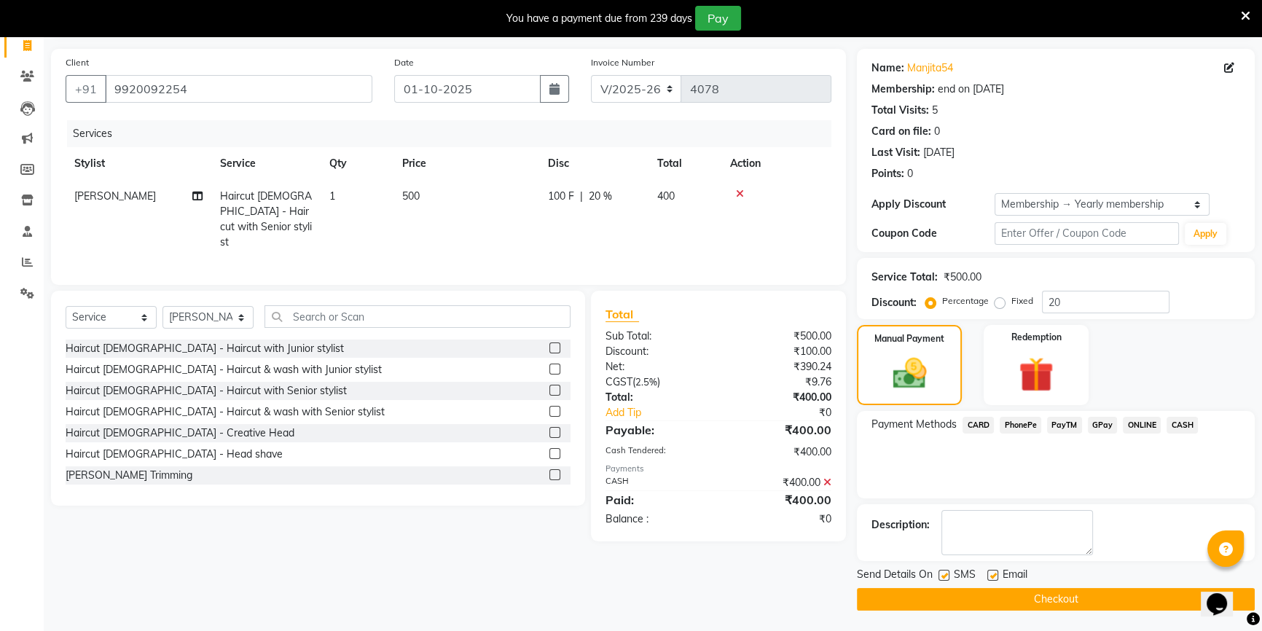
click at [994, 570] on label at bounding box center [992, 575] width 11 height 11
click at [994, 571] on input "checkbox" at bounding box center [991, 575] width 9 height 9
checkbox input "false"
click at [1004, 609] on main "INVOICE PREVIOUS INVOICES Create New Save Client +91 9920092254 Date 01-10-2025…" at bounding box center [653, 317] width 1218 height 629
click at [1018, 588] on button "Checkout" at bounding box center [1056, 599] width 398 height 23
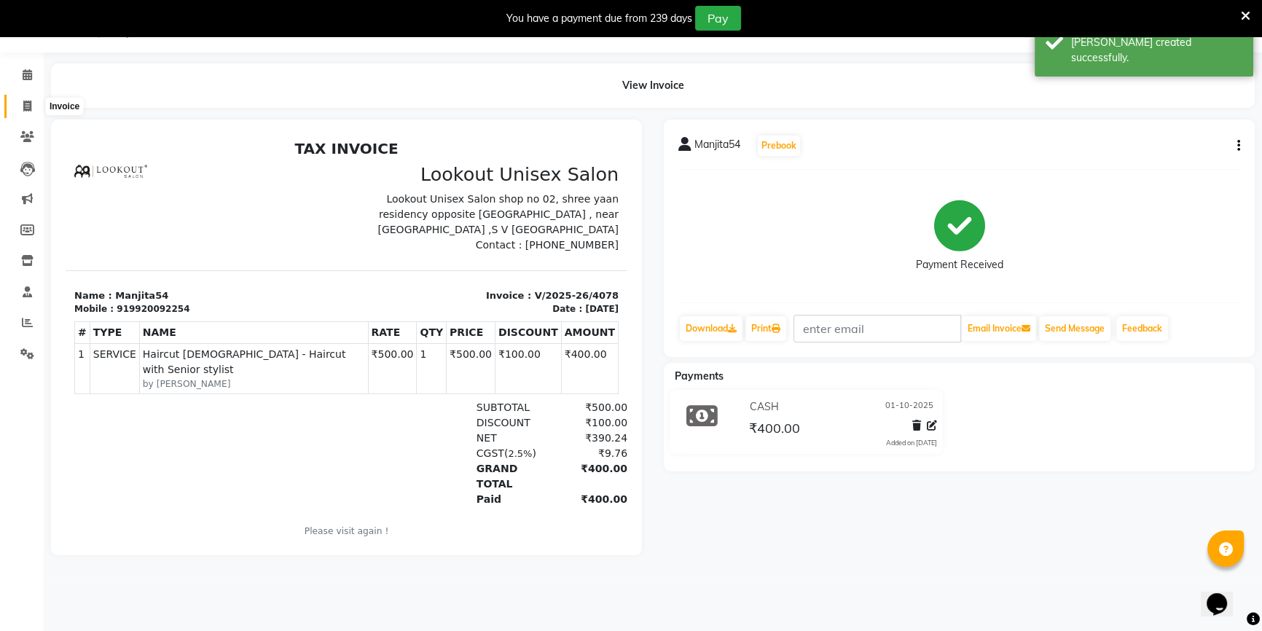
click at [26, 105] on icon at bounding box center [27, 106] width 8 height 11
select select "7658"
select select "service"
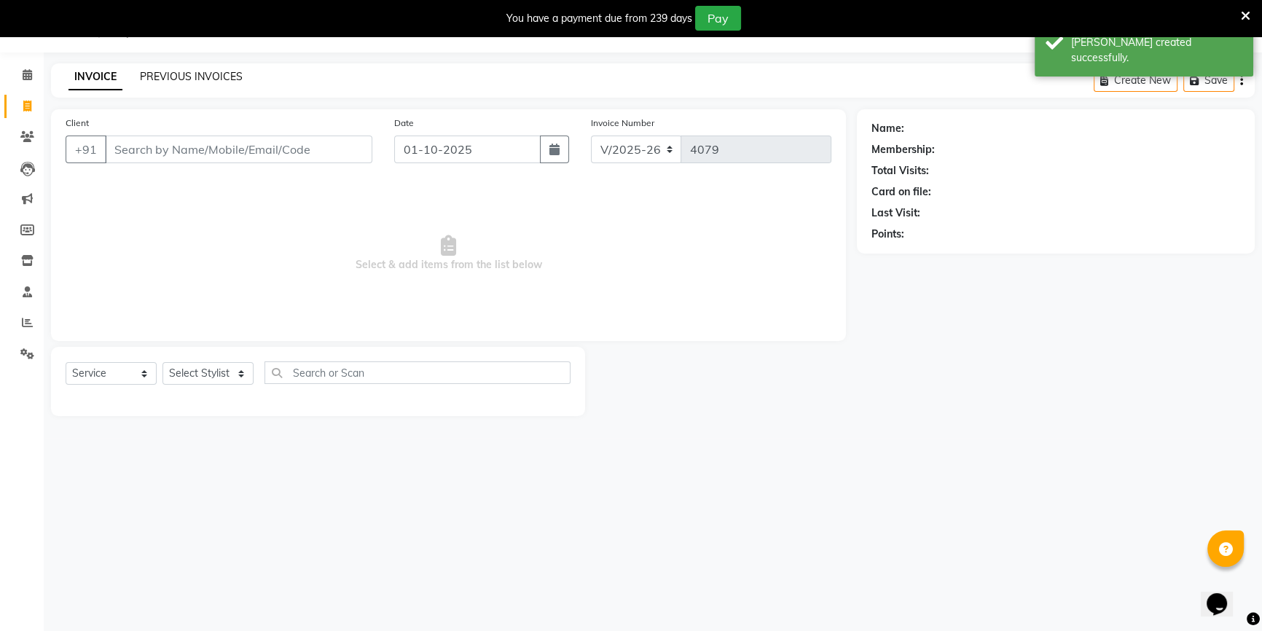
click at [168, 74] on link "PREVIOUS INVOICES" at bounding box center [191, 76] width 103 height 13
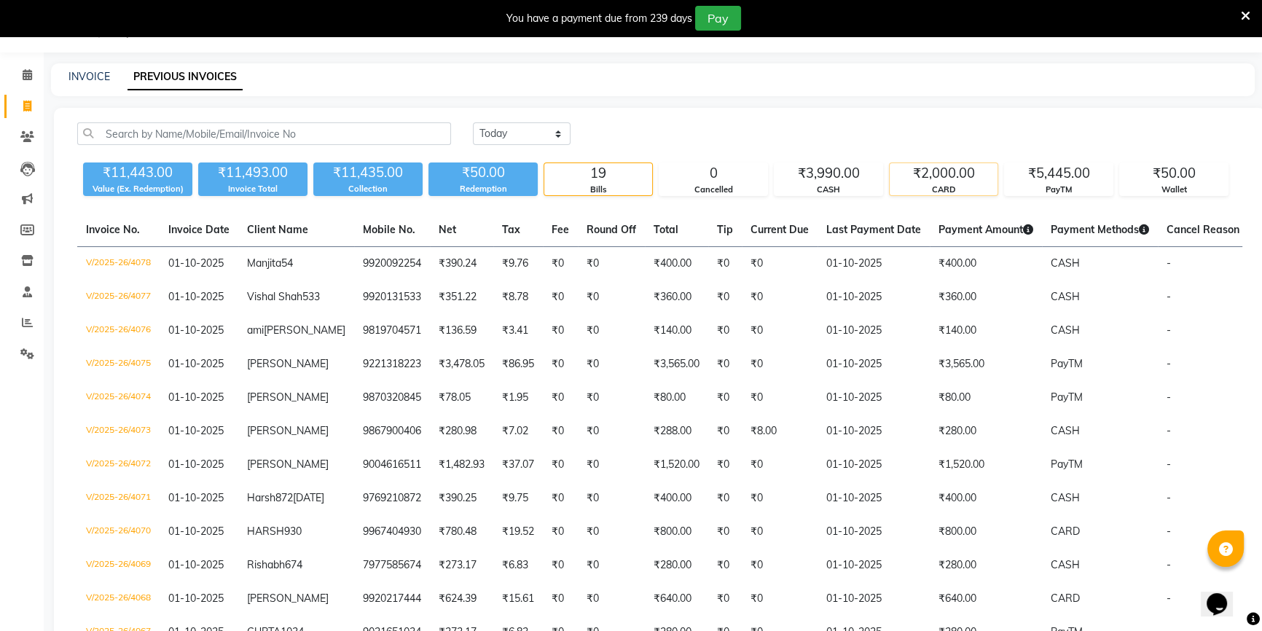
click at [969, 176] on div "₹2,000.00" at bounding box center [943, 173] width 108 height 20
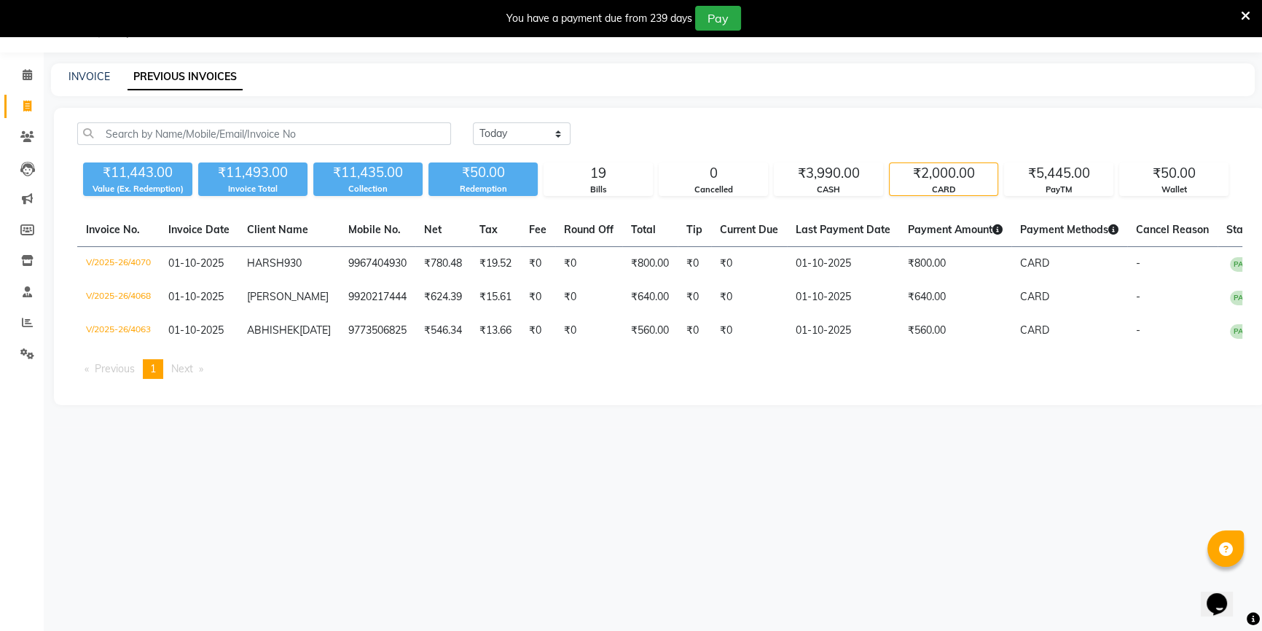
click at [967, 174] on div "₹2,000.00" at bounding box center [943, 173] width 108 height 20
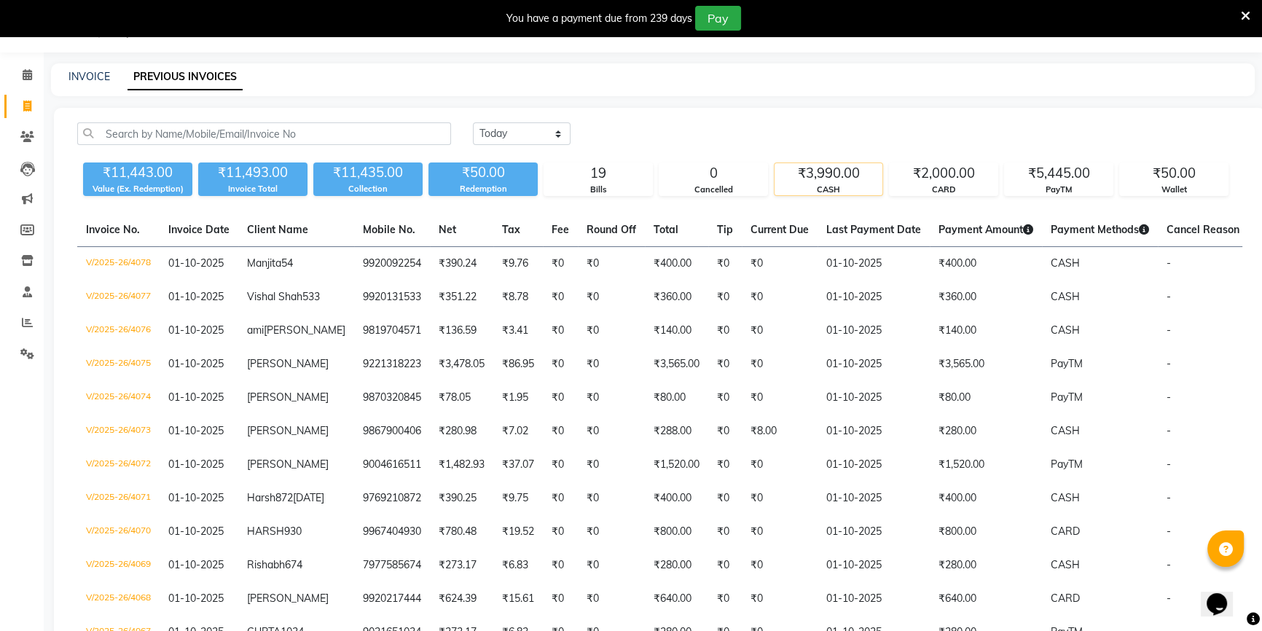
click at [846, 167] on div "₹3,990.00" at bounding box center [828, 173] width 108 height 20
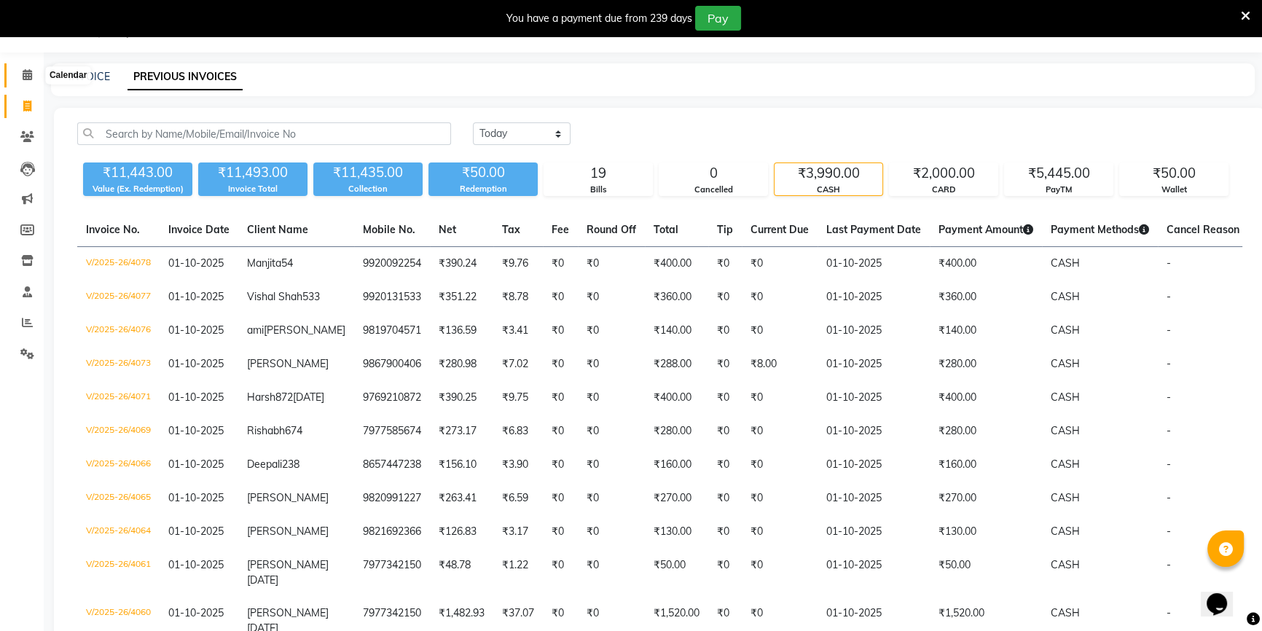
click at [21, 68] on span at bounding box center [27, 75] width 25 height 17
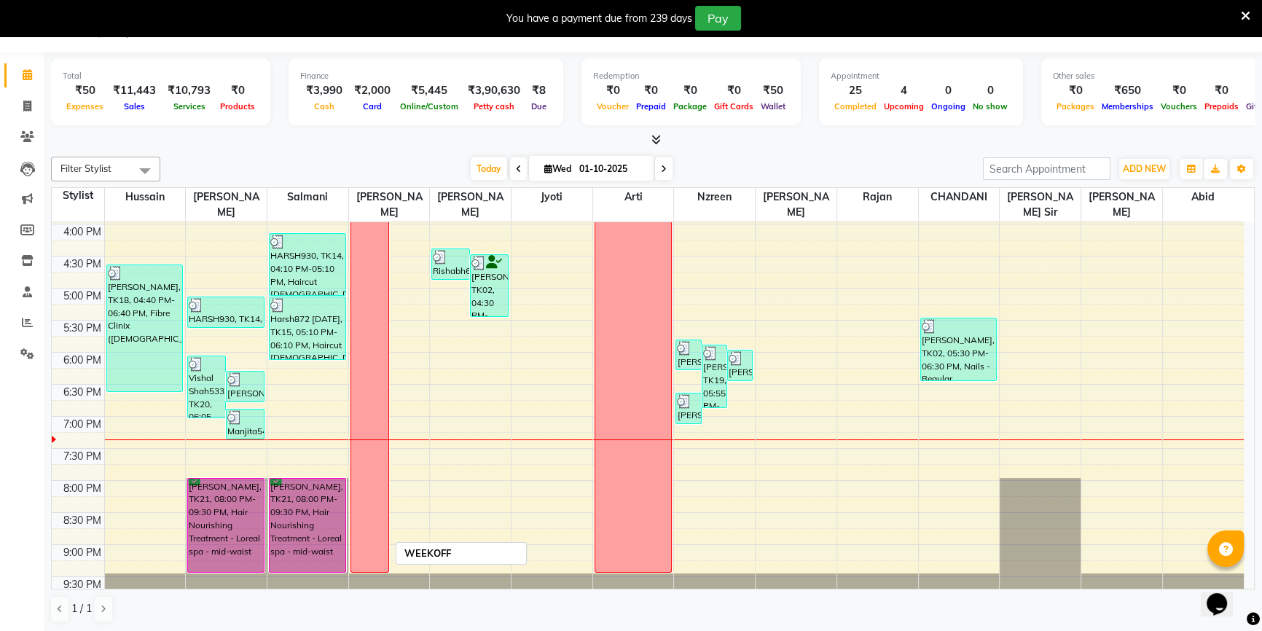
scroll to position [36, 0]
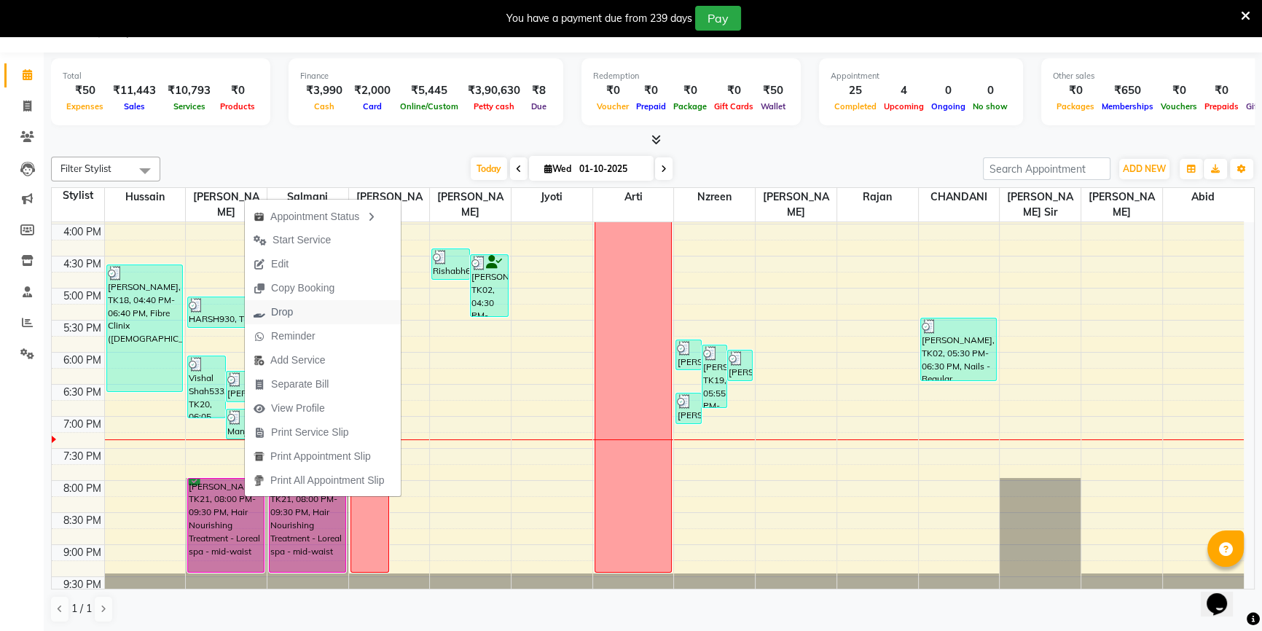
click at [310, 302] on button "Drop" at bounding box center [323, 312] width 156 height 24
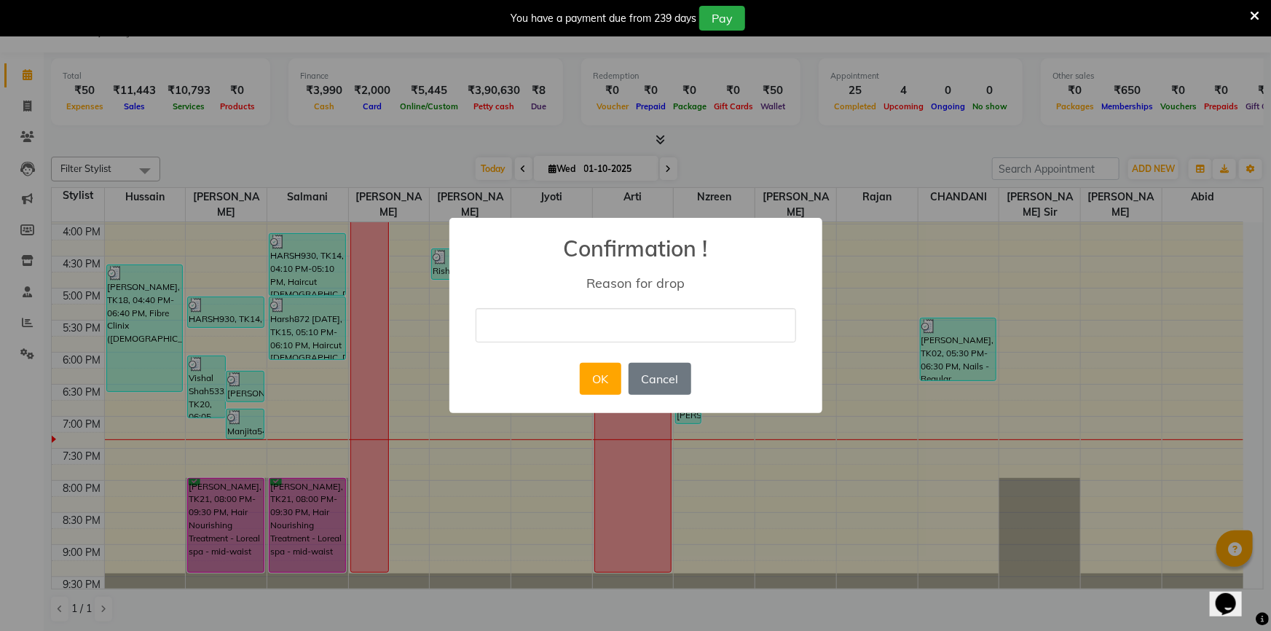
click at [527, 328] on input "text" at bounding box center [636, 325] width 320 height 34
type input "cancel"
click at [610, 393] on button "OK" at bounding box center [601, 379] width 42 height 32
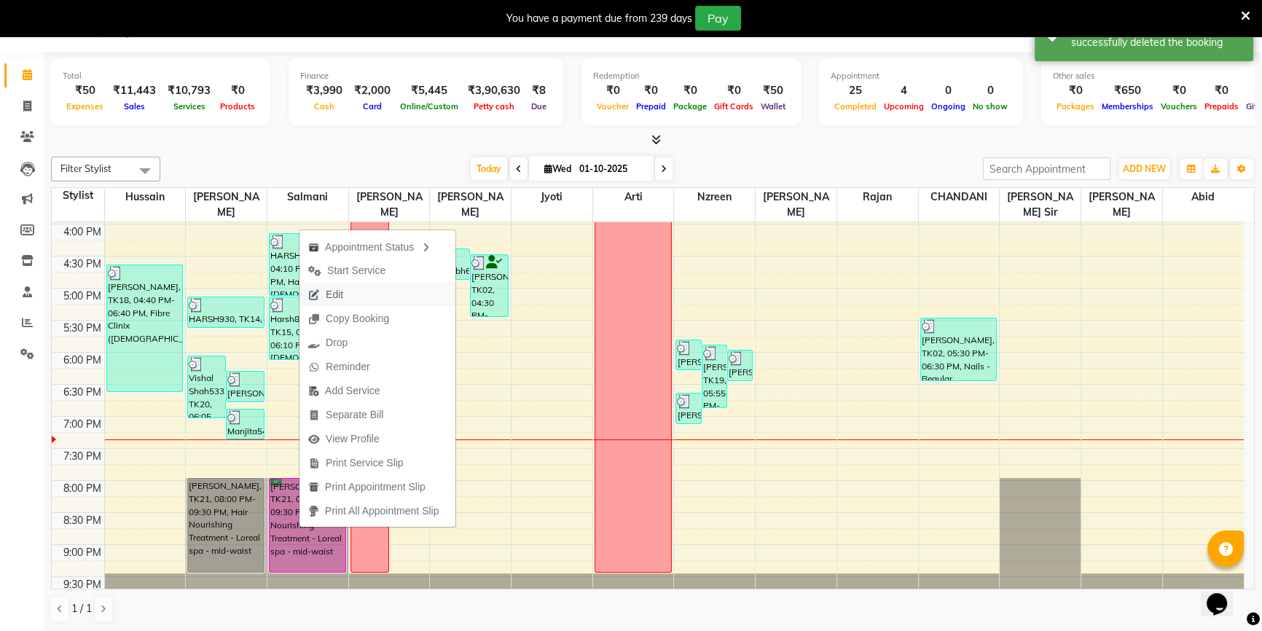
click at [347, 298] on span "Edit" at bounding box center [325, 295] width 52 height 24
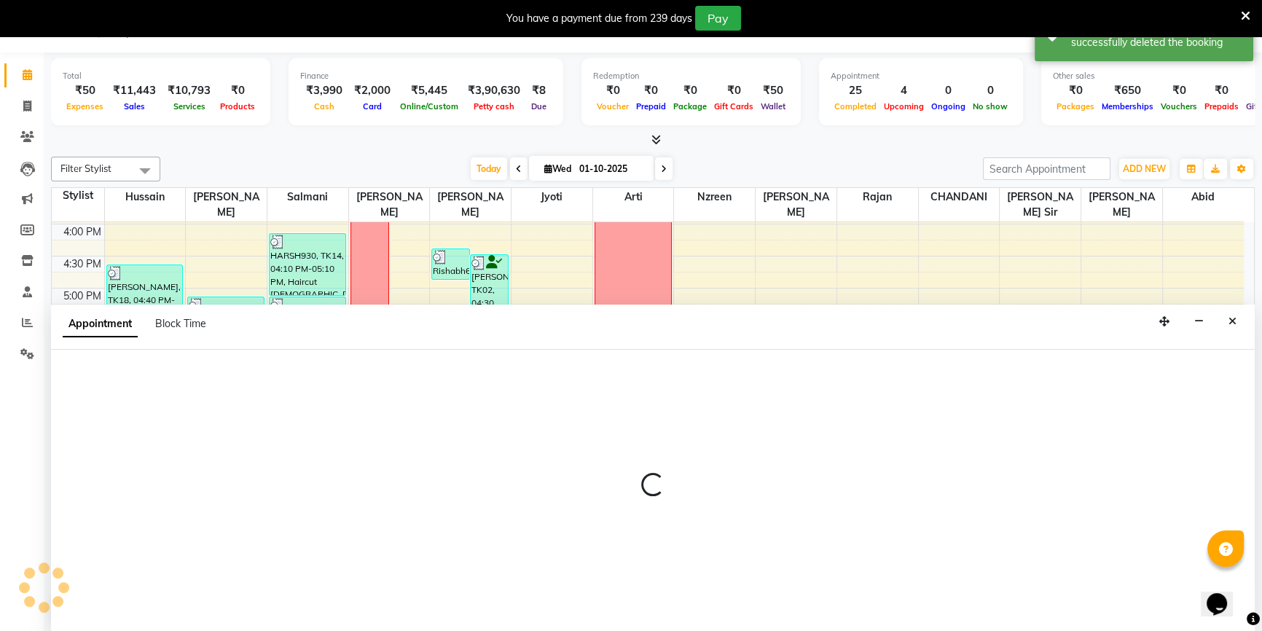
select select "tentative"
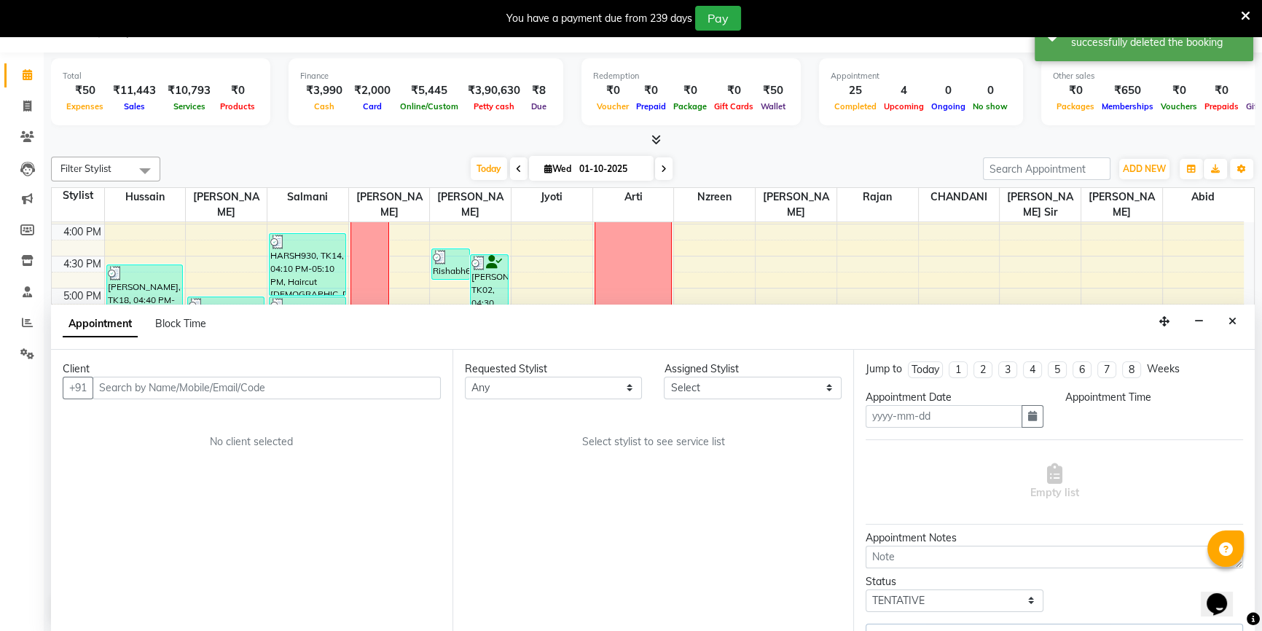
type input "01-10-2025"
select select "67793"
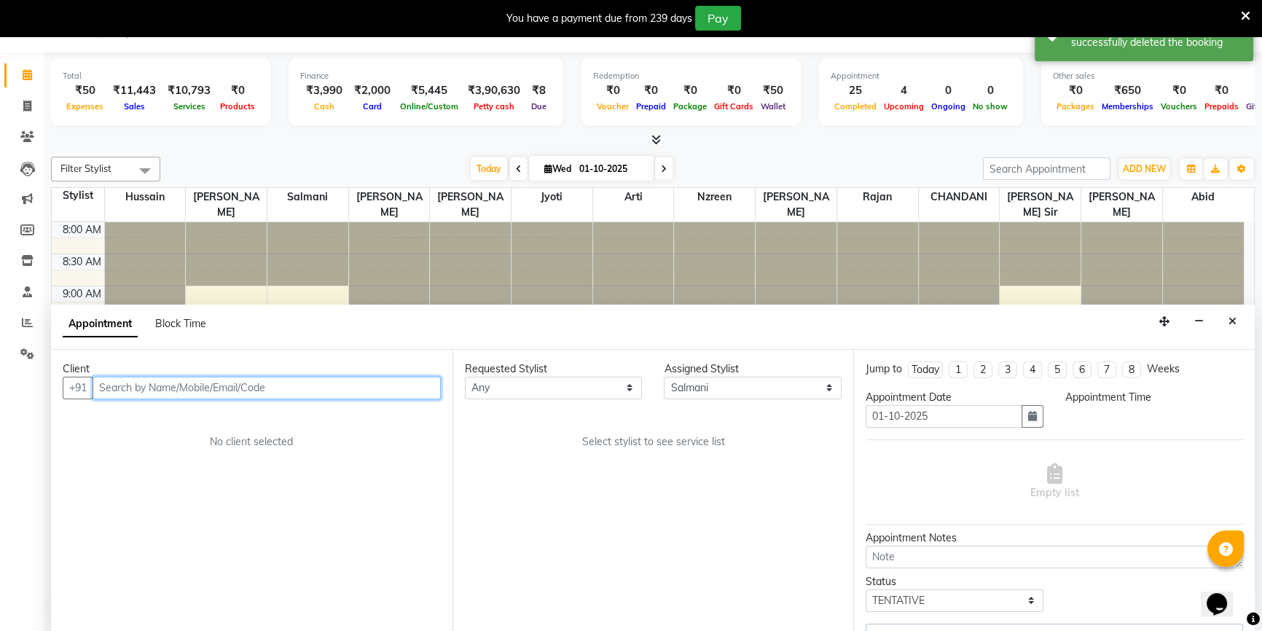
select select "confirm booking"
select select "1200"
select select "3843"
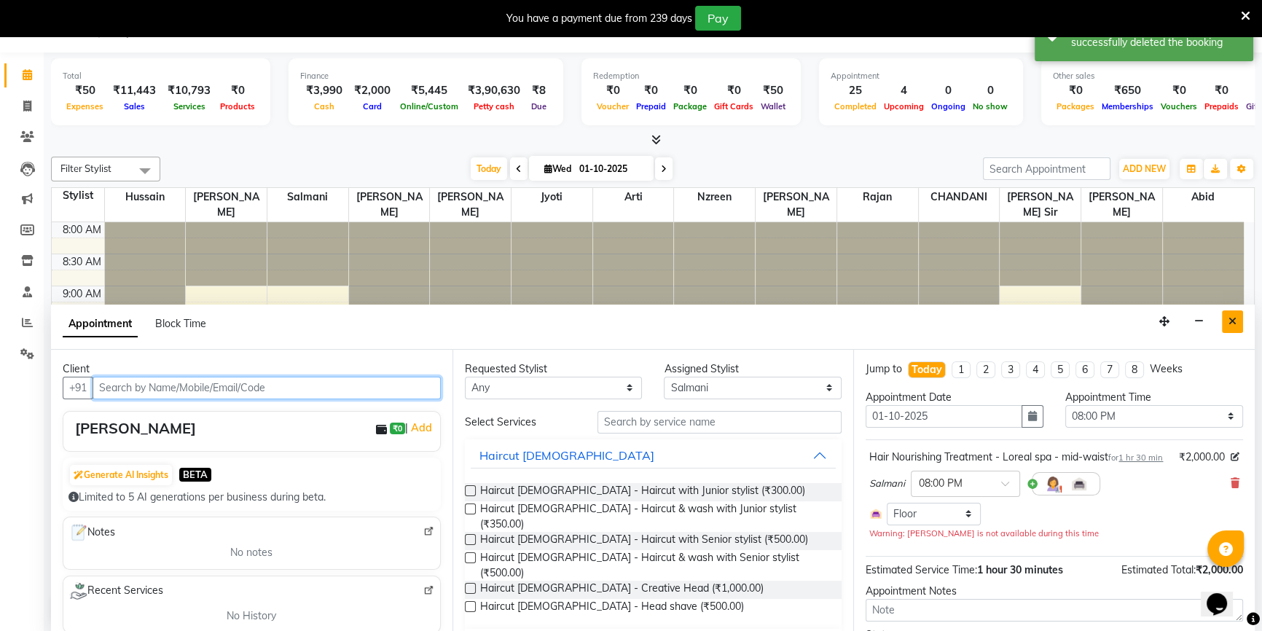
scroll to position [511, 0]
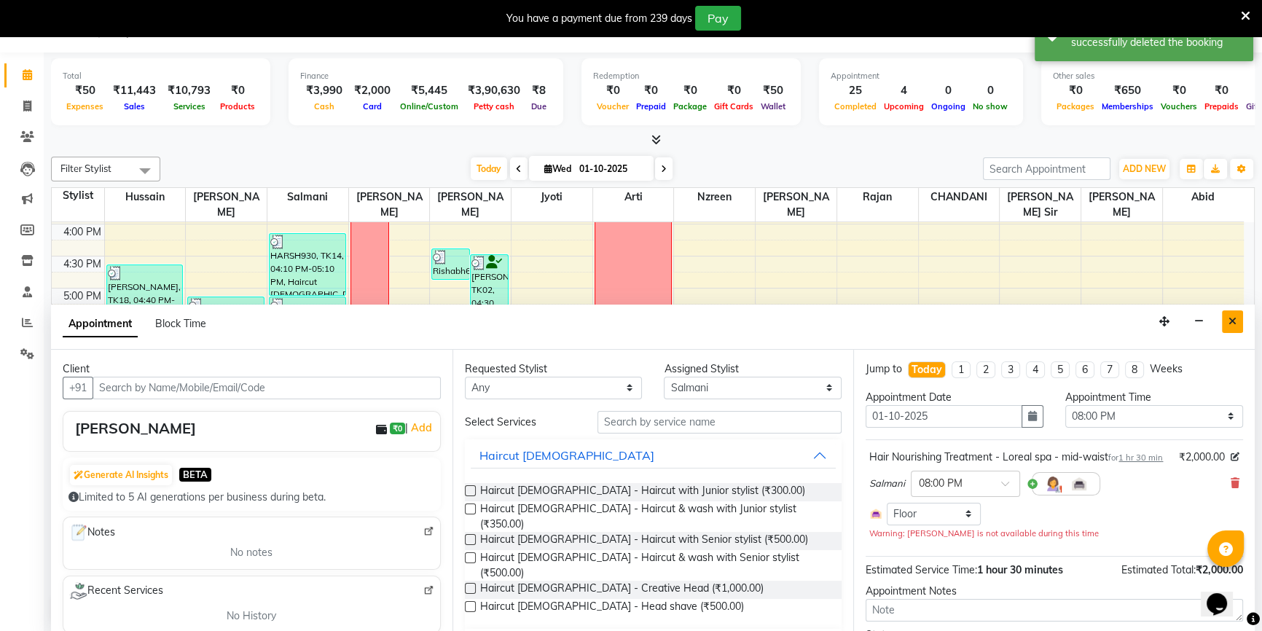
click at [1231, 321] on icon "Close" at bounding box center [1232, 321] width 8 height 10
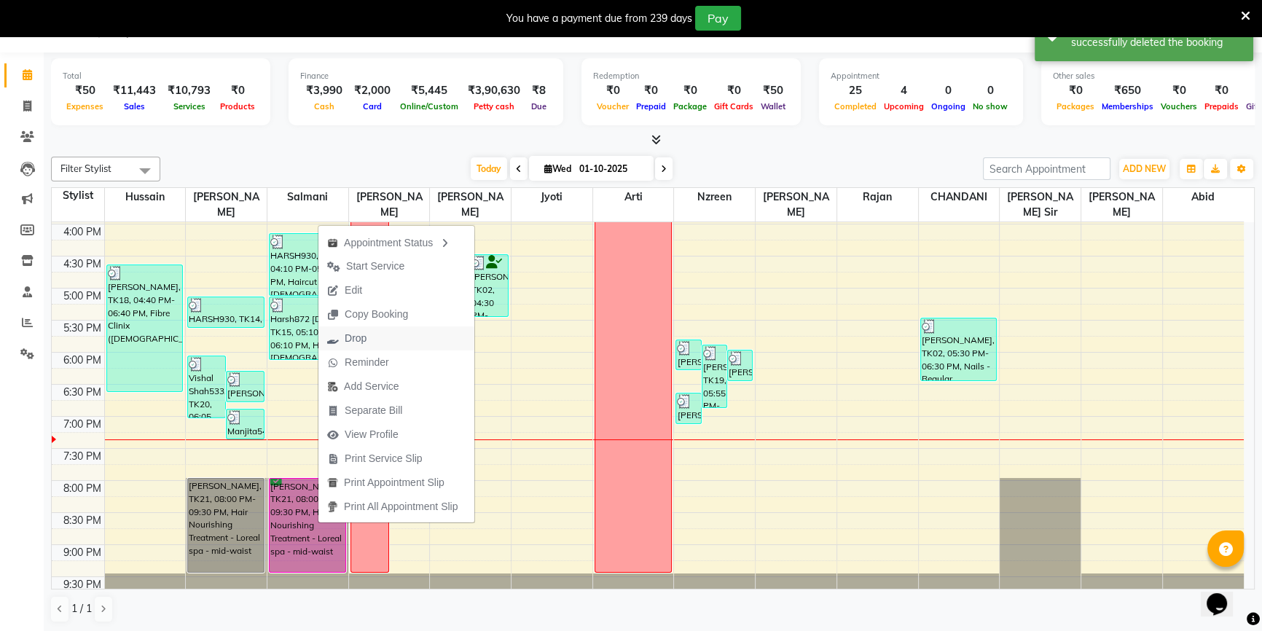
click at [355, 344] on span "Drop" at bounding box center [356, 338] width 22 height 15
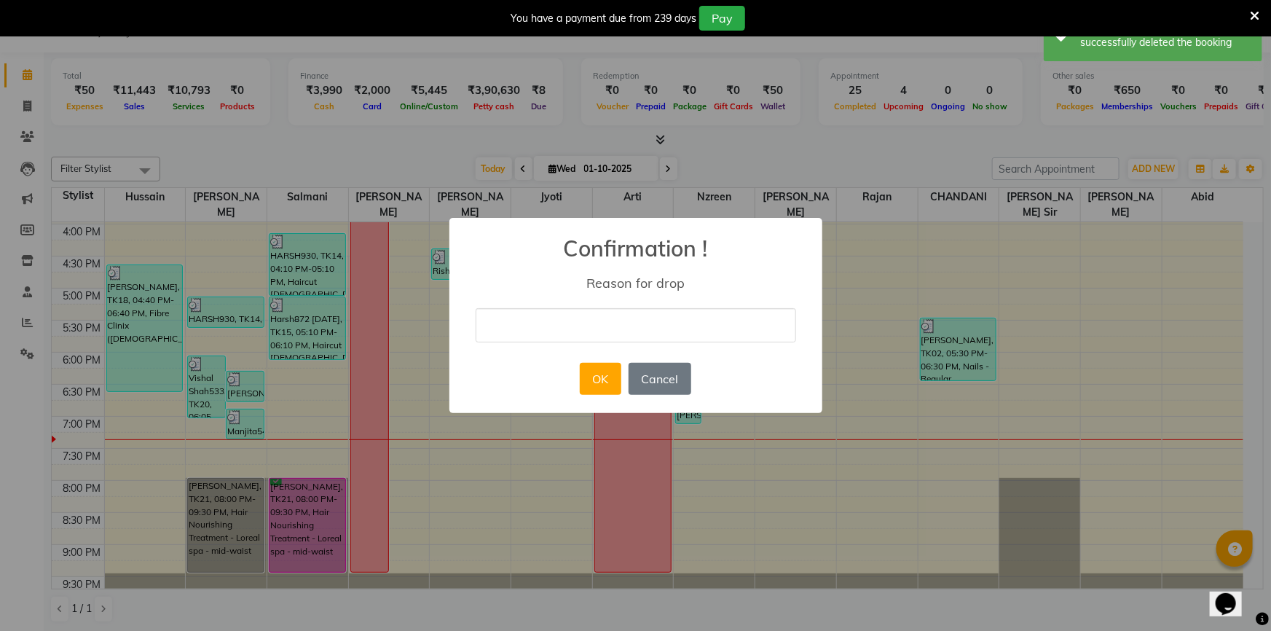
click at [510, 335] on input "text" at bounding box center [636, 325] width 320 height 34
type input "cancel"
click at [598, 388] on button "OK" at bounding box center [601, 379] width 42 height 32
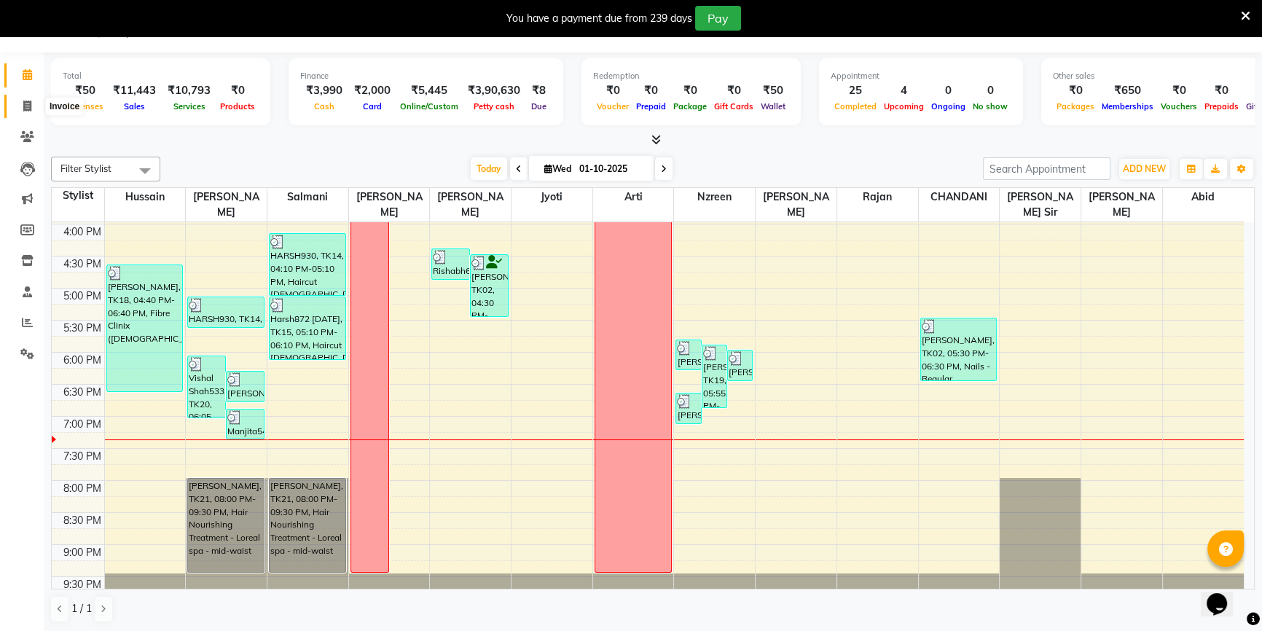
click at [34, 103] on span at bounding box center [27, 106] width 25 height 17
select select "7658"
select select "service"
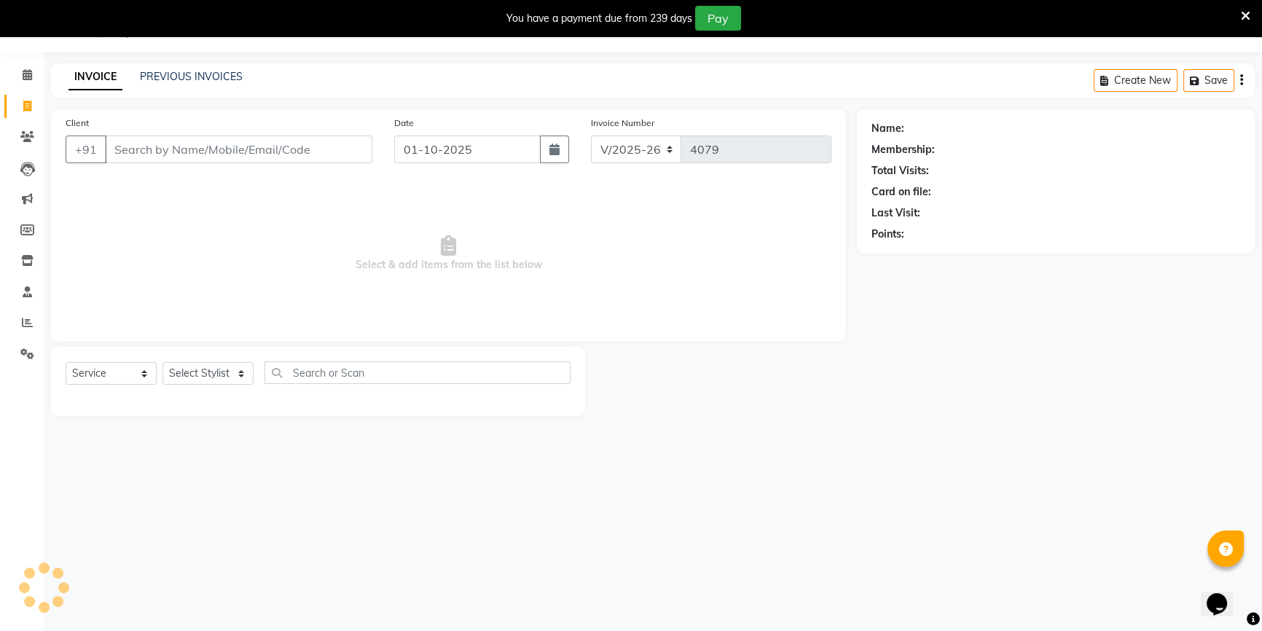
scroll to position [36, 0]
click at [144, 73] on link "PREVIOUS INVOICES" at bounding box center [191, 76] width 103 height 13
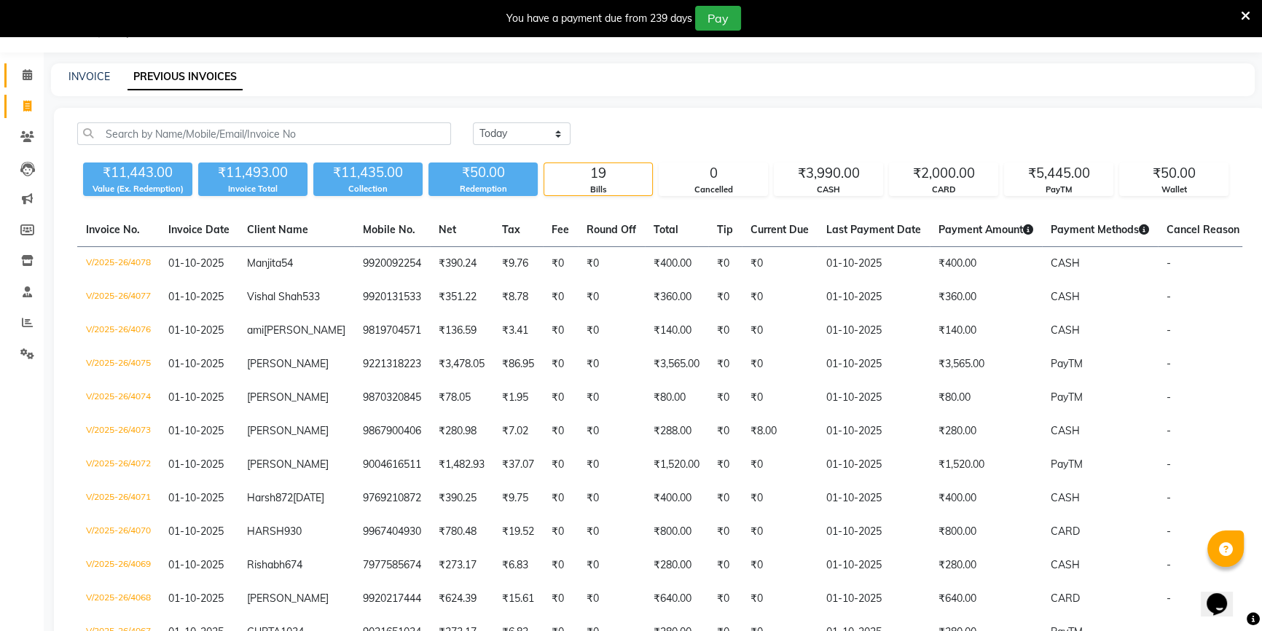
click at [12, 79] on link "Calendar" at bounding box center [21, 75] width 35 height 24
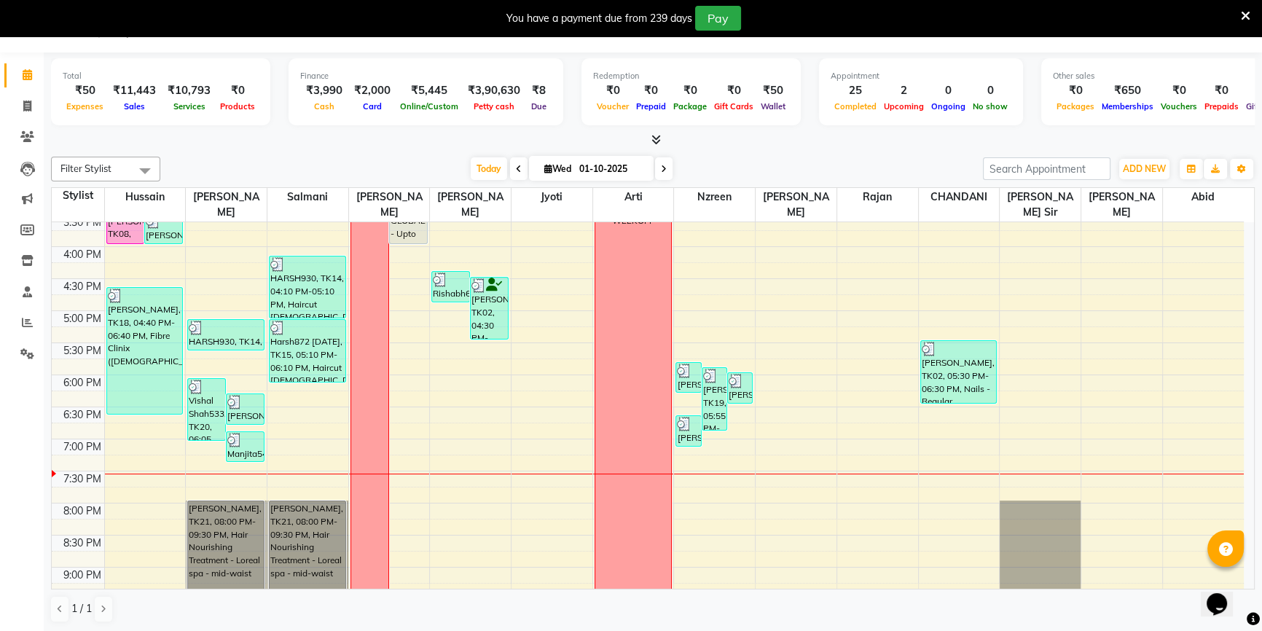
scroll to position [511, 0]
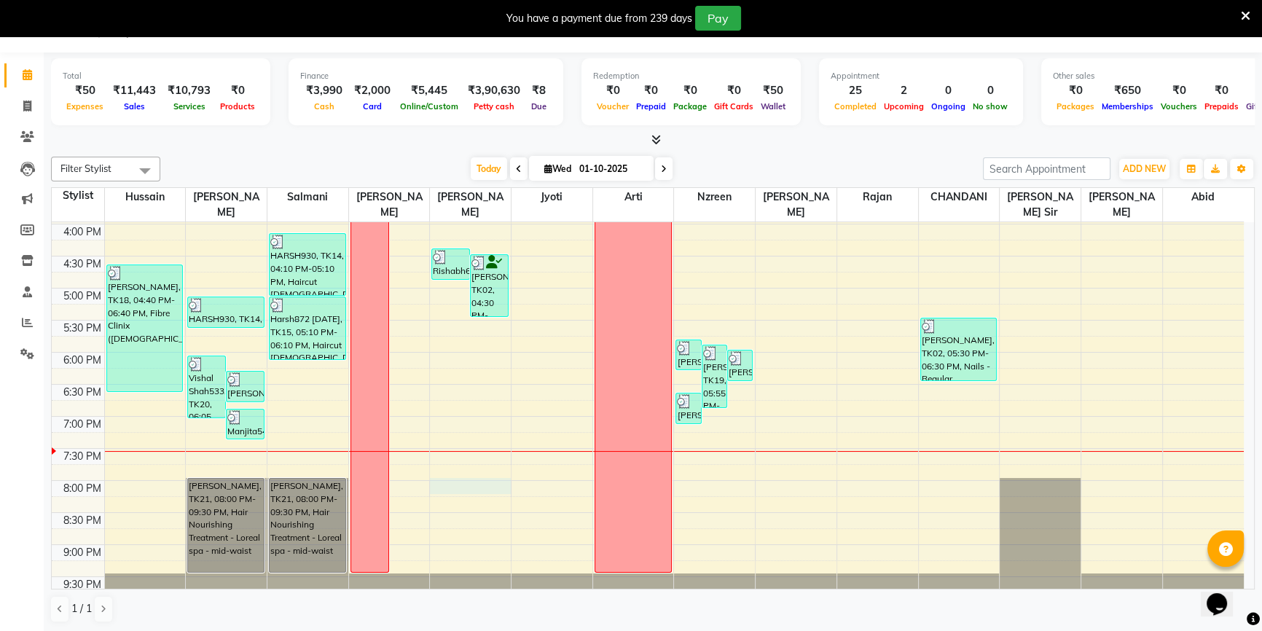
click at [482, 465] on div "8:00 AM 8:30 AM 9:00 AM 9:30 AM 10:00 AM 10:30 AM 11:00 AM 11:30 AM 12:00 PM 12…" at bounding box center [648, 160] width 1192 height 897
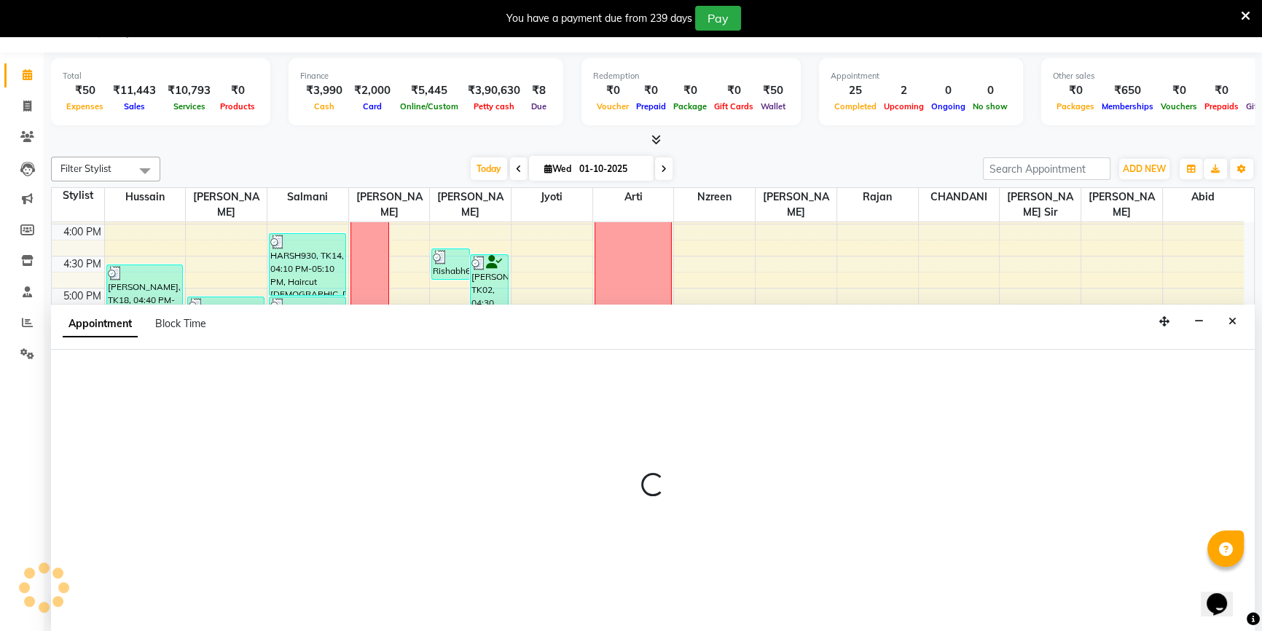
select select "68259"
select select "1200"
select select "tentative"
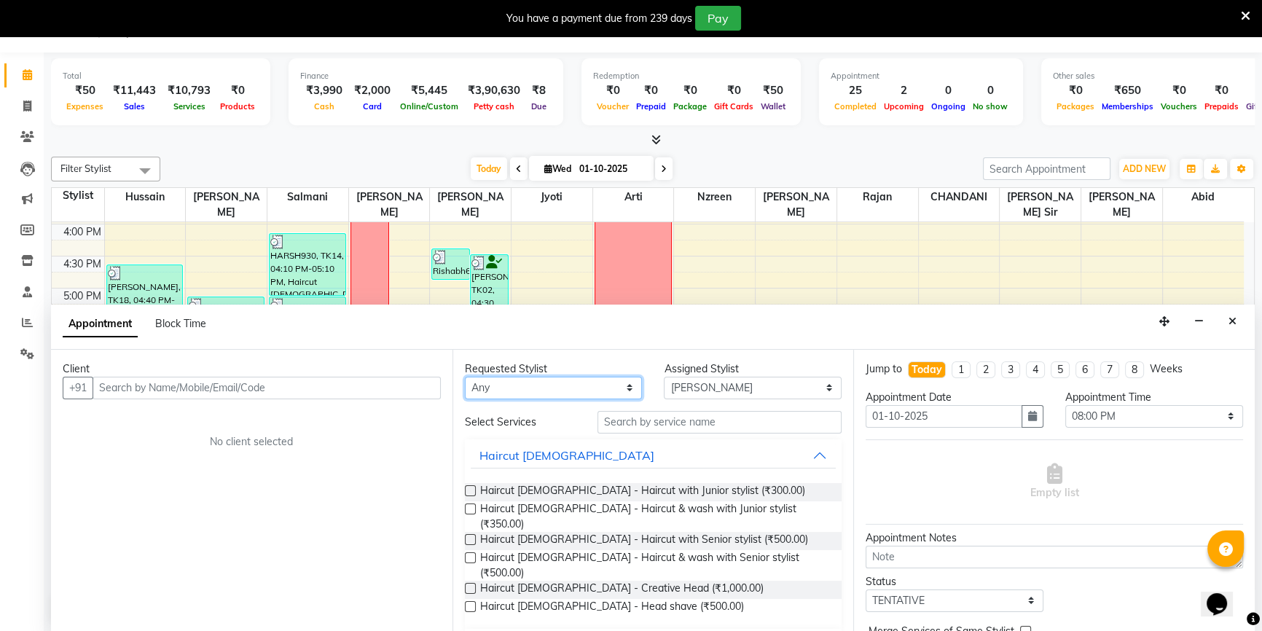
click at [507, 384] on select "Any Abid Arti CHANDANI Dhaval Sir Hussain Indrajeet Jyoti Mayuri Nabil Nzreen R…" at bounding box center [554, 388] width 178 height 23
select select "68259"
click at [465, 377] on select "Any Abid Arti CHANDANI Dhaval Sir Hussain Indrajeet Jyoti Mayuri Nabil Nzreen R…" at bounding box center [554, 388] width 178 height 23
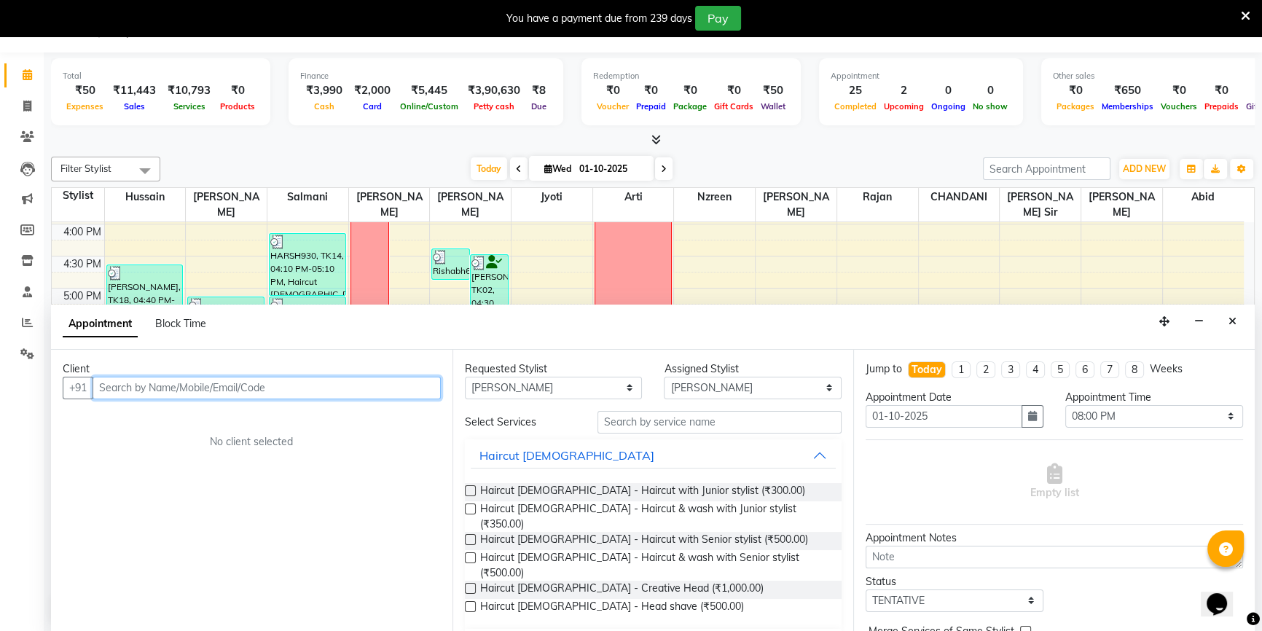
click at [360, 377] on input "text" at bounding box center [267, 388] width 348 height 23
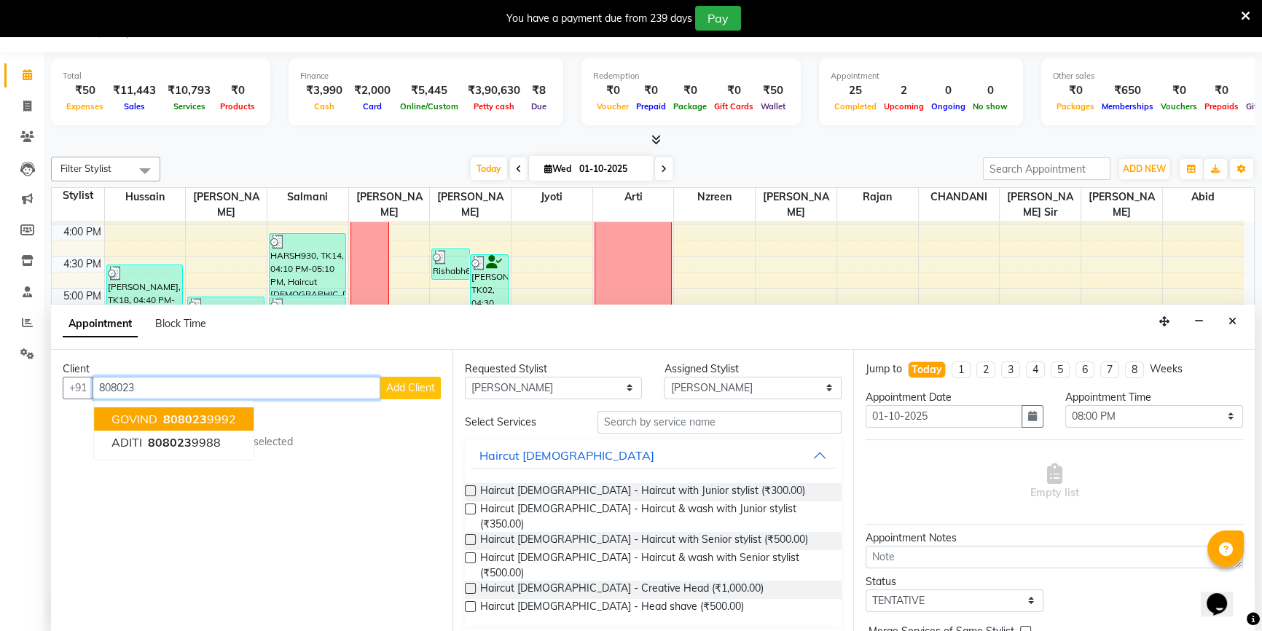
click at [202, 421] on span "808023" at bounding box center [185, 419] width 44 height 15
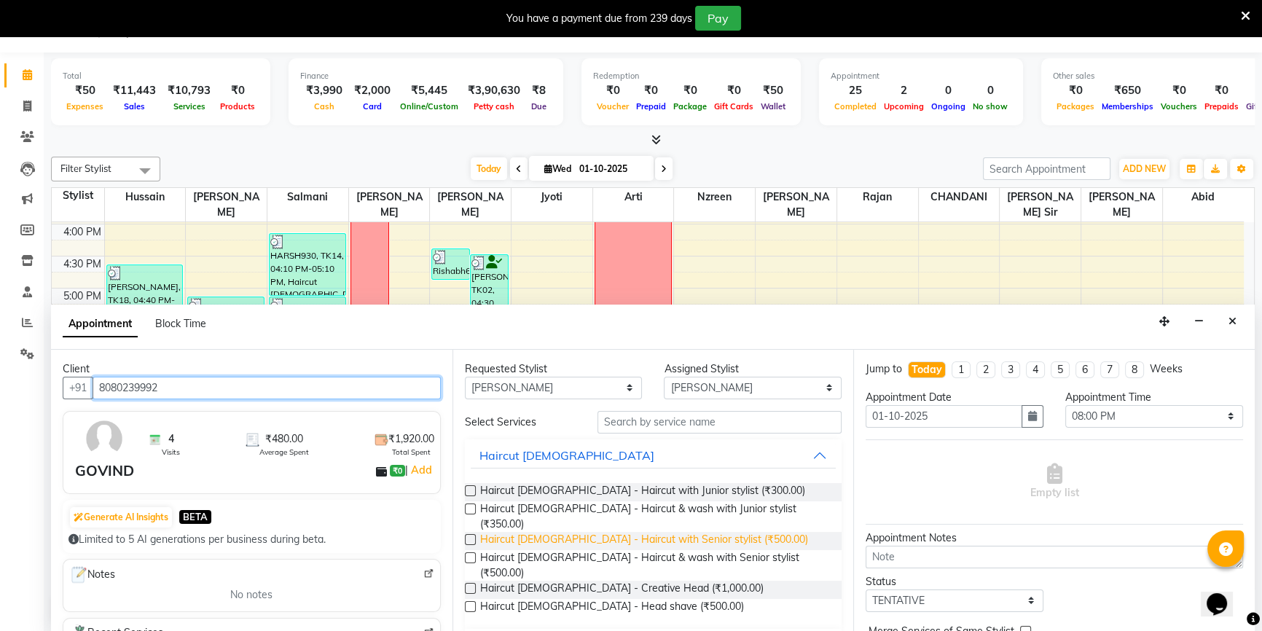
type input "8080239992"
click at [648, 532] on span "Haircut Male - Haircut with Senior stylist (₹500.00)" at bounding box center [644, 541] width 328 height 18
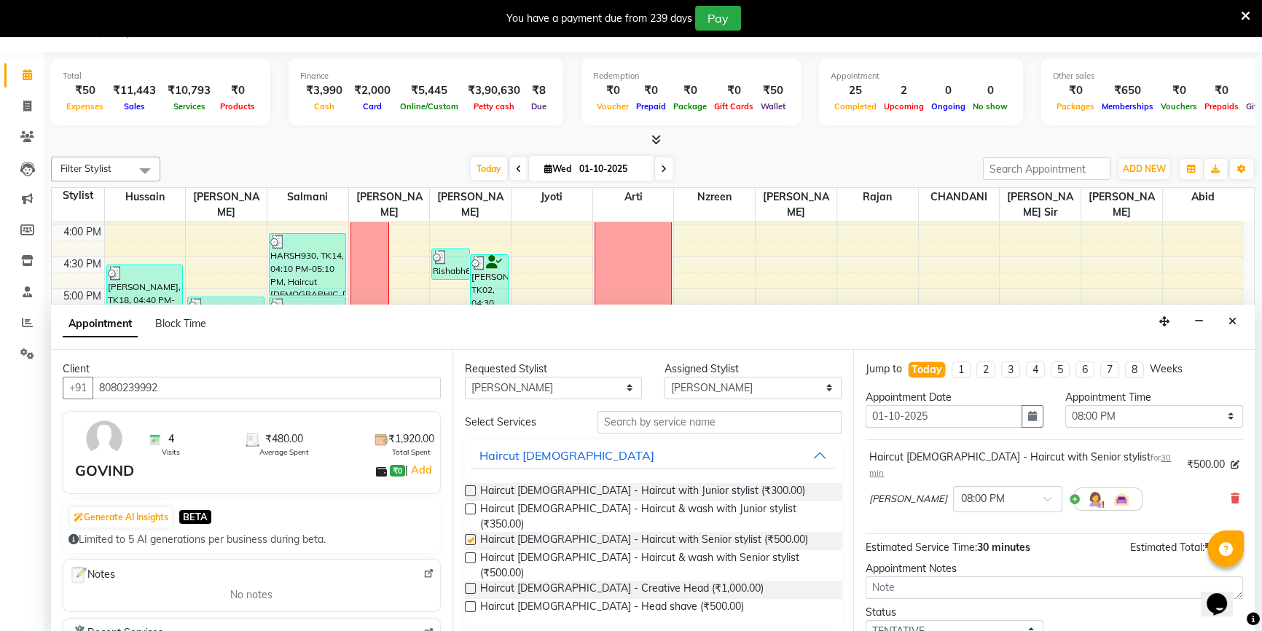
checkbox input "false"
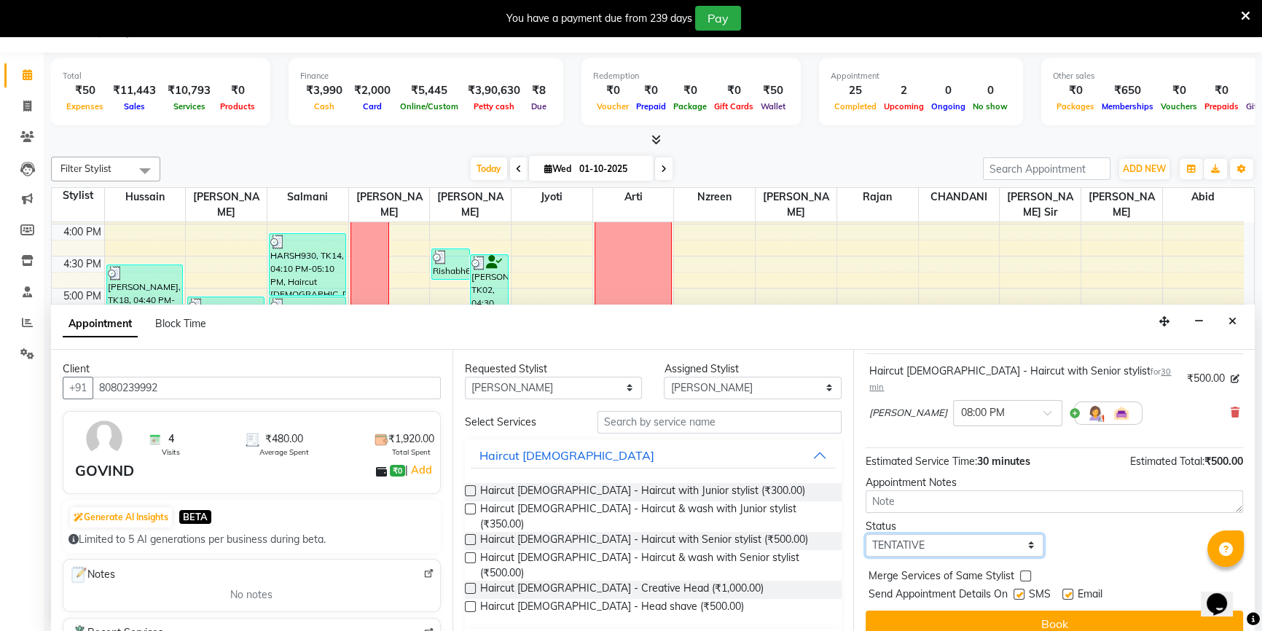
click at [970, 534] on select "Select TENTATIVE CONFIRM CHECK-IN UPCOMING" at bounding box center [954, 545] width 178 height 23
select select "confirm booking"
click at [865, 534] on select "Select TENTATIVE CONFIRM CHECK-IN UPCOMING" at bounding box center [954, 545] width 178 height 23
click at [1062, 589] on label at bounding box center [1067, 594] width 11 height 11
click at [1062, 591] on input "checkbox" at bounding box center [1066, 595] width 9 height 9
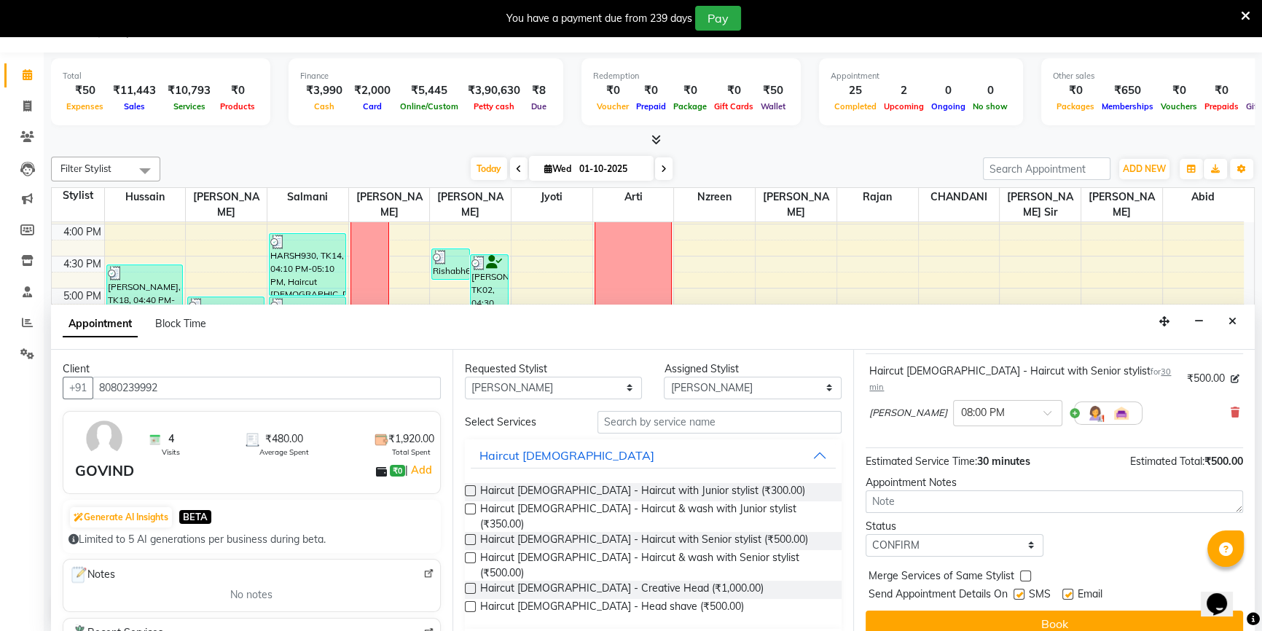
checkbox input "false"
click at [1018, 589] on label at bounding box center [1018, 594] width 11 height 11
click at [1018, 591] on input "checkbox" at bounding box center [1017, 595] width 9 height 9
checkbox input "false"
click at [1024, 610] on button "Book" at bounding box center [1053, 623] width 377 height 26
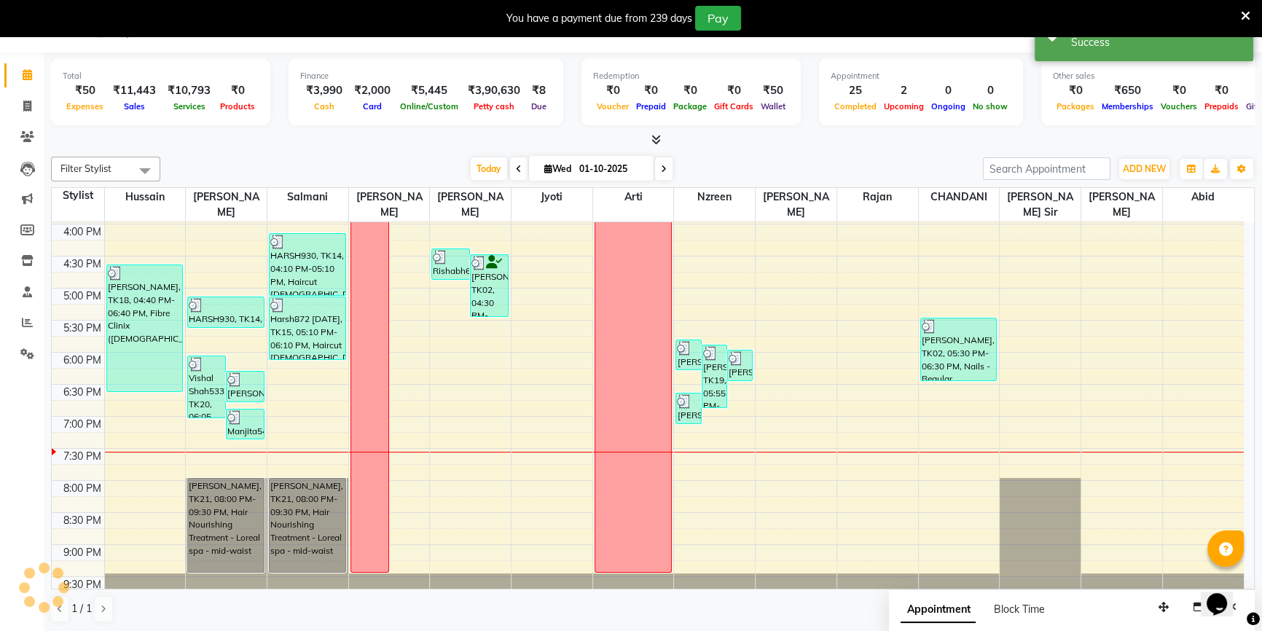
scroll to position [0, 0]
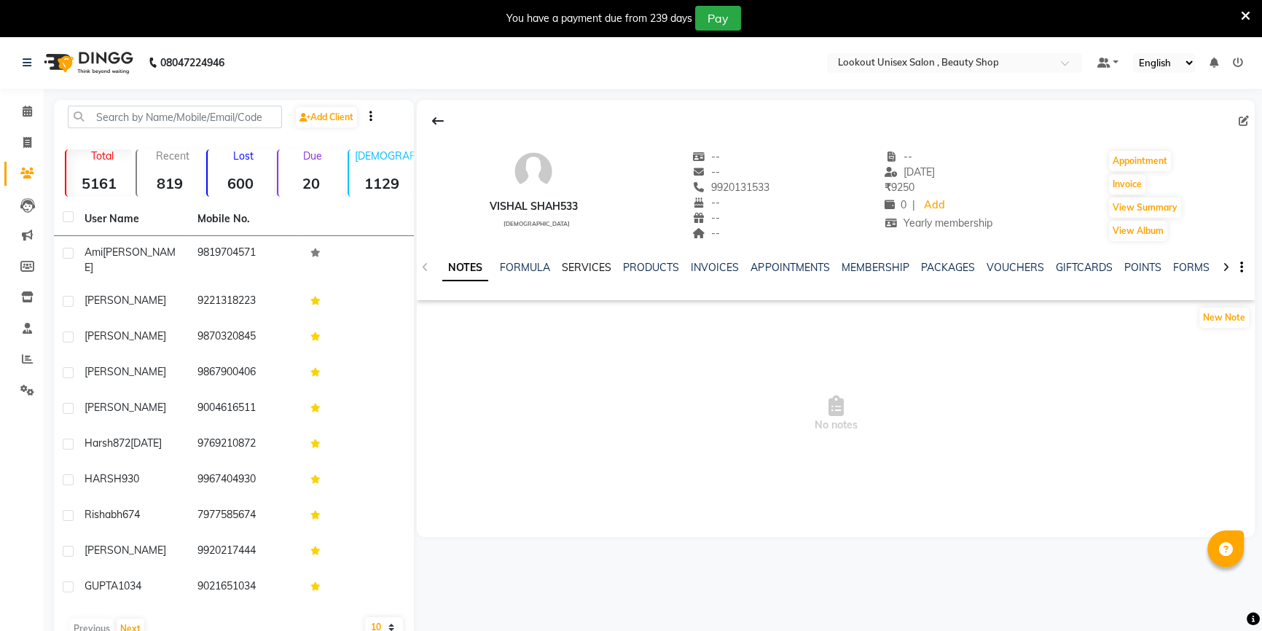
click at [599, 270] on link "SERVICES" at bounding box center [587, 267] width 50 height 13
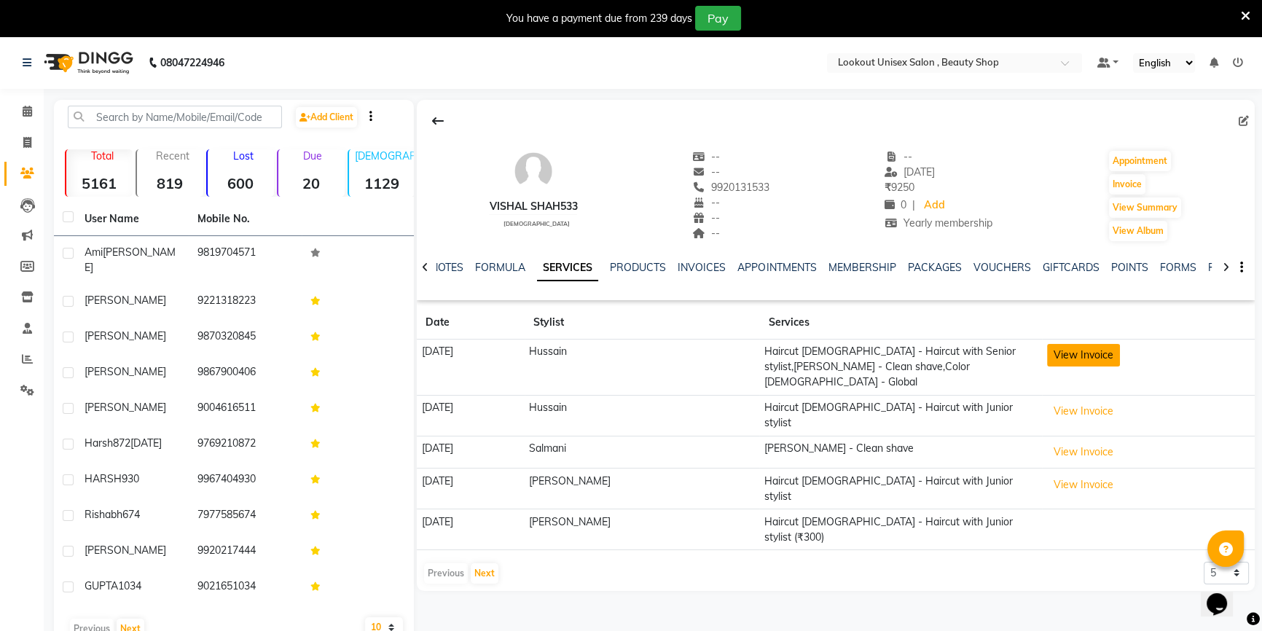
click at [1082, 355] on button "View Invoice" at bounding box center [1083, 355] width 73 height 23
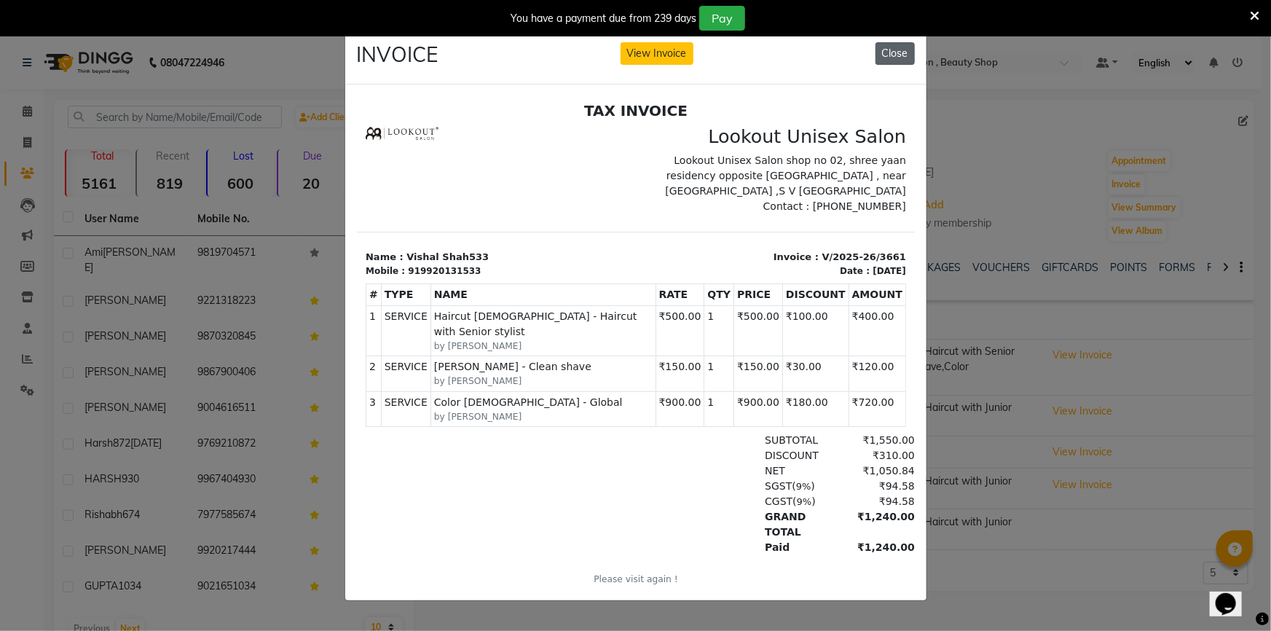
click at [898, 43] on button "Close" at bounding box center [895, 53] width 39 height 23
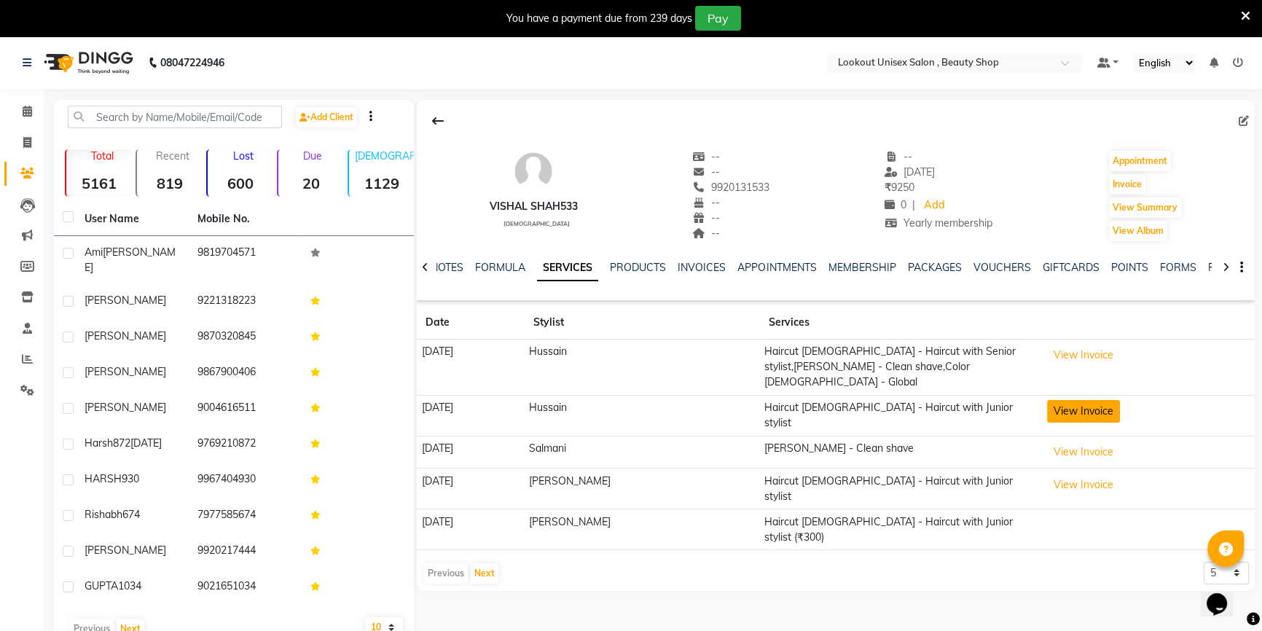
click at [1090, 400] on button "View Invoice" at bounding box center [1083, 411] width 73 height 23
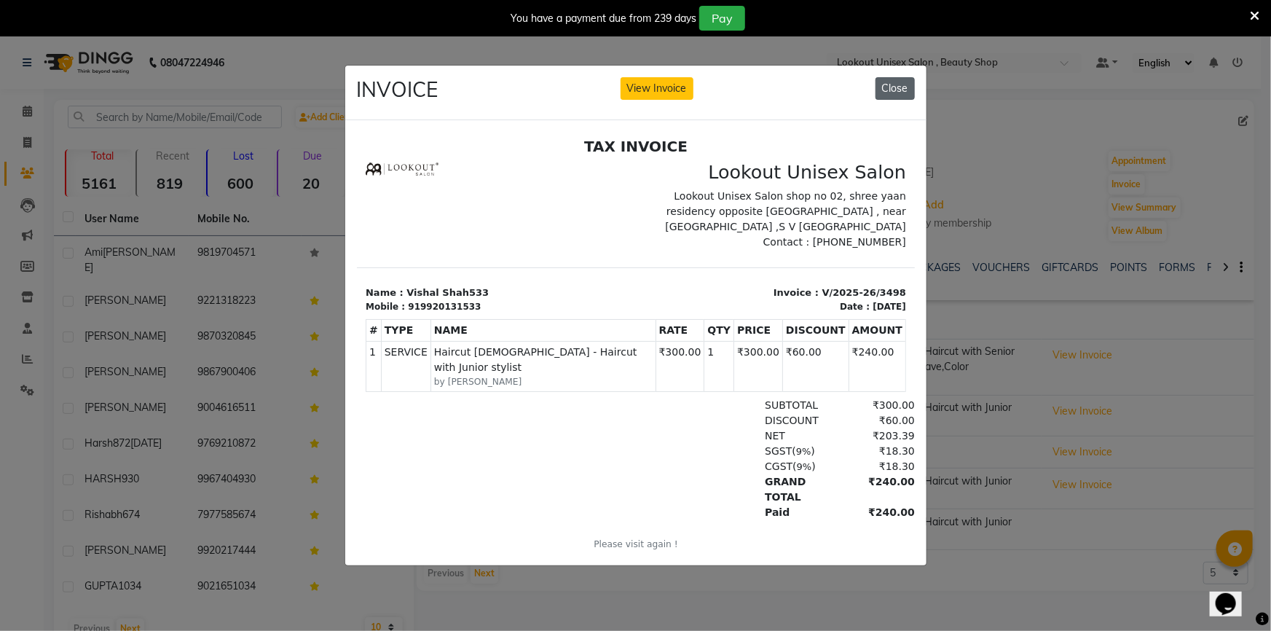
click at [896, 77] on button "Close" at bounding box center [895, 88] width 39 height 23
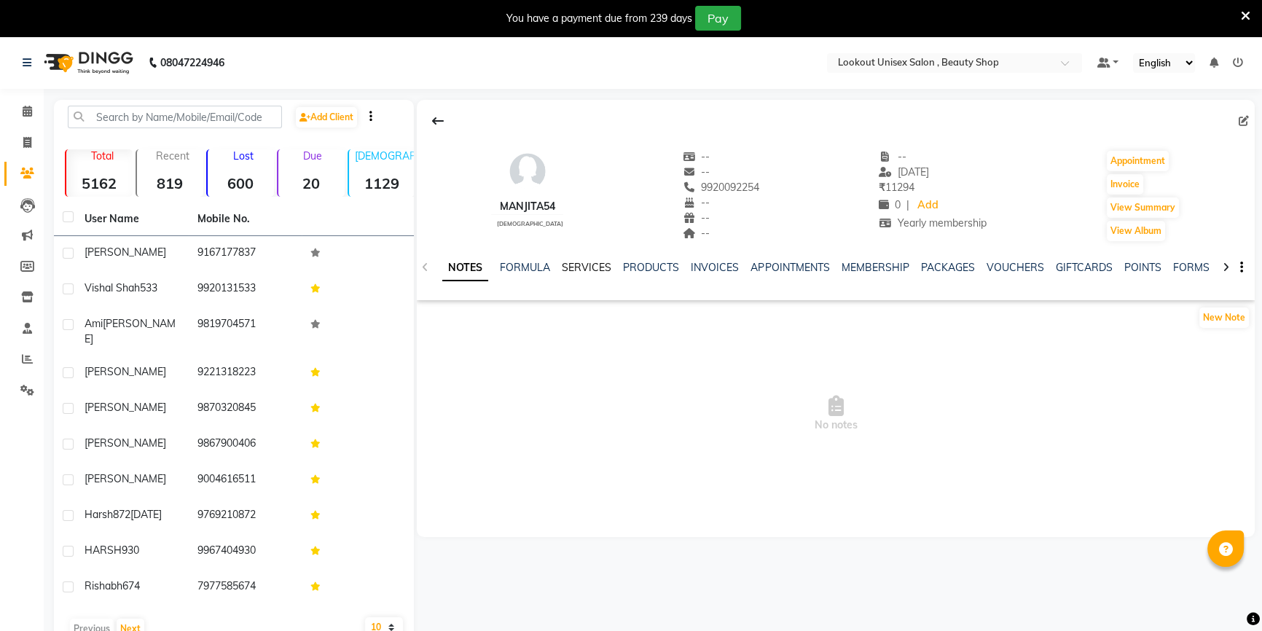
click at [575, 270] on link "SERVICES" at bounding box center [587, 267] width 50 height 13
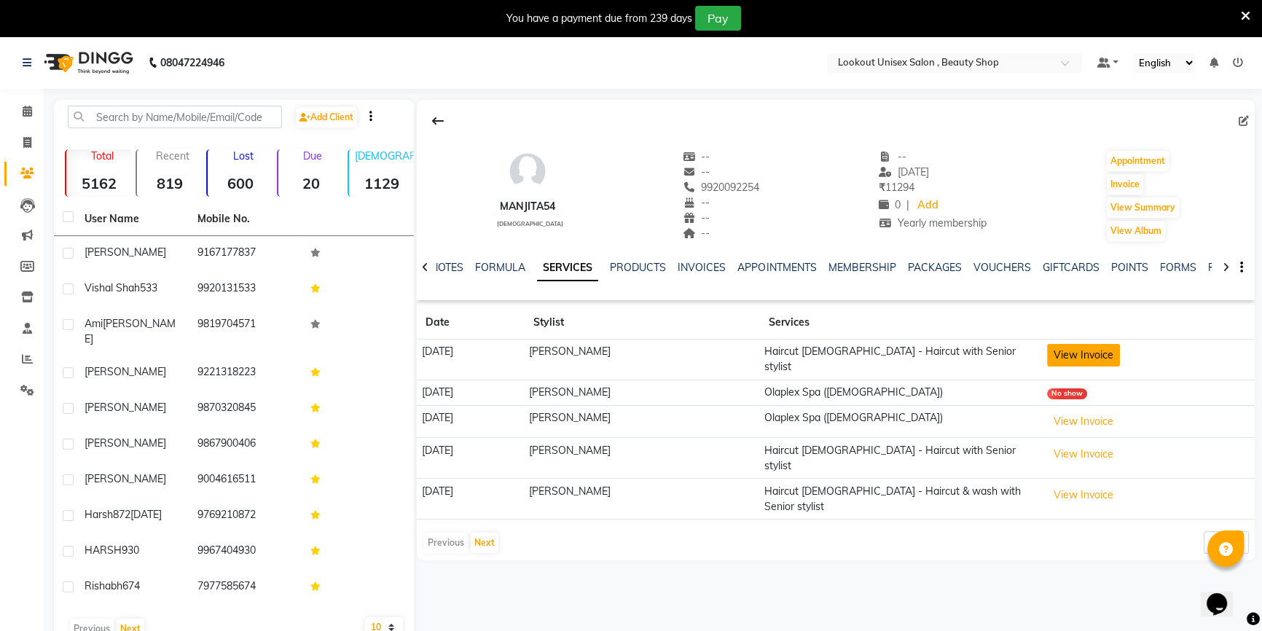
click at [1082, 351] on button "View Invoice" at bounding box center [1083, 355] width 73 height 23
